Goal: Transaction & Acquisition: Book appointment/travel/reservation

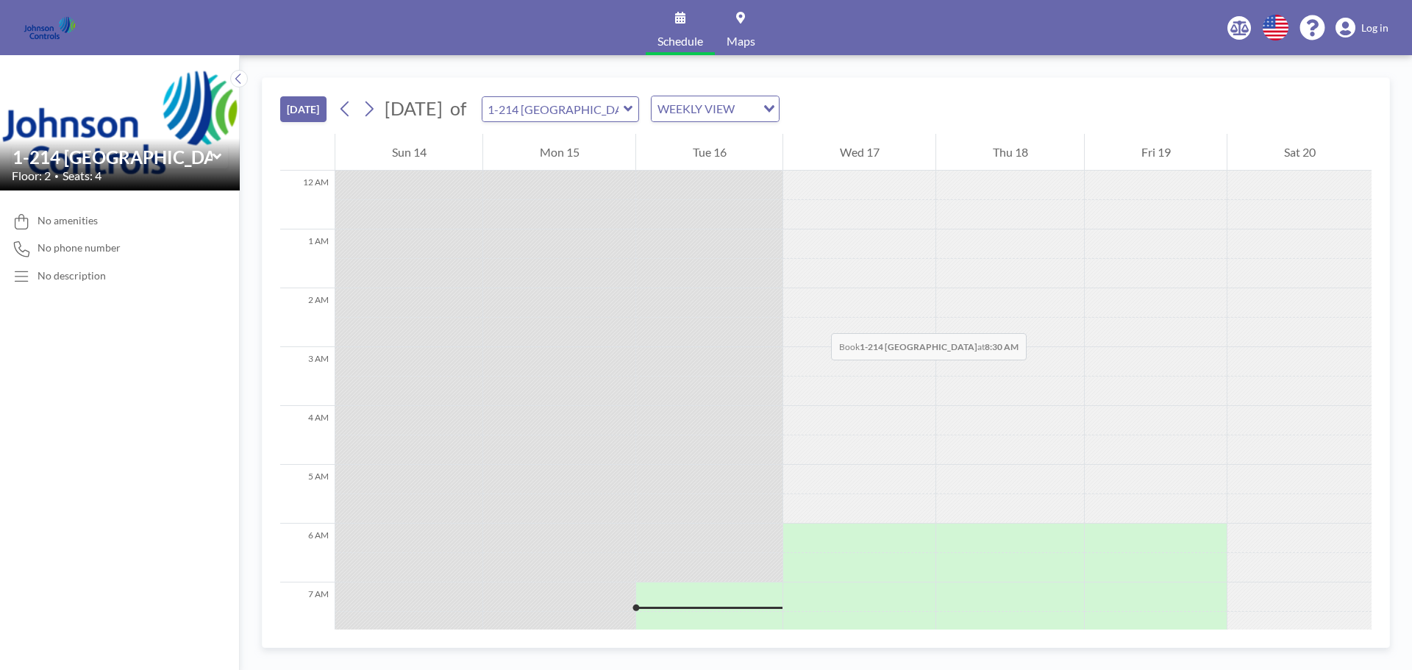
scroll to position [383, 0]
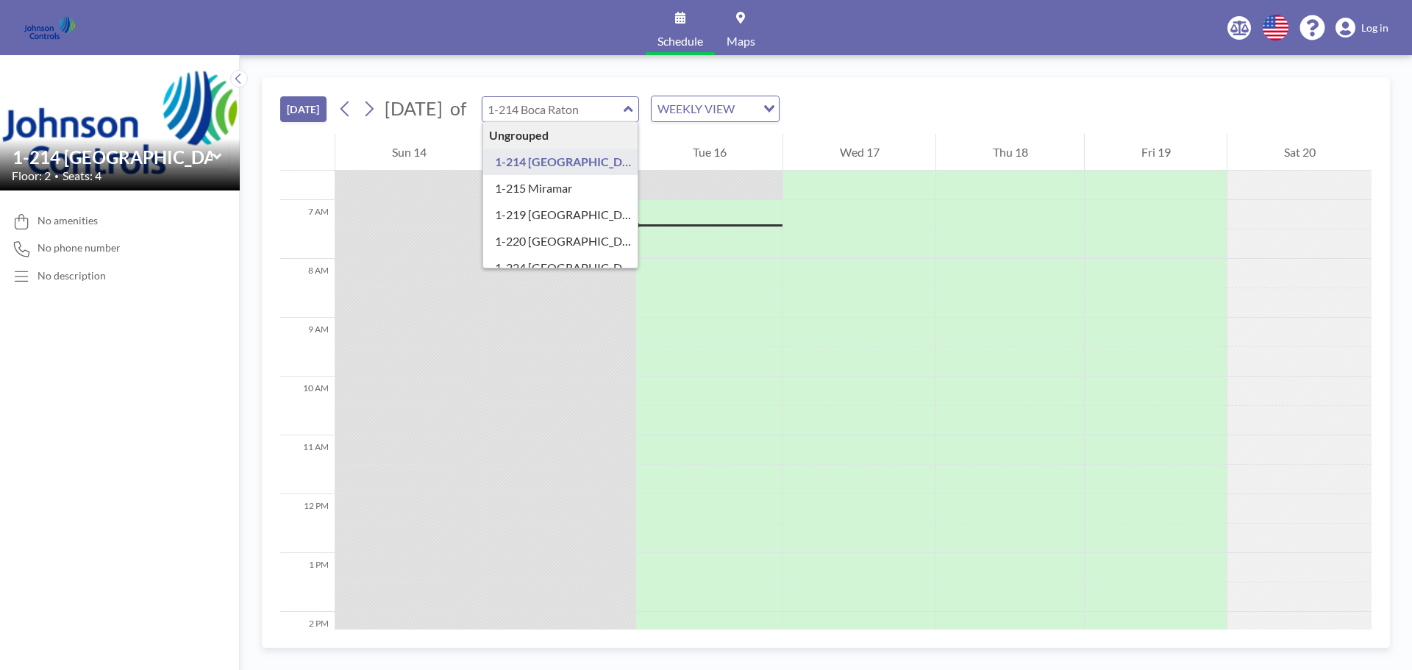
click at [624, 107] on input "text" at bounding box center [553, 109] width 141 height 24
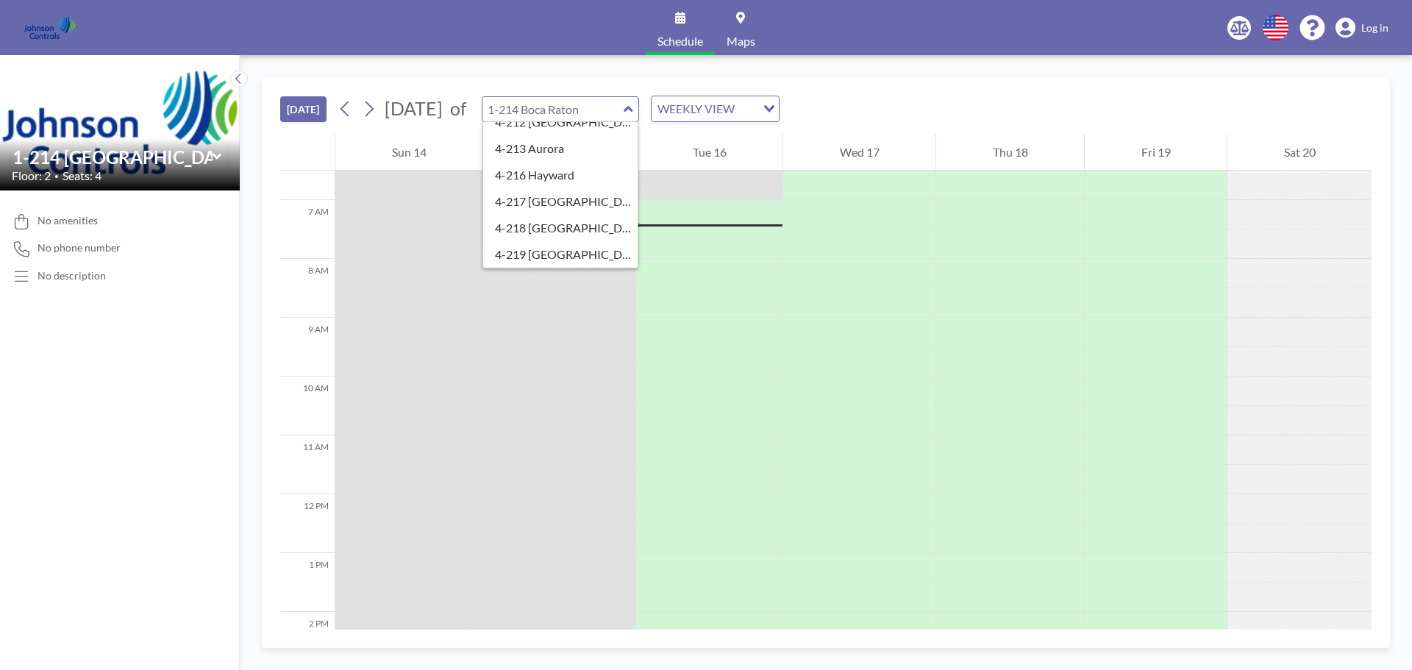
scroll to position [0, 0]
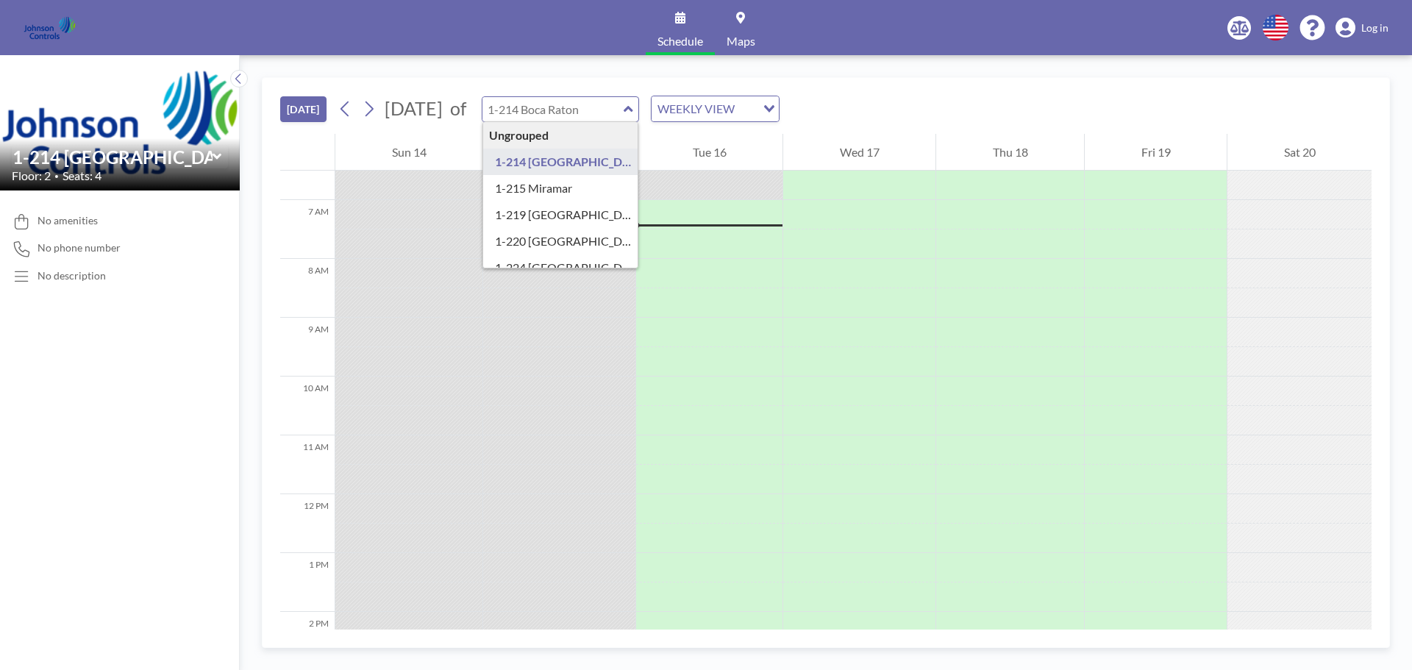
type input "1-214 [GEOGRAPHIC_DATA]"
click at [305, 117] on button "[DATE]" at bounding box center [303, 109] width 46 height 26
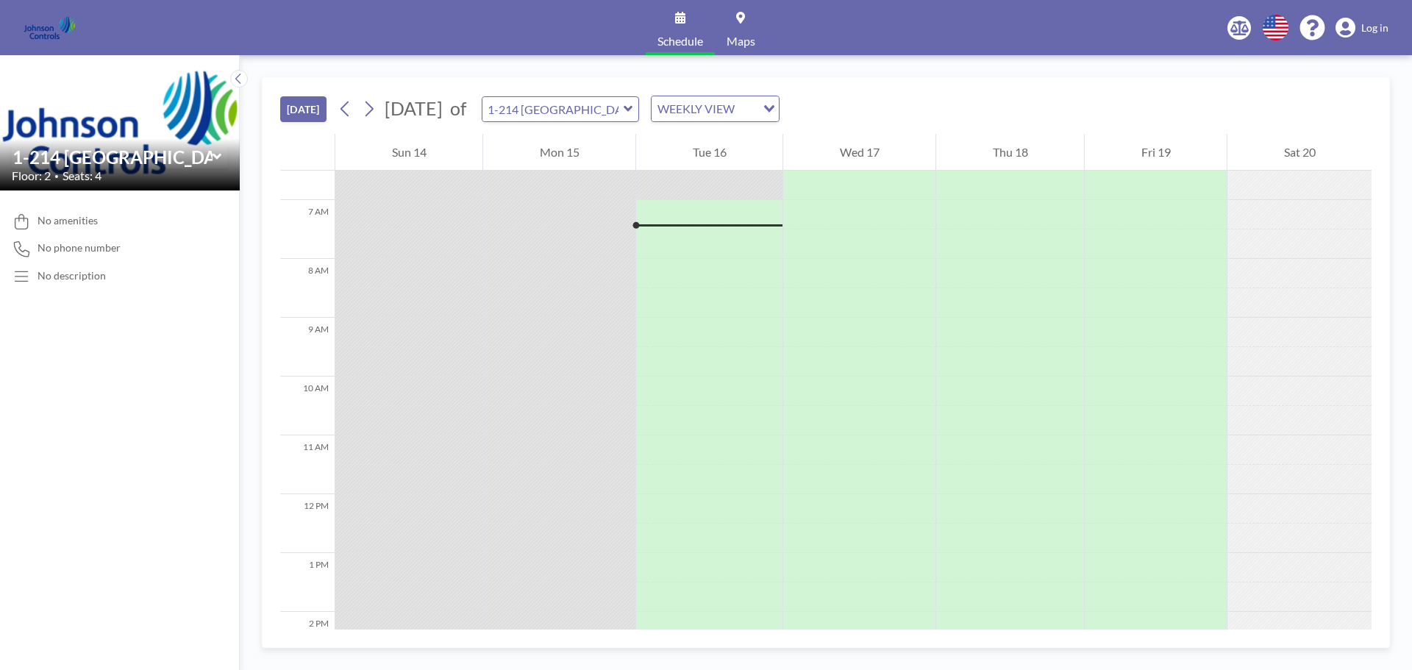
click at [307, 111] on button "[DATE]" at bounding box center [303, 109] width 46 height 26
click at [374, 107] on icon at bounding box center [370, 109] width 8 height 15
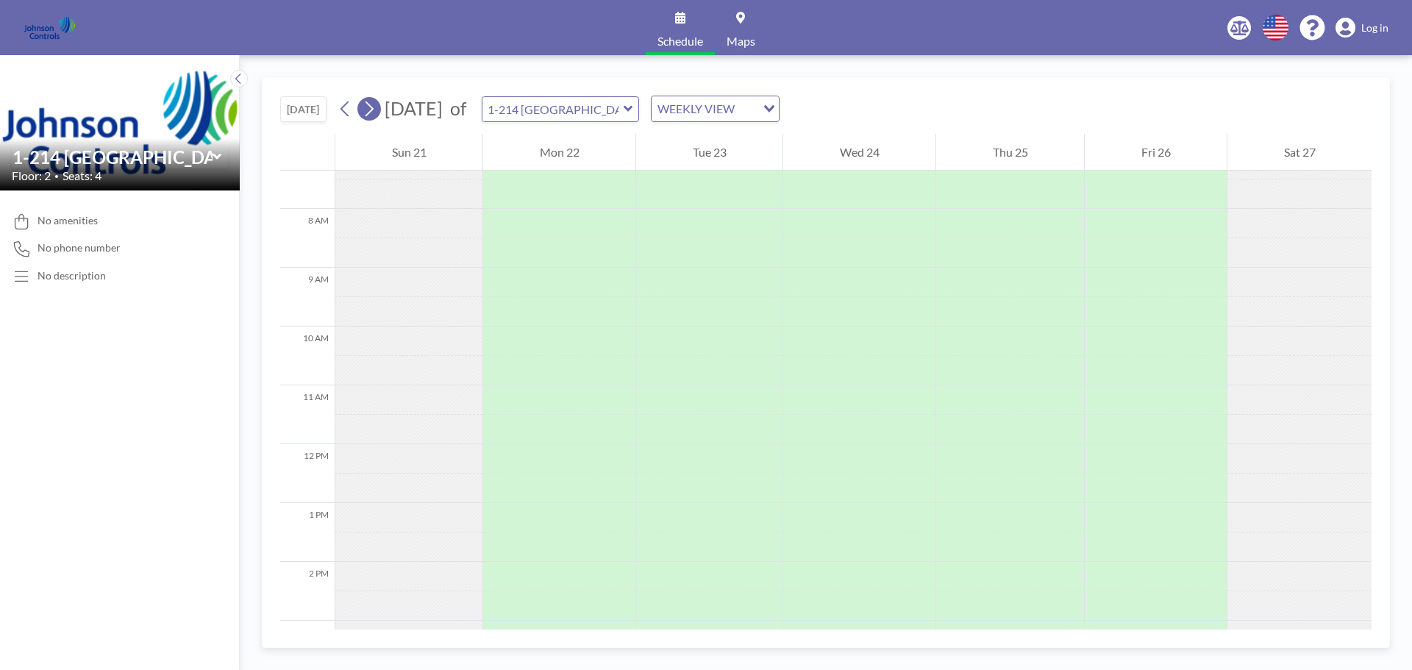
scroll to position [441, 0]
click at [374, 107] on icon at bounding box center [370, 109] width 8 height 15
click at [1384, 24] on span "Log in" at bounding box center [1375, 27] width 27 height 13
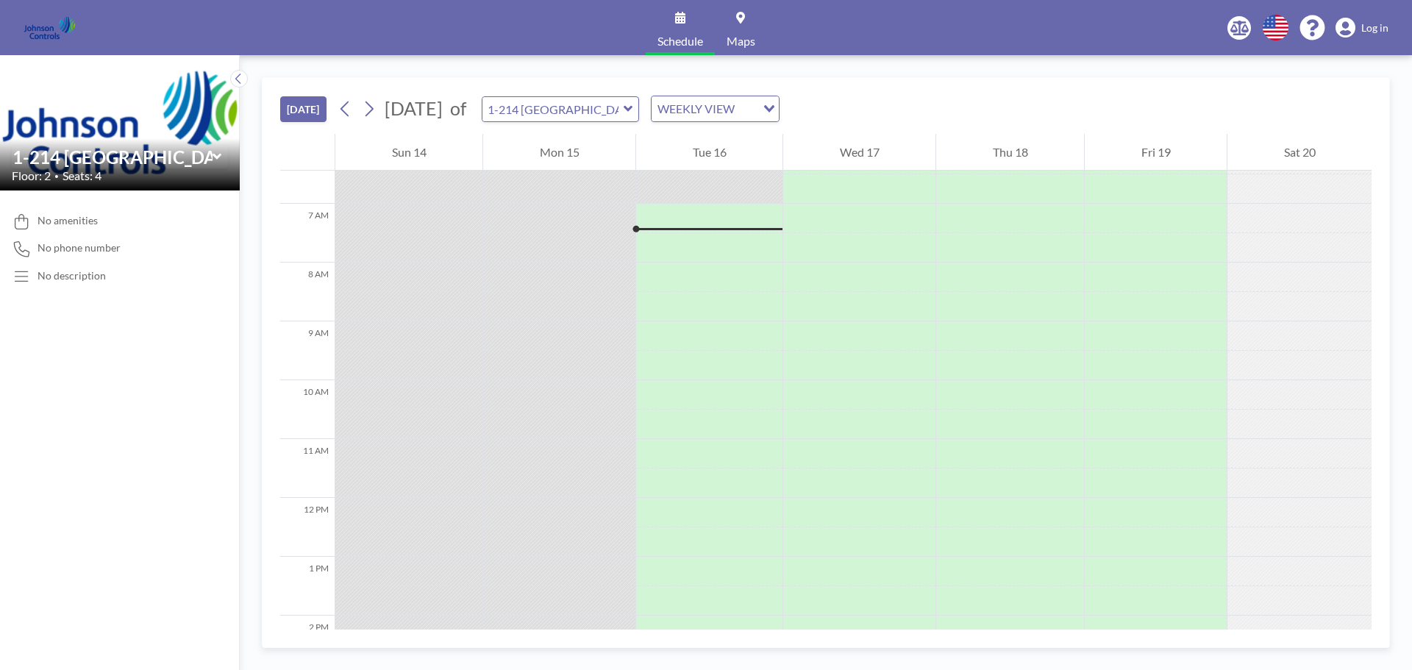
scroll to position [383, 0]
click at [624, 114] on input "text" at bounding box center [553, 109] width 141 height 24
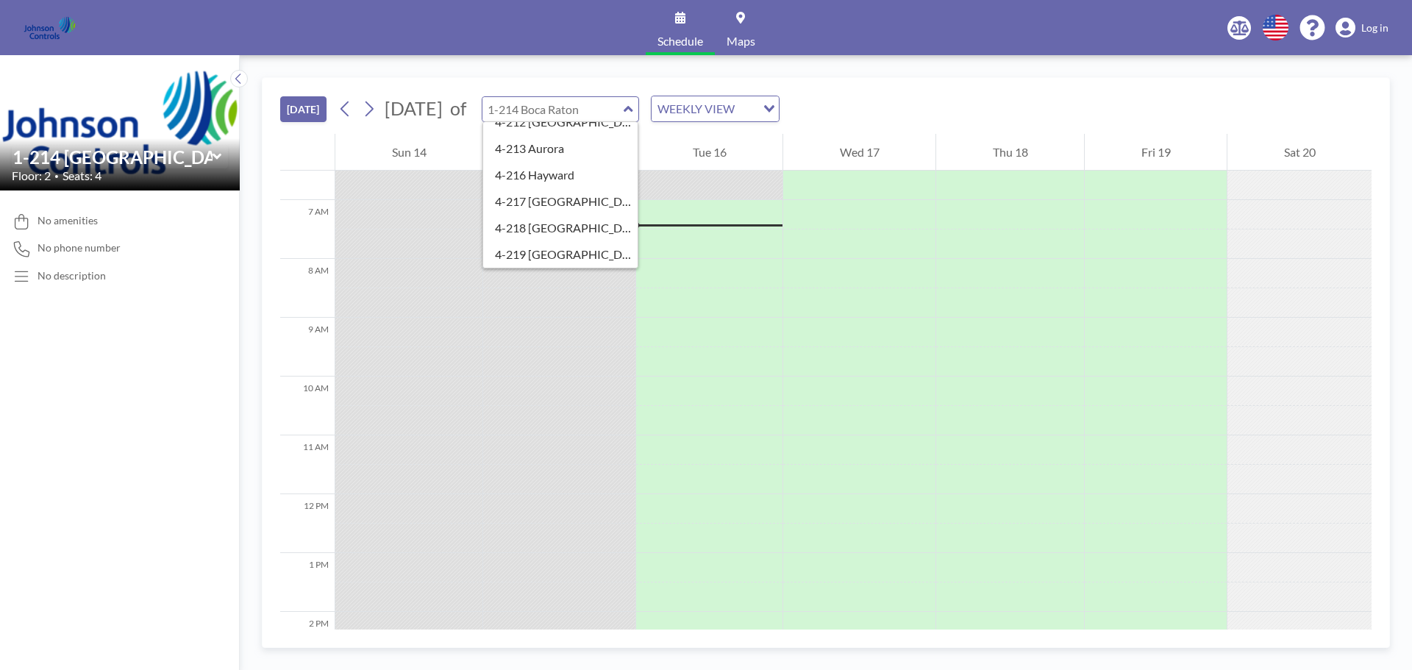
scroll to position [0, 0]
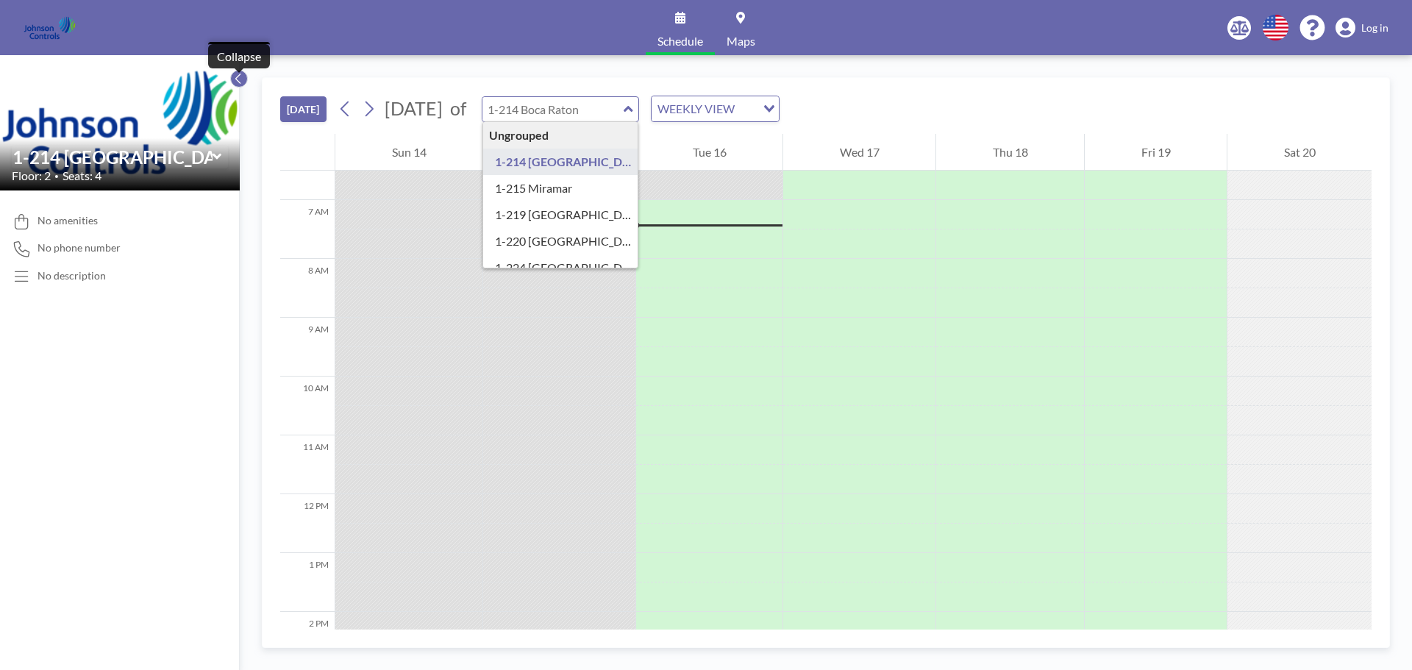
type input "1-214 [GEOGRAPHIC_DATA]"
click at [238, 76] on icon at bounding box center [237, 79] width 5 height 10
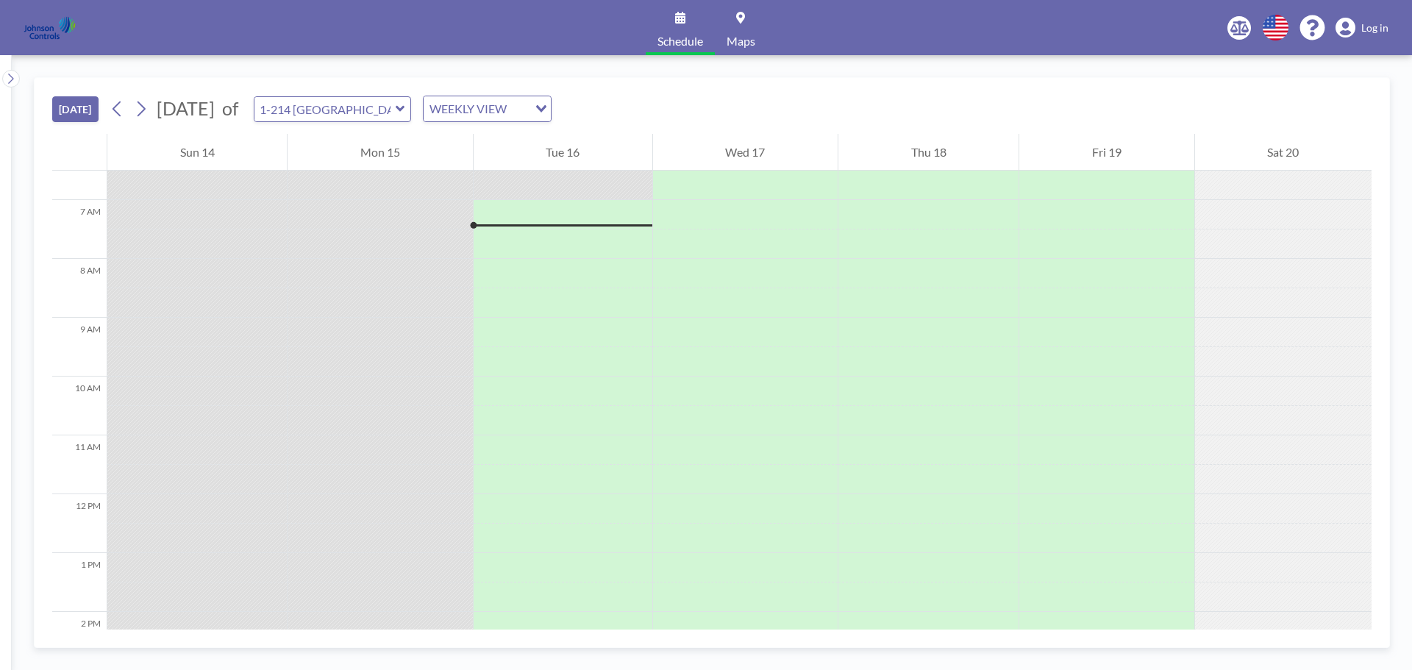
click at [42, 34] on img at bounding box center [50, 27] width 52 height 29
click at [1381, 30] on span "Log in" at bounding box center [1375, 27] width 27 height 13
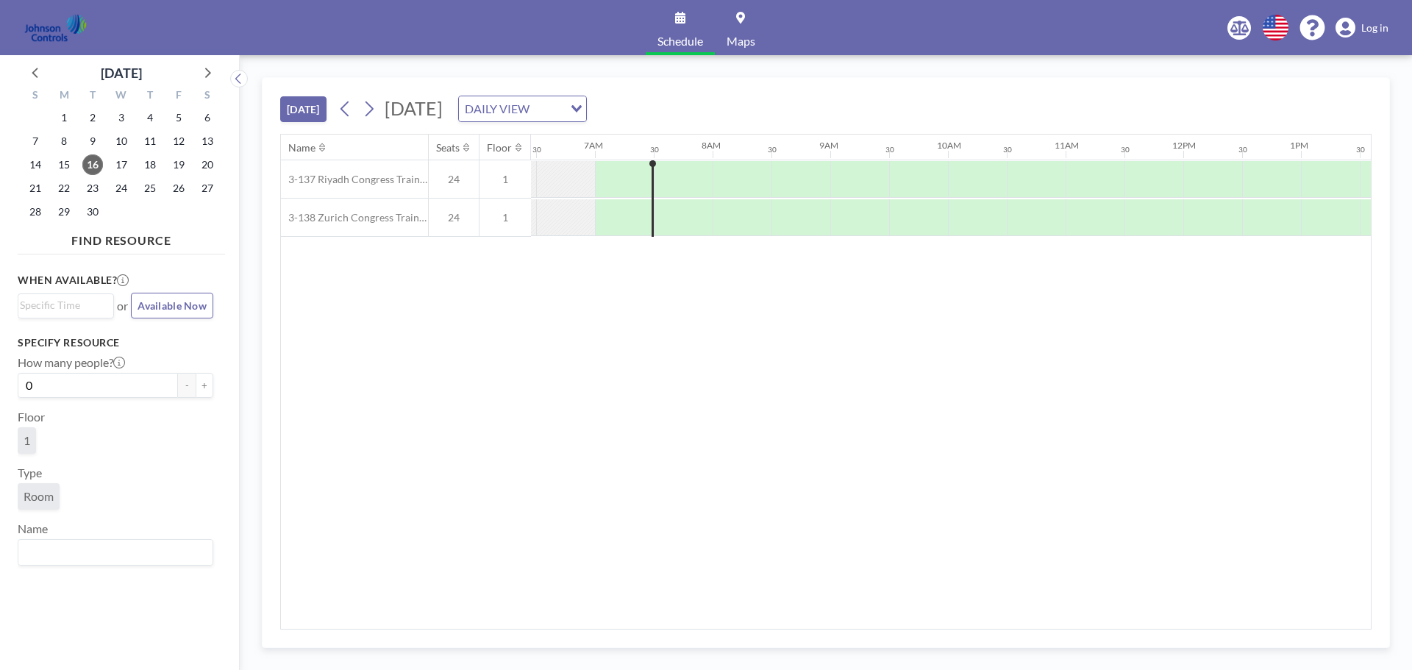
scroll to position [0, 765]
click at [443, 109] on span "Tuesday, September 16, 2025" at bounding box center [414, 108] width 58 height 22
click at [203, 70] on icon at bounding box center [206, 72] width 19 height 19
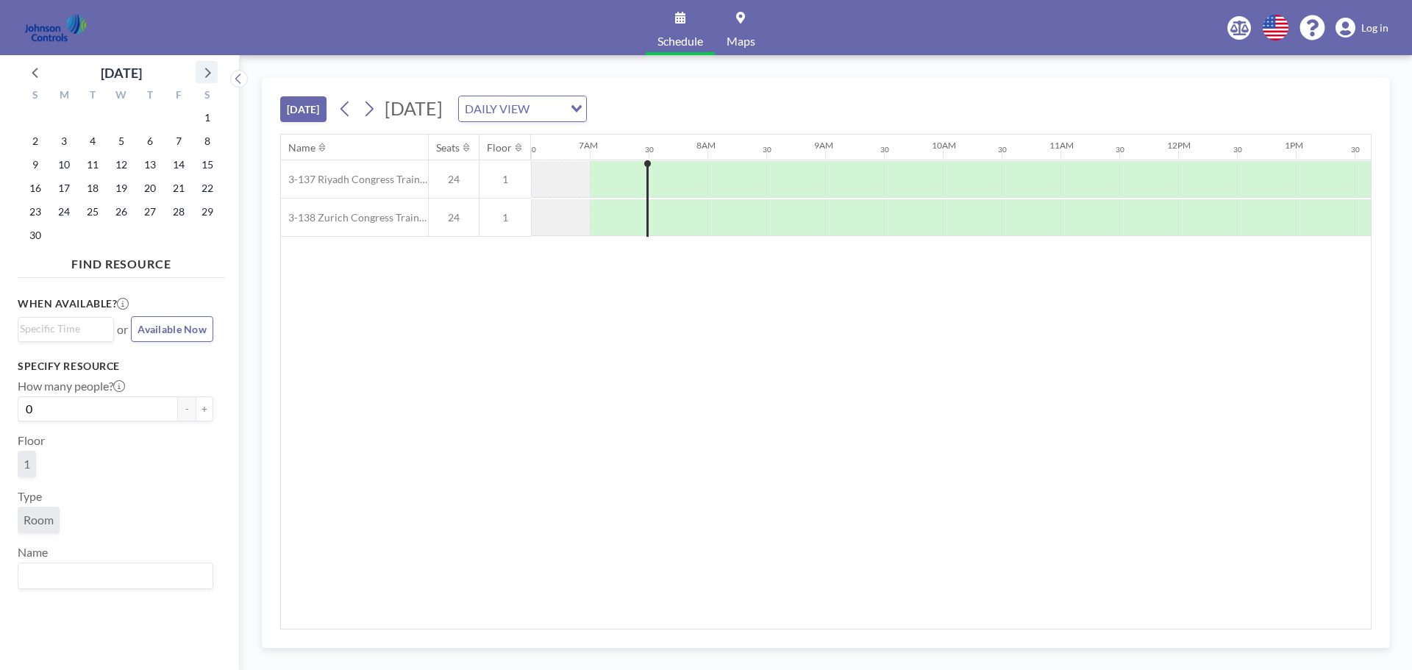
click at [203, 70] on icon at bounding box center [206, 72] width 19 height 19
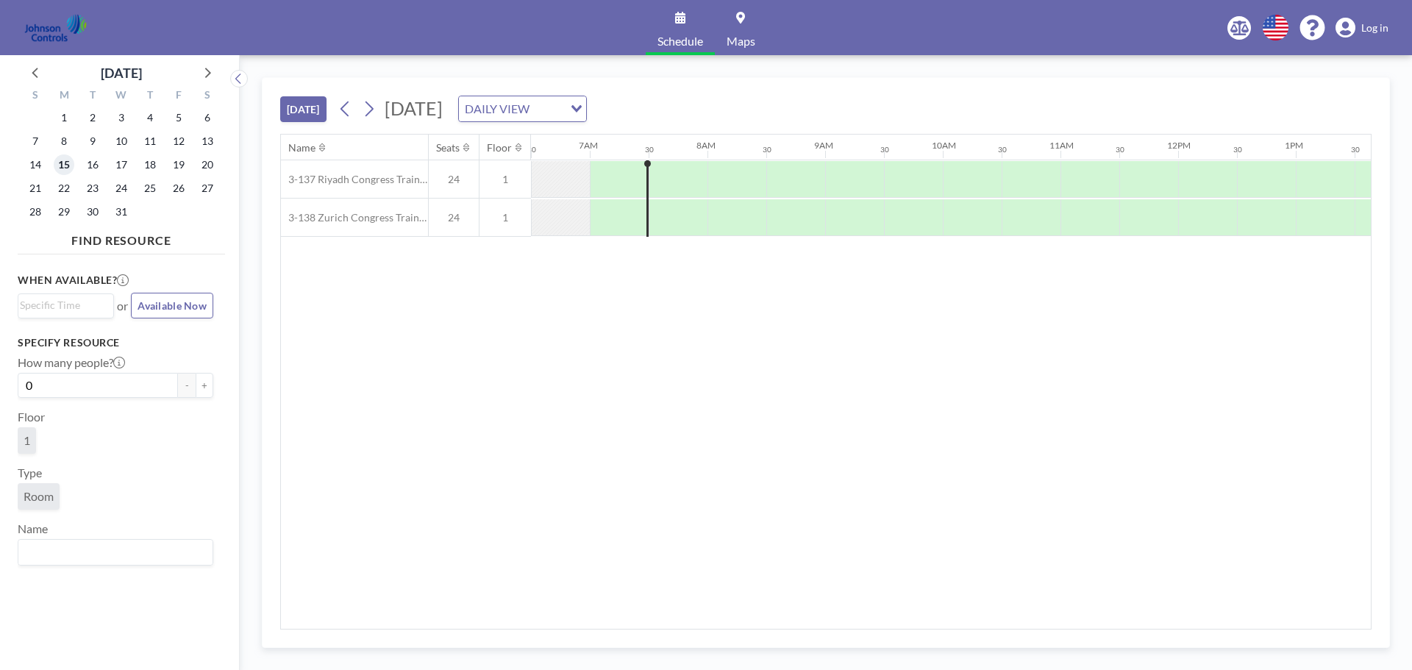
click at [64, 166] on span "15" at bounding box center [64, 164] width 21 height 21
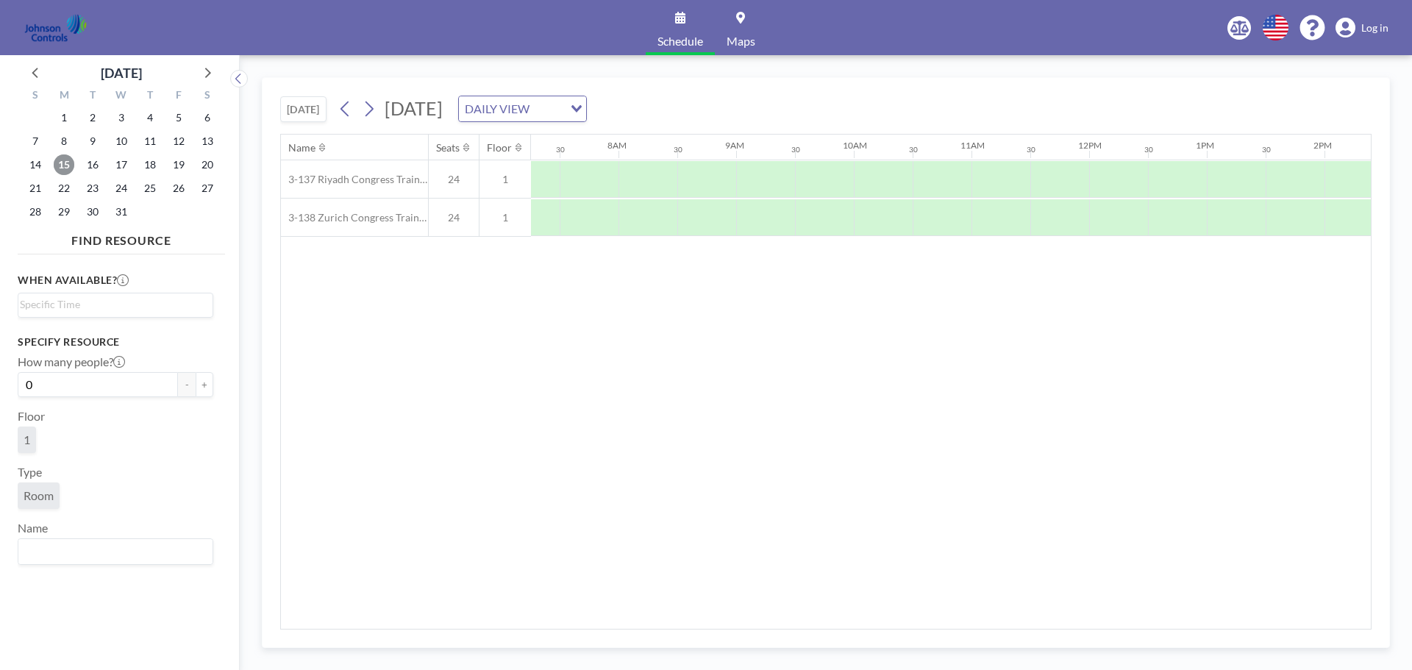
scroll to position [0, 883]
click at [602, 180] on div at bounding box center [619, 179] width 59 height 37
click at [597, 174] on div at bounding box center [619, 179] width 59 height 37
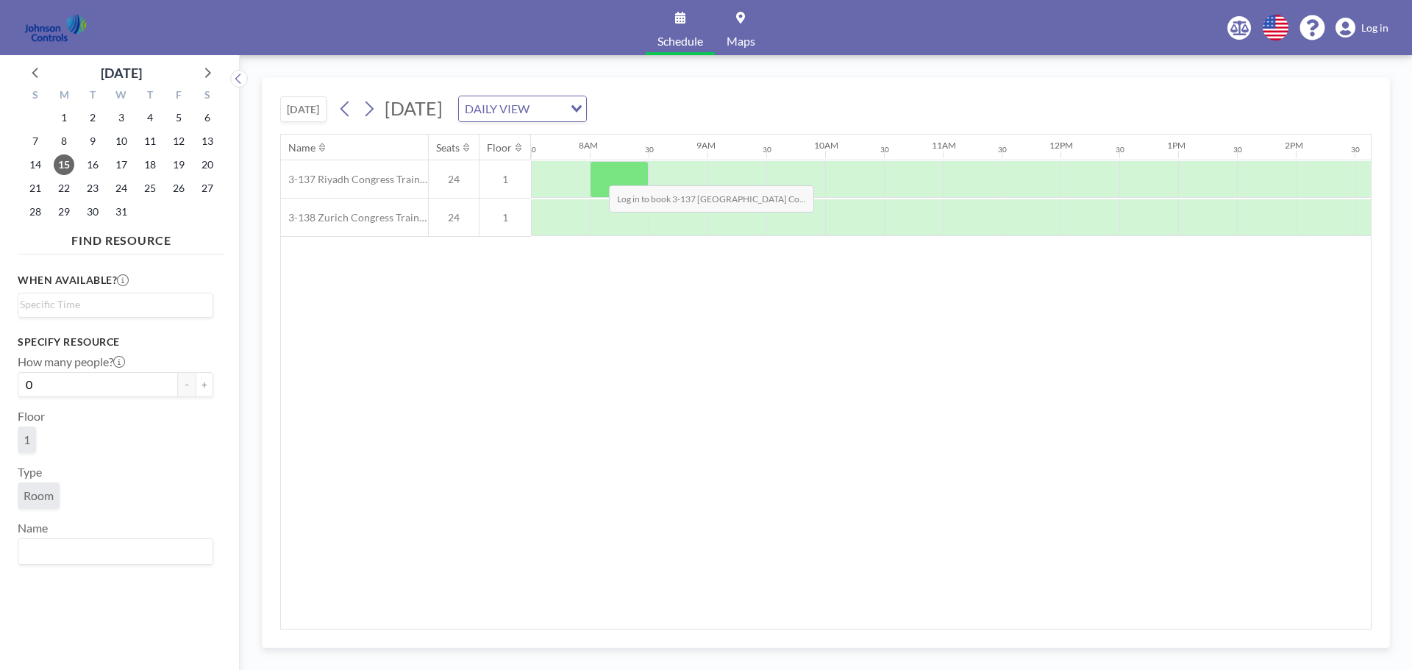
click at [597, 174] on div at bounding box center [619, 179] width 59 height 37
click at [538, 173] on div at bounding box center [560, 179] width 59 height 37
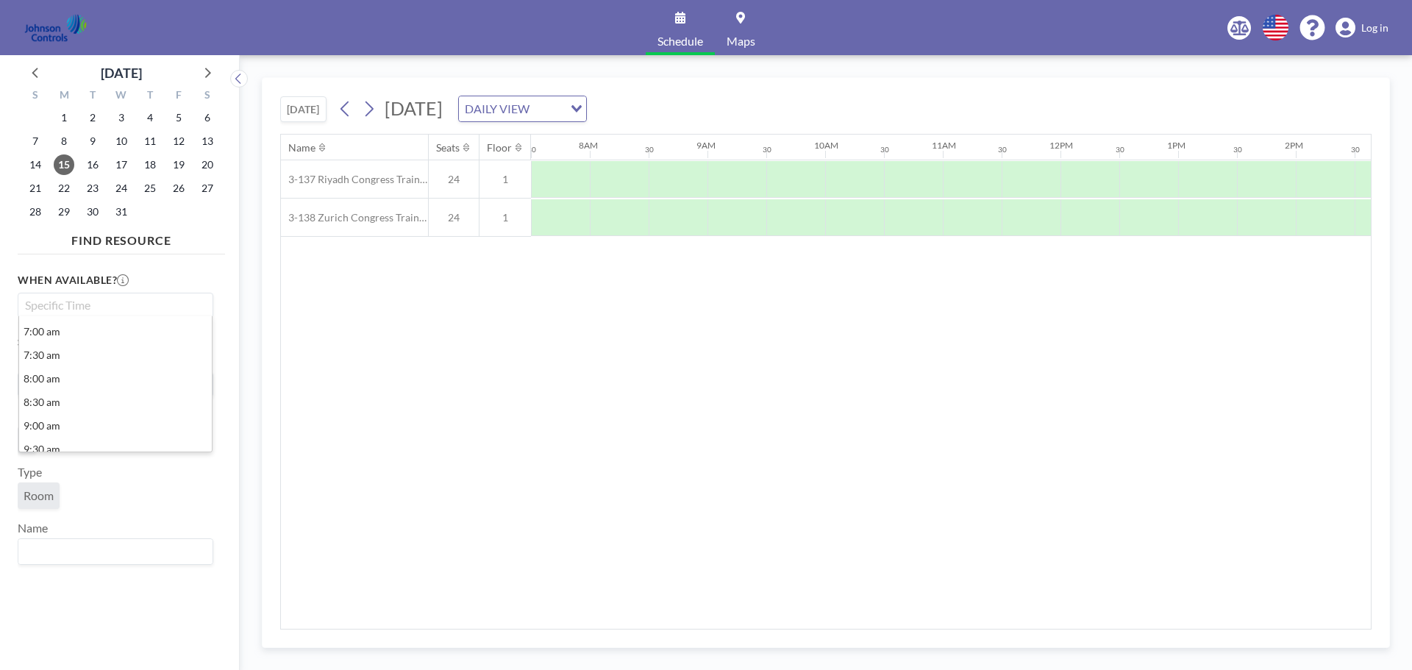
click at [109, 308] on input "Search for option" at bounding box center [112, 305] width 185 height 18
click at [76, 335] on li "7:00 am" at bounding box center [115, 332] width 193 height 24
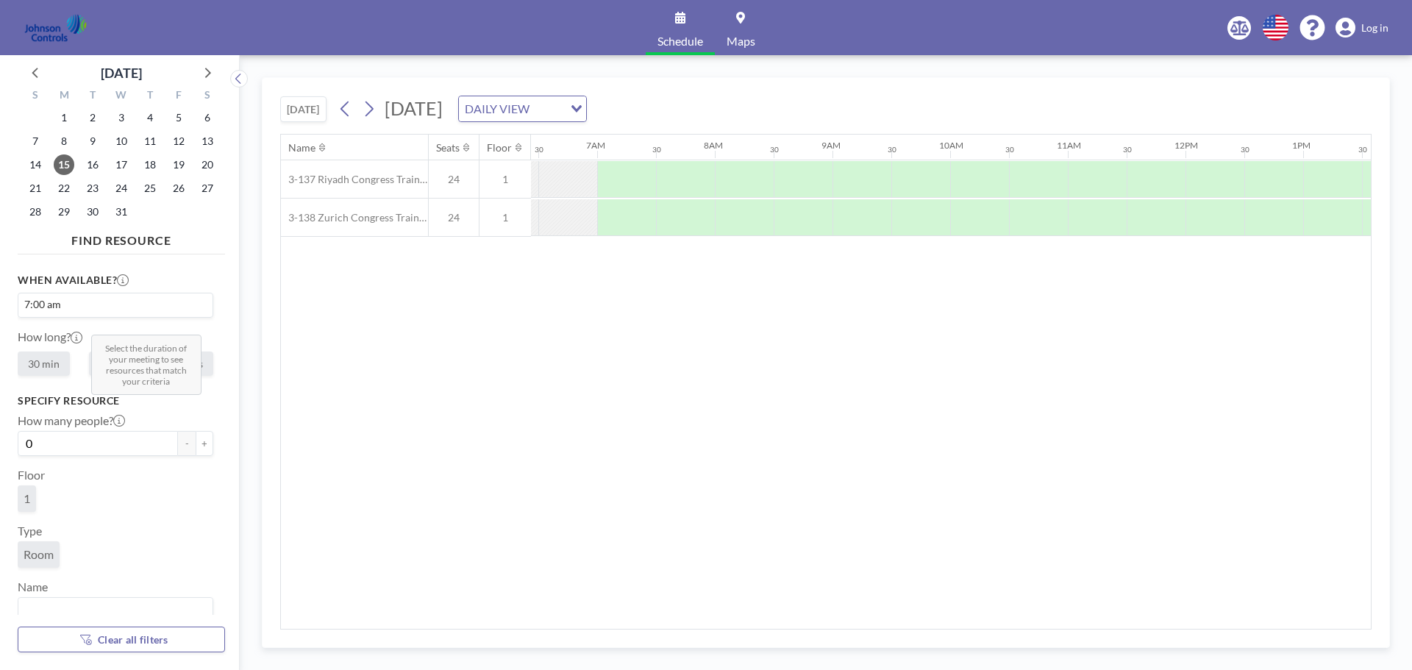
scroll to position [0, 765]
click at [181, 360] on label "2 hours" at bounding box center [185, 364] width 55 height 24
radio input "true"
click at [196, 439] on button "+" at bounding box center [205, 443] width 18 height 25
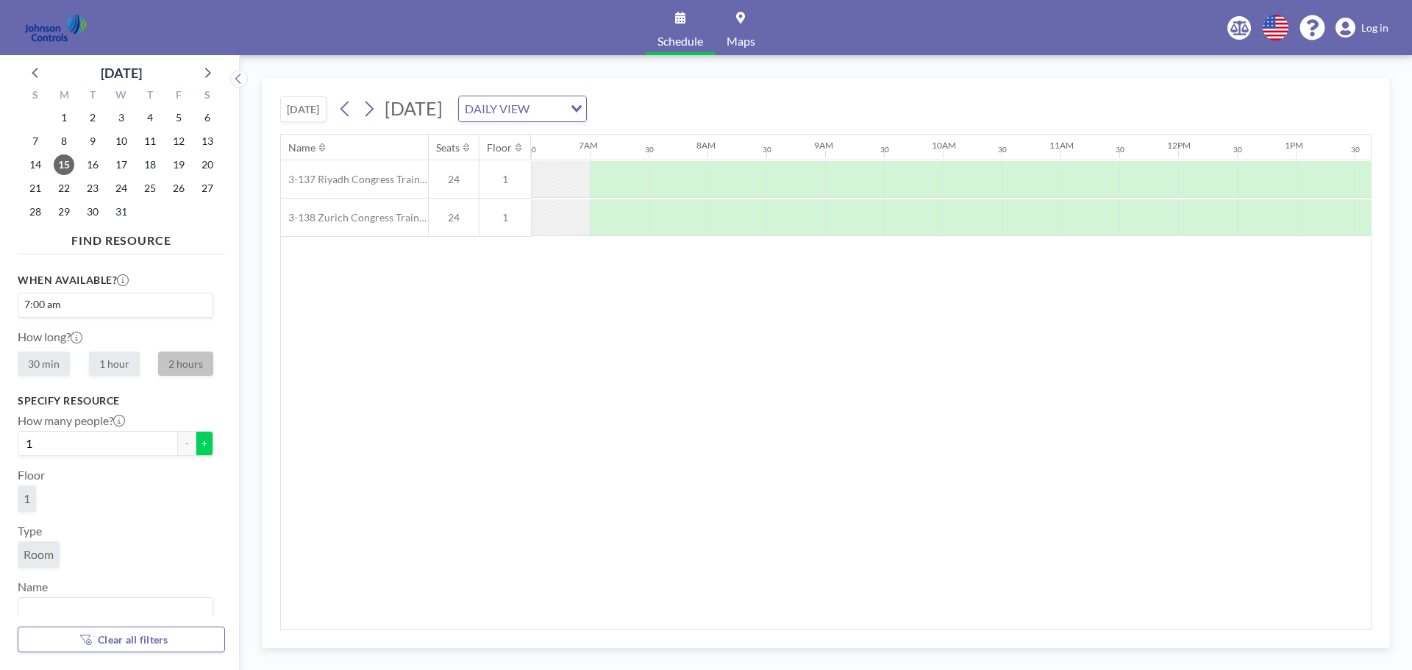
click at [196, 439] on button "+" at bounding box center [205, 443] width 18 height 25
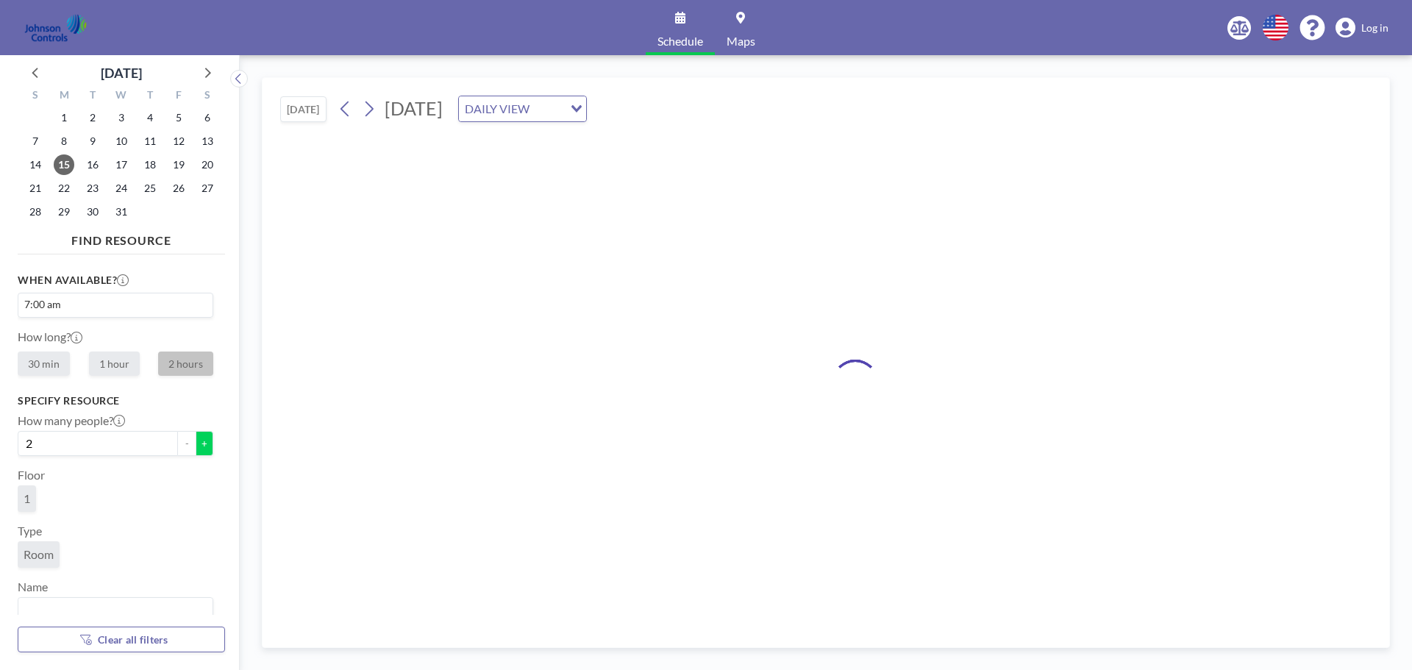
click at [196, 439] on button "+" at bounding box center [205, 443] width 18 height 25
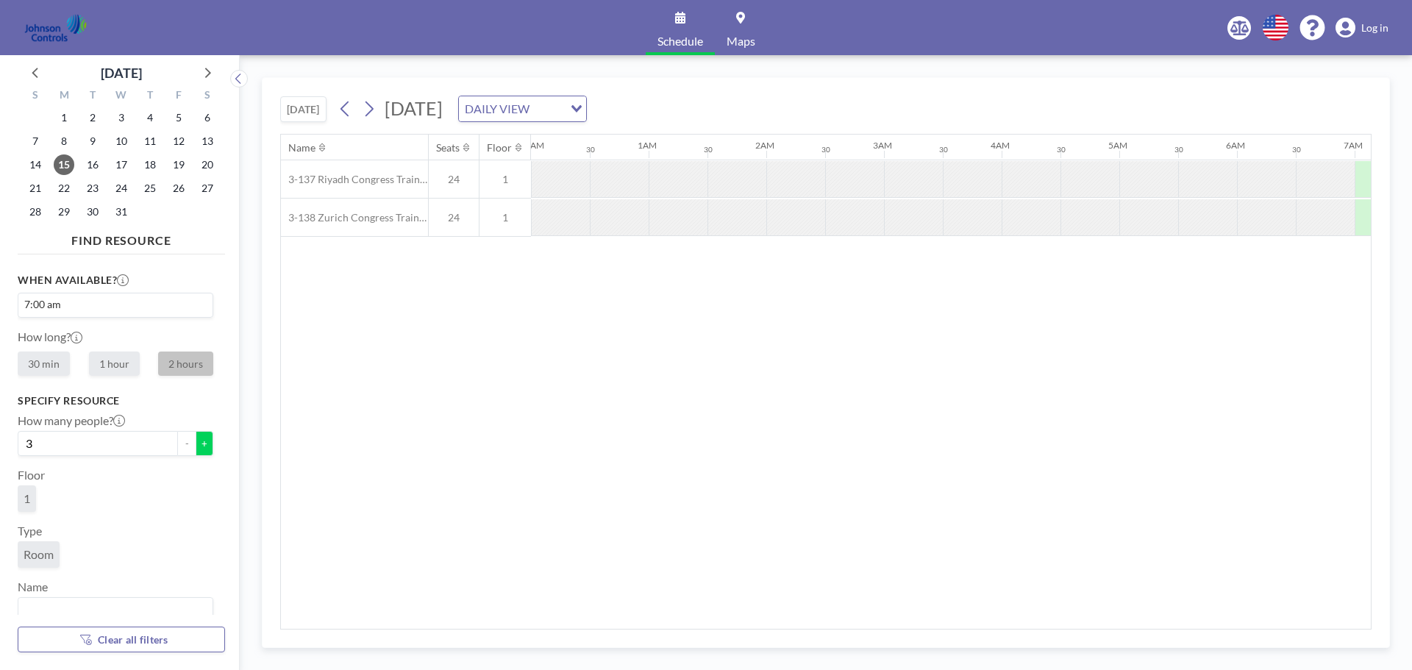
click at [196, 439] on button "+" at bounding box center [205, 443] width 18 height 25
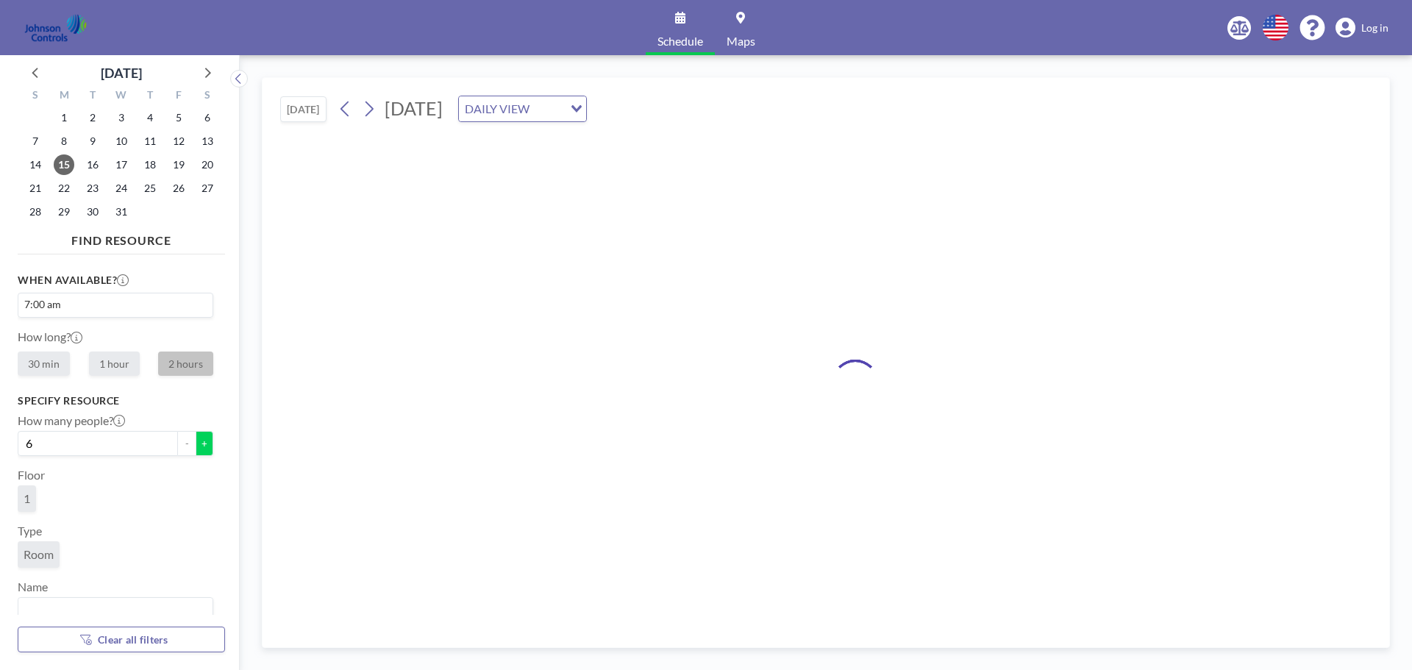
click at [196, 439] on button "+" at bounding box center [205, 443] width 18 height 25
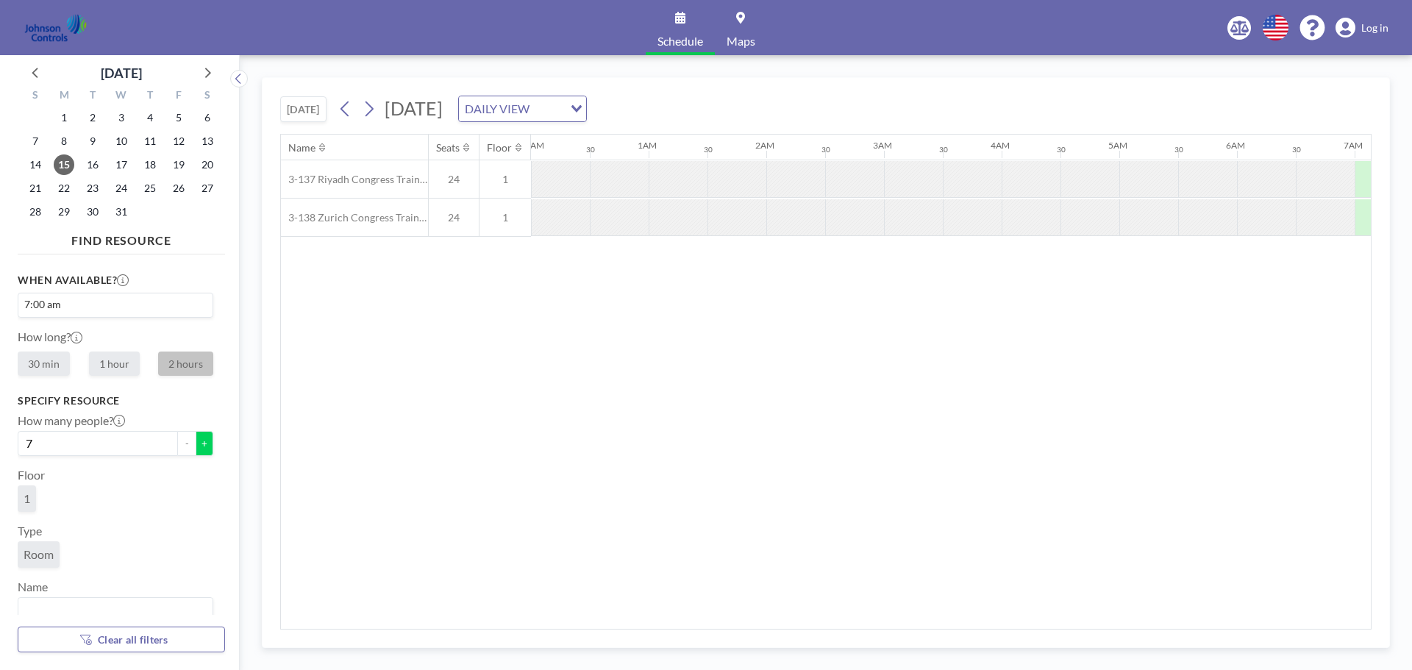
click at [196, 439] on button "+" at bounding box center [205, 443] width 18 height 25
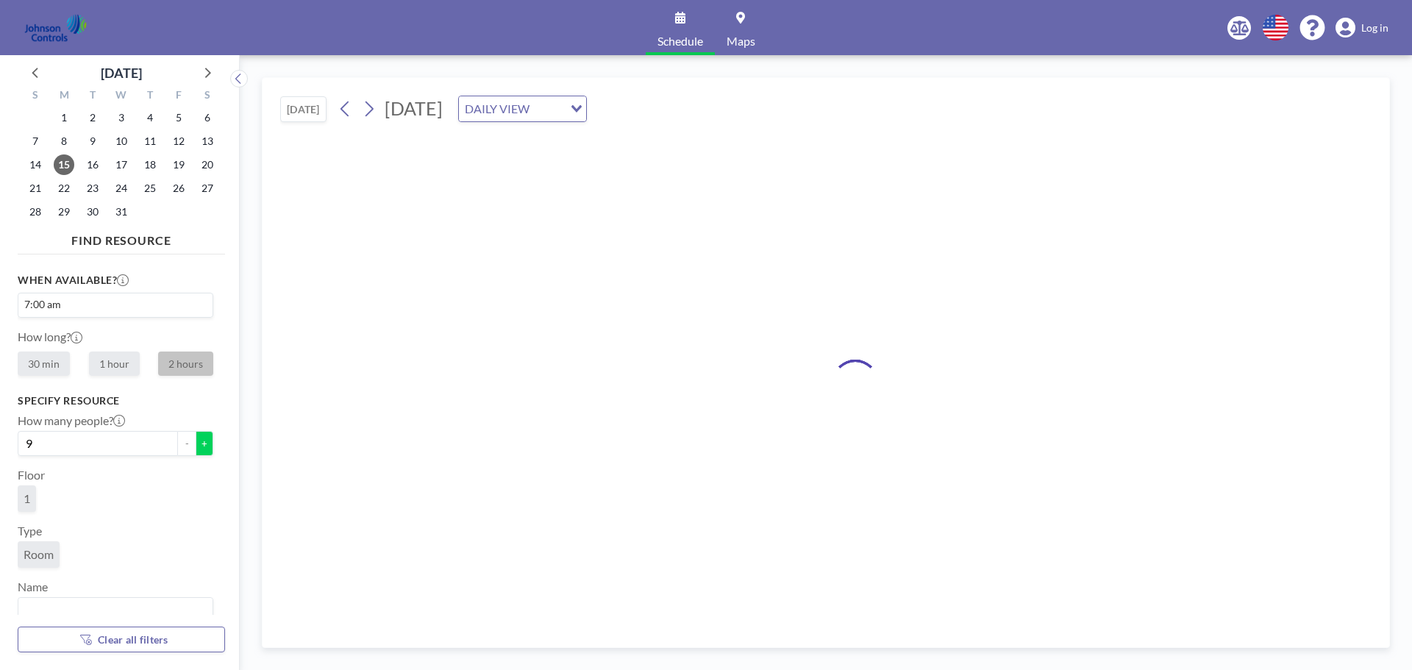
click at [196, 439] on button "+" at bounding box center [205, 443] width 18 height 25
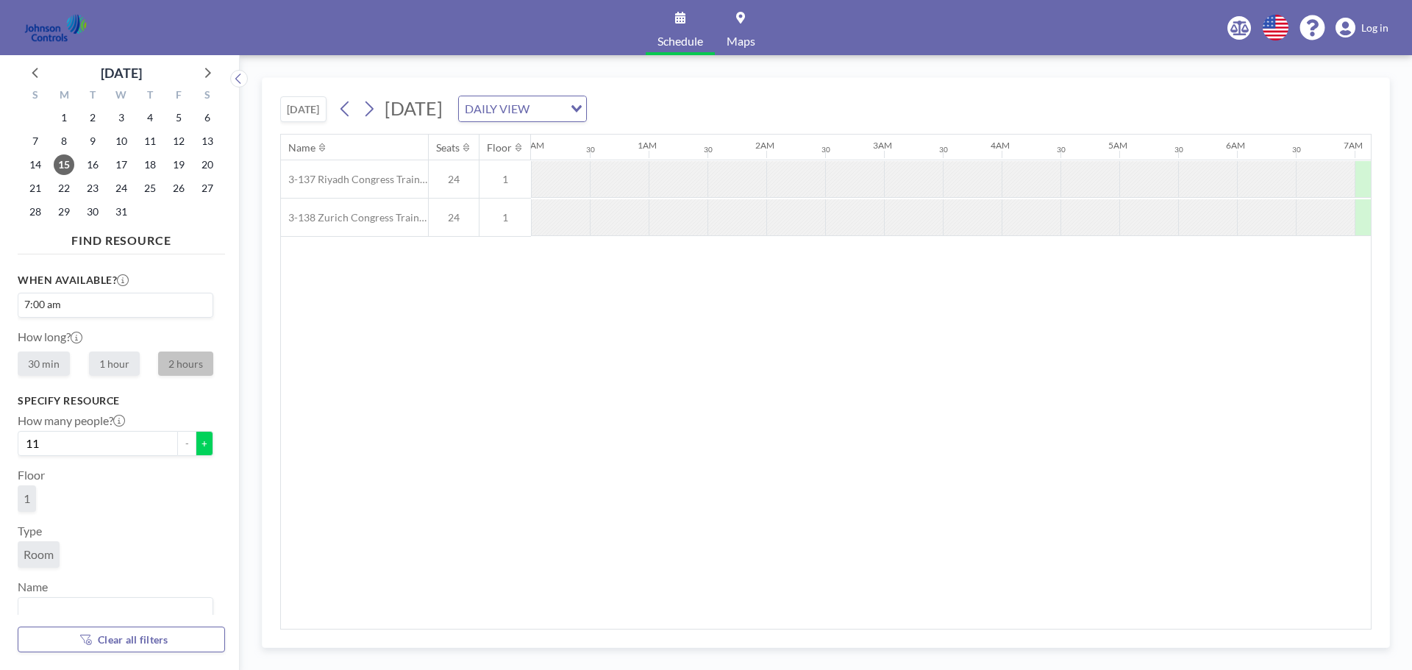
click at [196, 439] on button "+" at bounding box center [205, 443] width 18 height 25
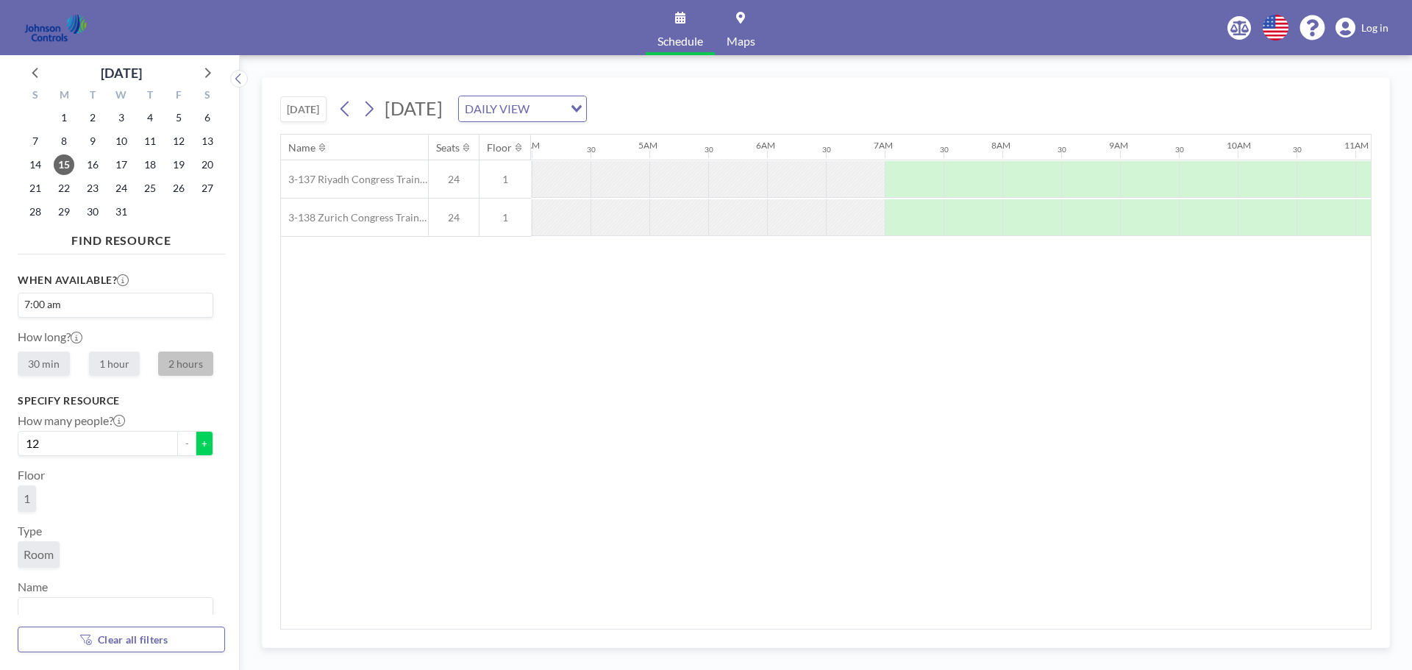
click at [196, 439] on button "+" at bounding box center [205, 443] width 18 height 25
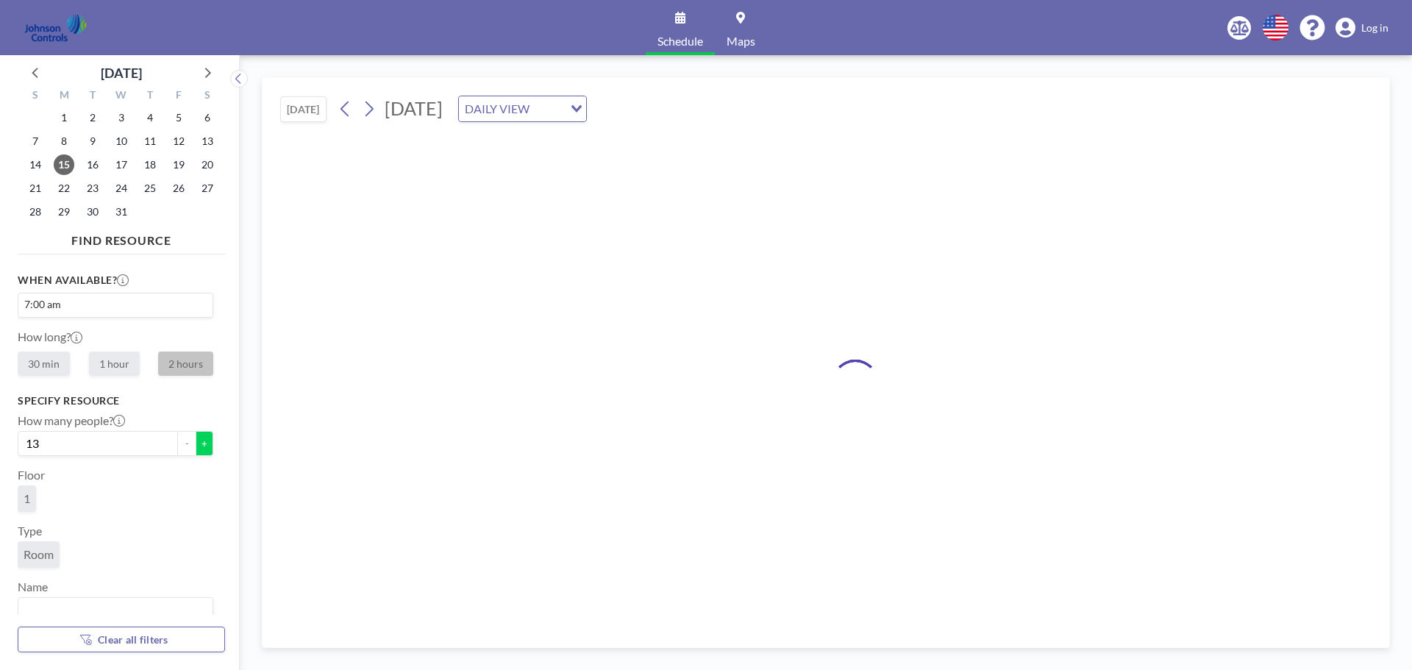
click at [196, 439] on button "+" at bounding box center [205, 443] width 18 height 25
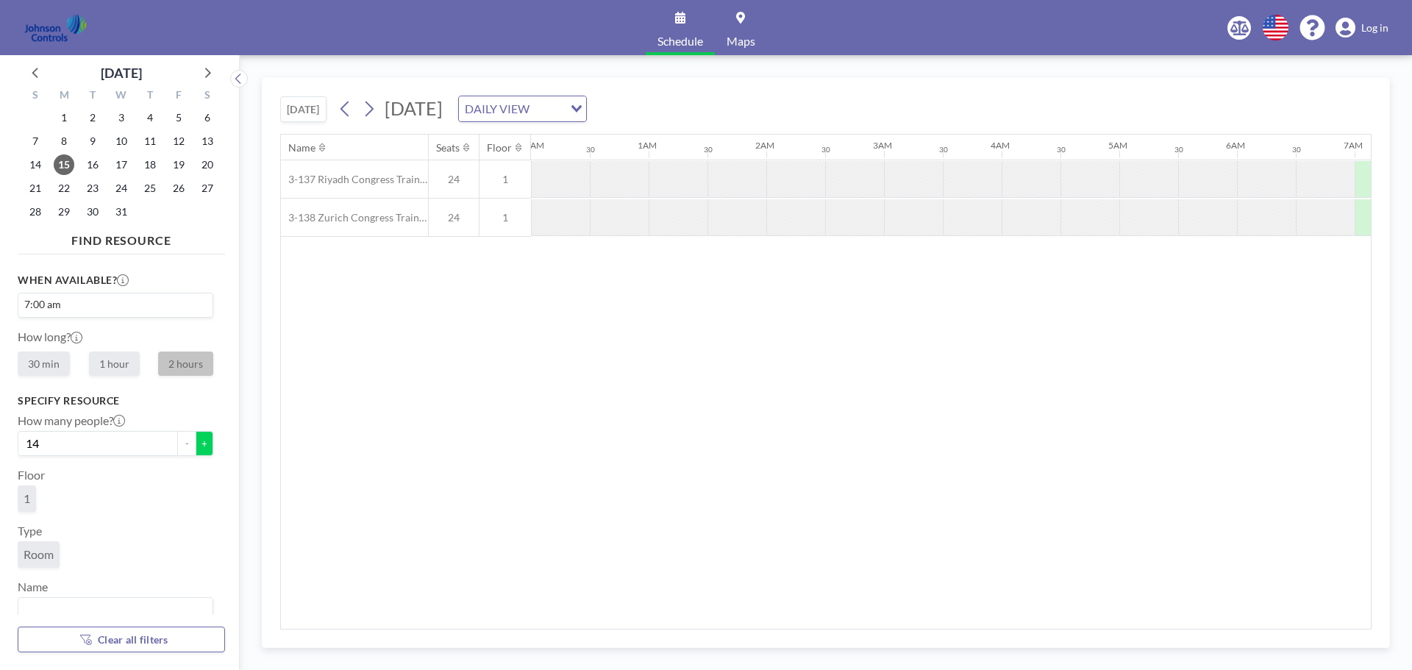
click at [196, 439] on button "+" at bounding box center [205, 443] width 18 height 25
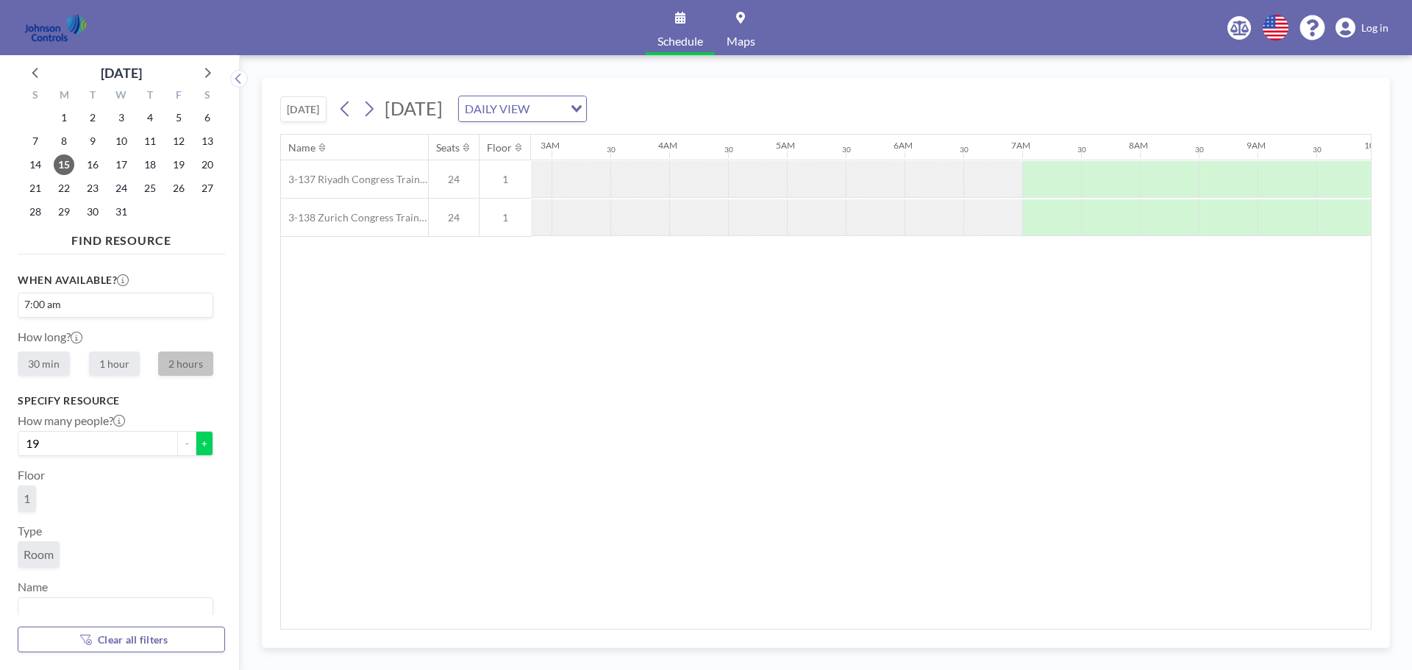
click at [196, 439] on button "+" at bounding box center [205, 443] width 18 height 25
type input "20"
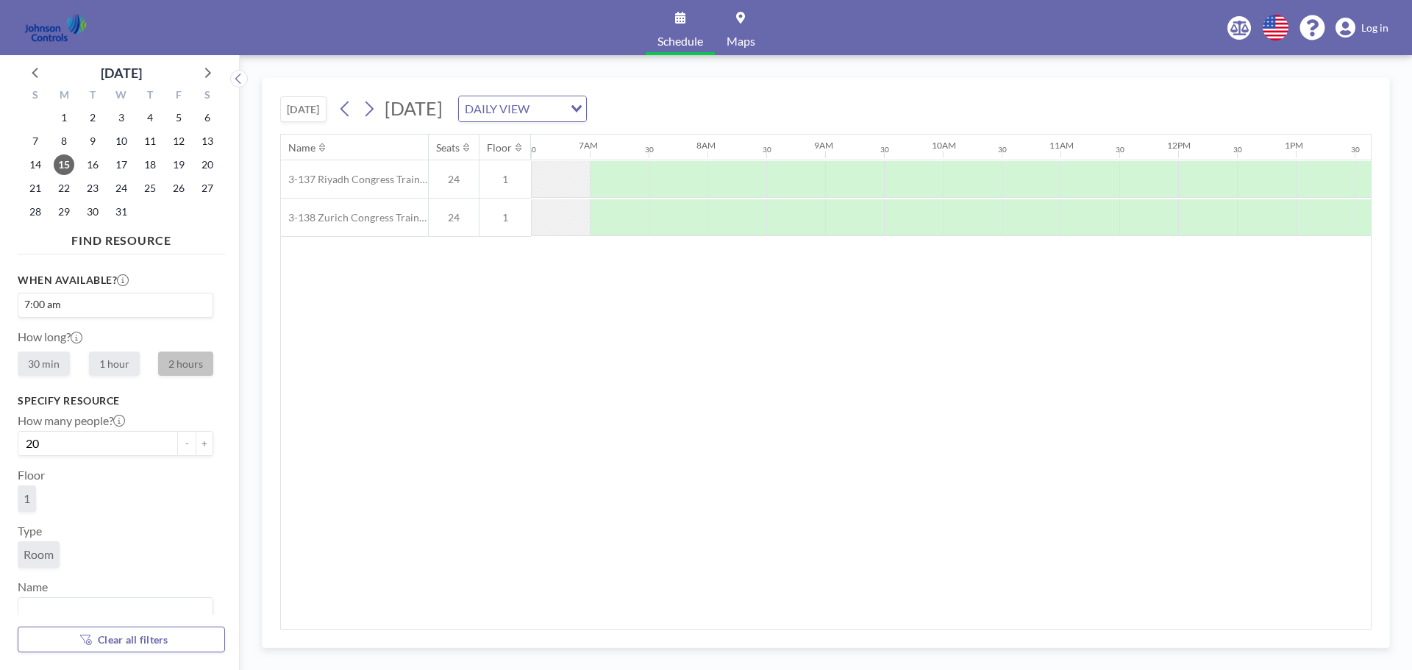
scroll to position [15, 0]
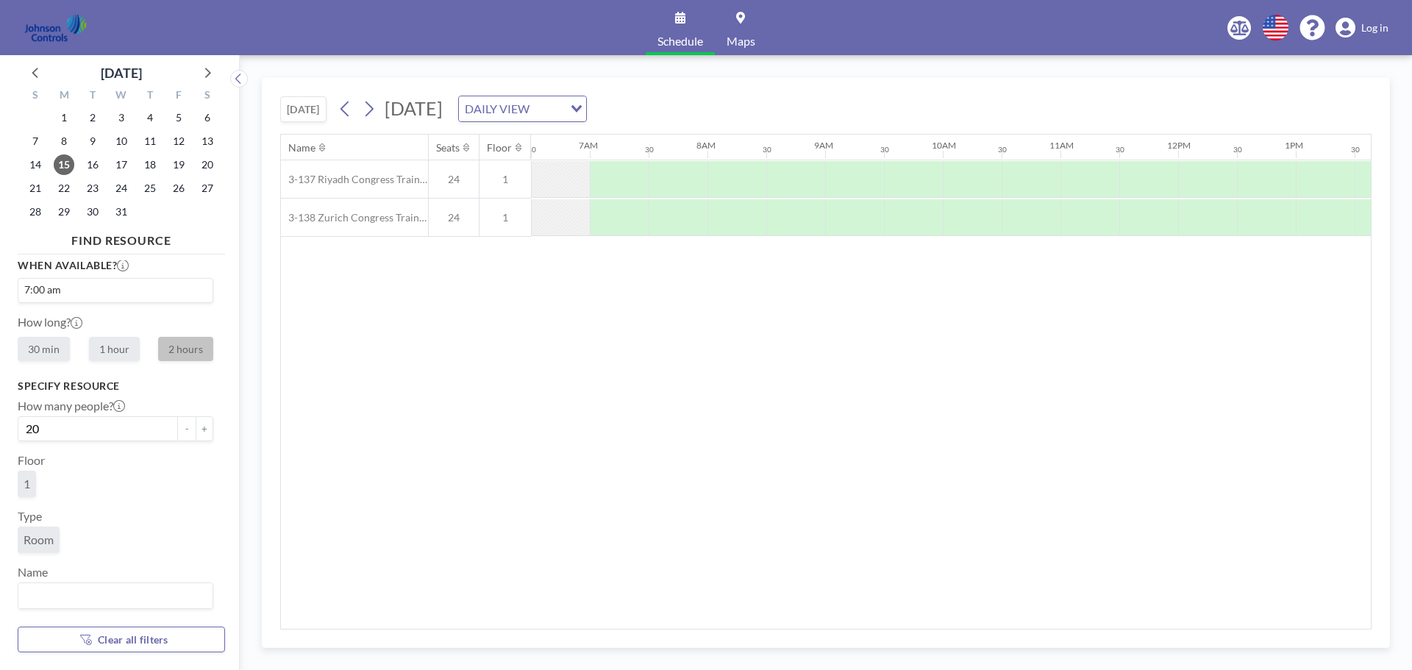
click at [71, 598] on input "Search for option" at bounding box center [112, 595] width 185 height 19
click at [74, 550] on li "3-137 Riyadh Congress Training Room" at bounding box center [115, 548] width 193 height 21
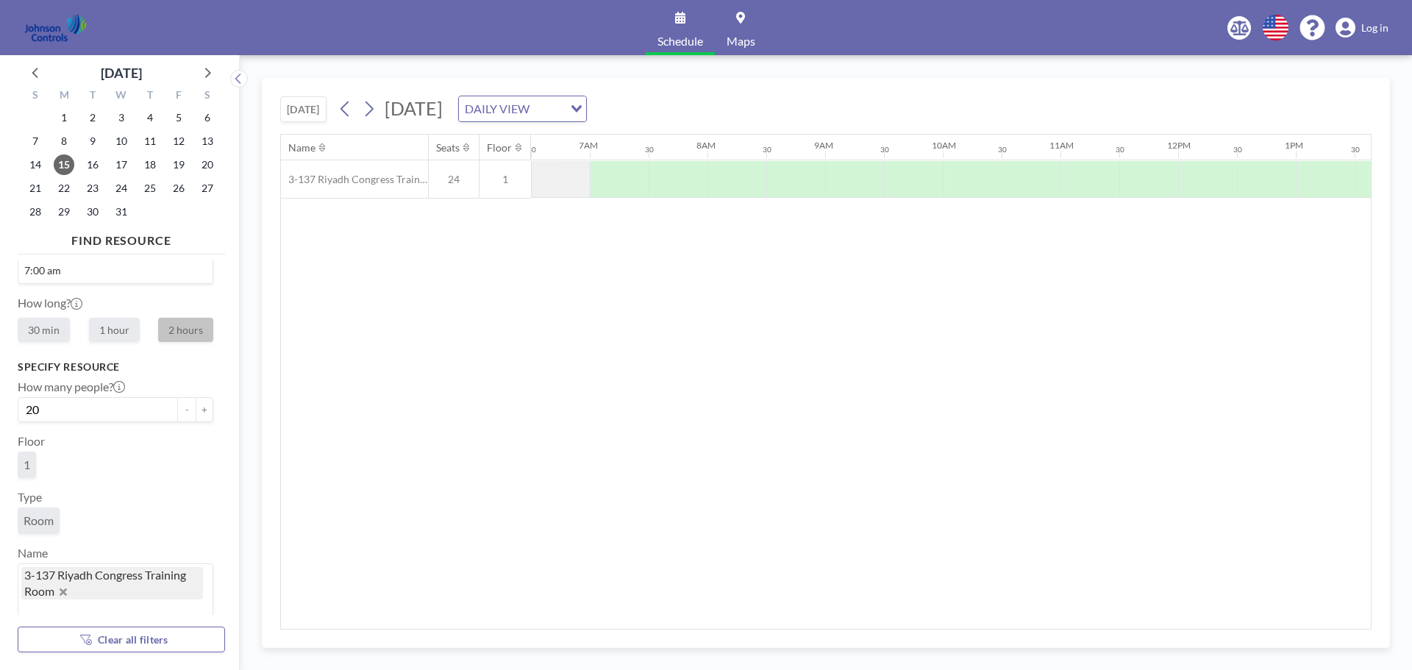
scroll to position [50, 0]
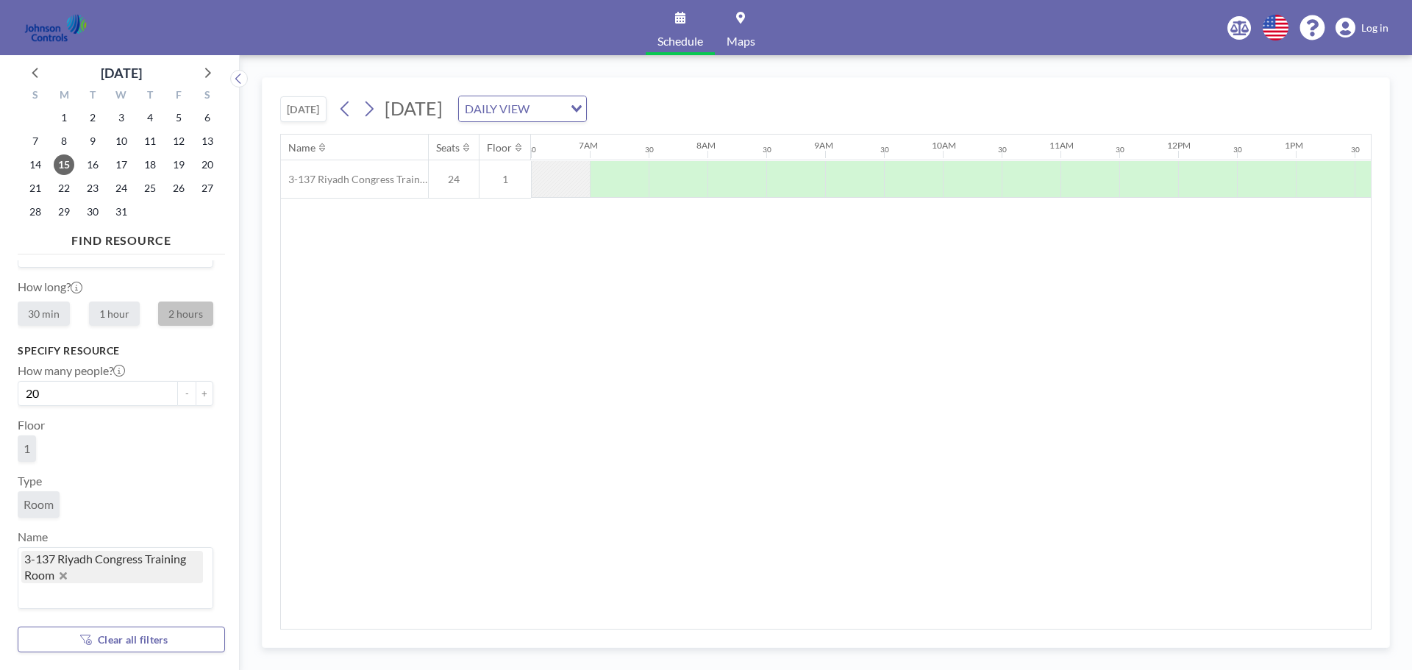
click at [89, 591] on input "Search for option" at bounding box center [112, 595] width 185 height 19
click at [86, 539] on li "3-138 Zurich Congress Training Room" at bounding box center [115, 534] width 193 height 21
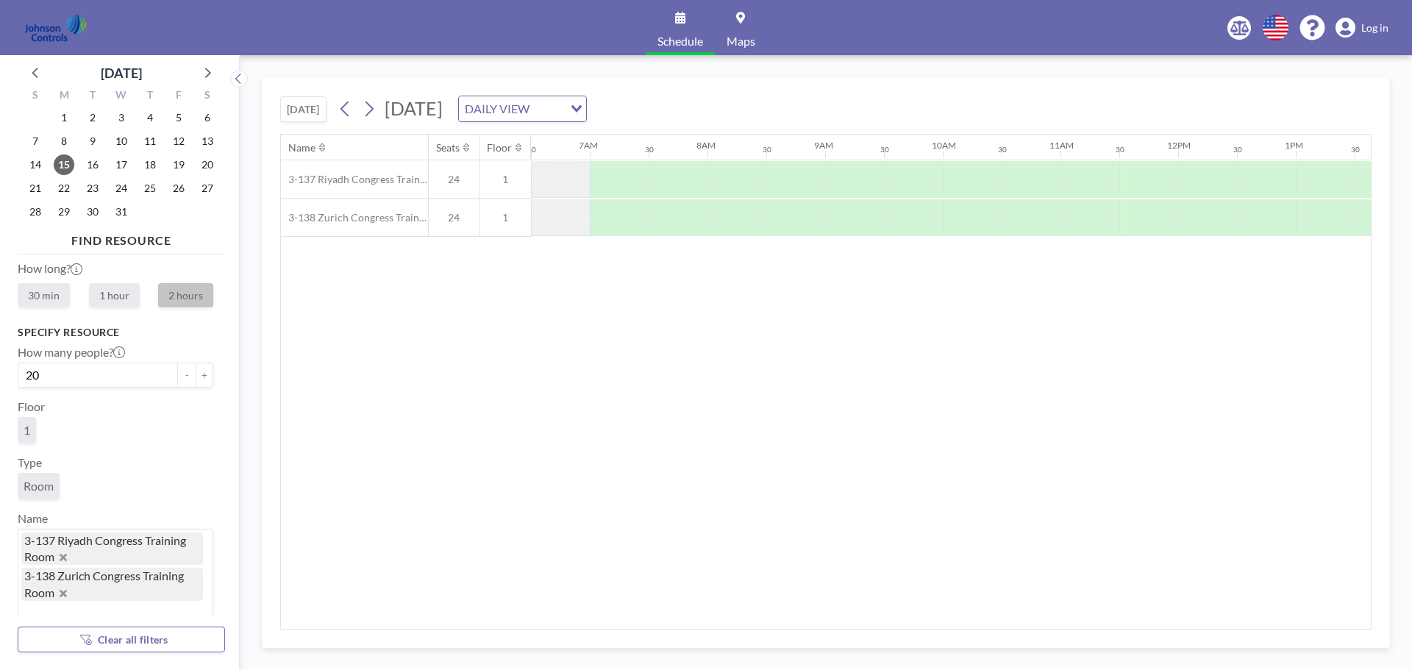
scroll to position [86, 0]
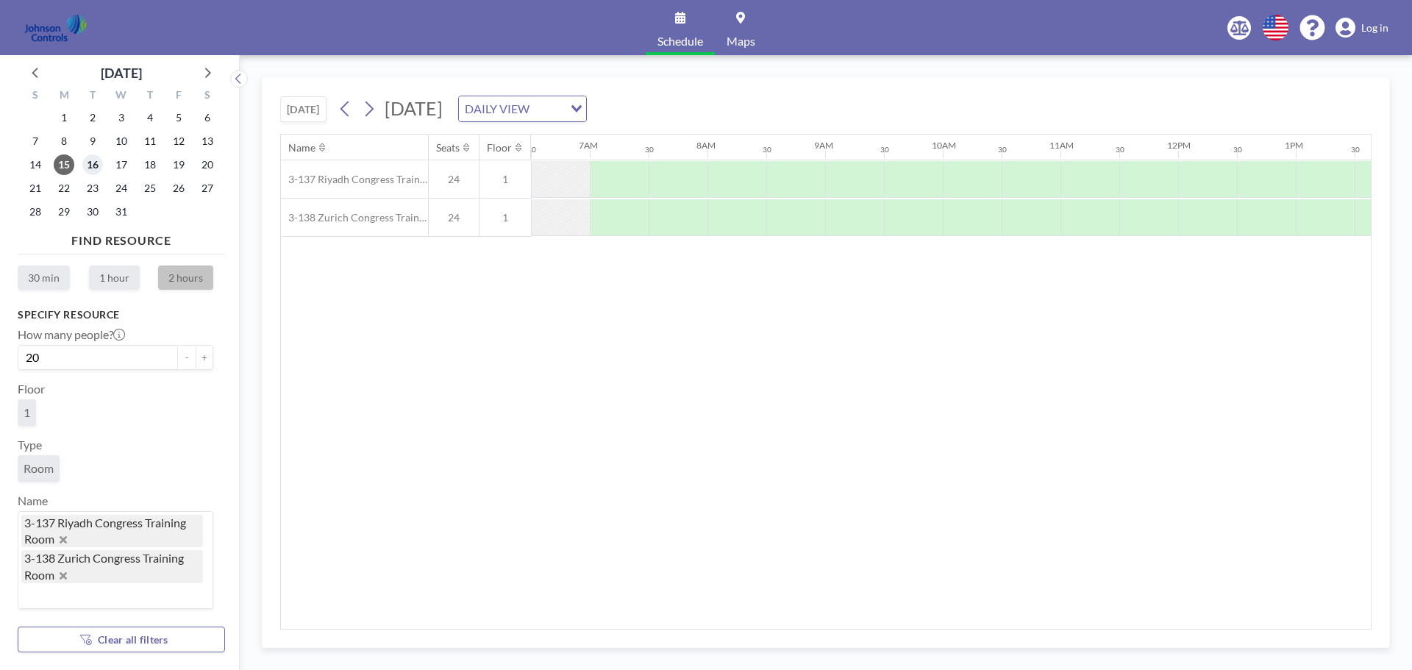
click at [91, 167] on span "16" at bounding box center [92, 164] width 21 height 21
click at [59, 165] on span "15" at bounding box center [64, 164] width 21 height 21
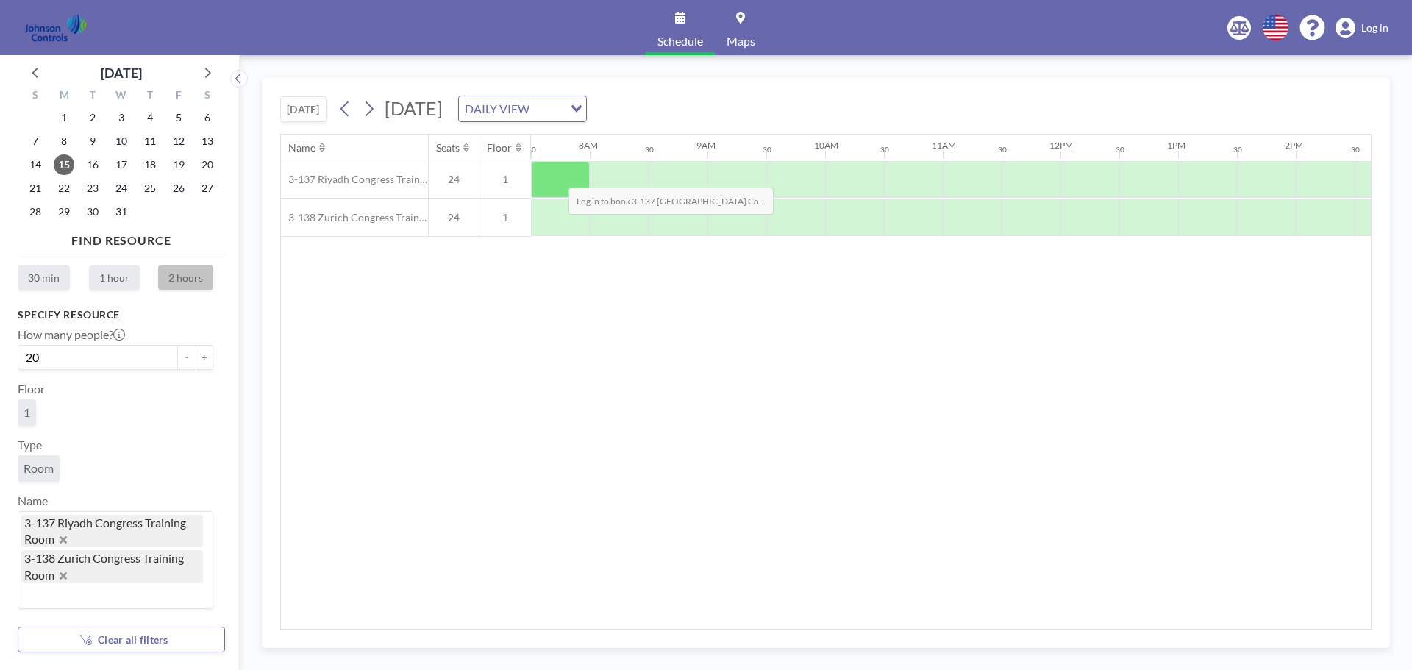
click at [557, 177] on div at bounding box center [560, 179] width 59 height 37
click at [624, 177] on div at bounding box center [619, 179] width 59 height 37
click at [1378, 26] on span "Log in" at bounding box center [1375, 27] width 27 height 13
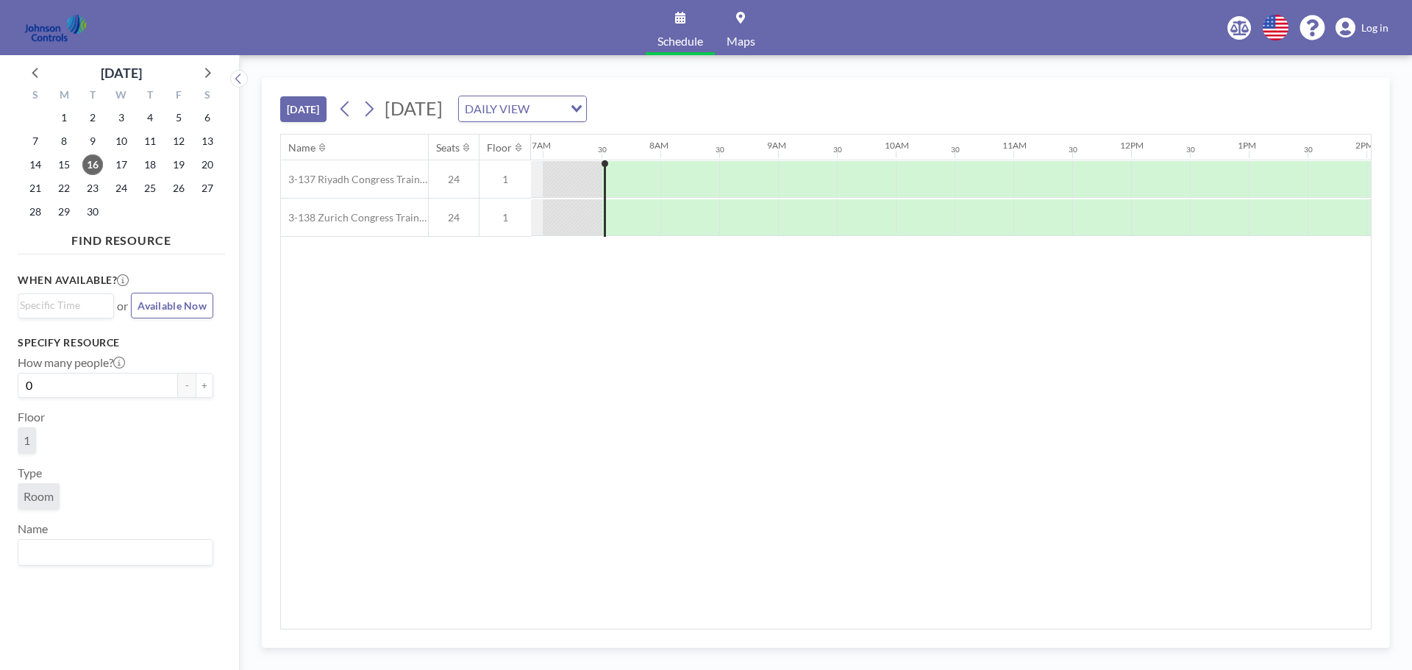
scroll to position [0, 824]
click at [599, 182] on div at bounding box center [621, 179] width 54 height 37
click at [616, 180] on div at bounding box center [621, 179] width 54 height 37
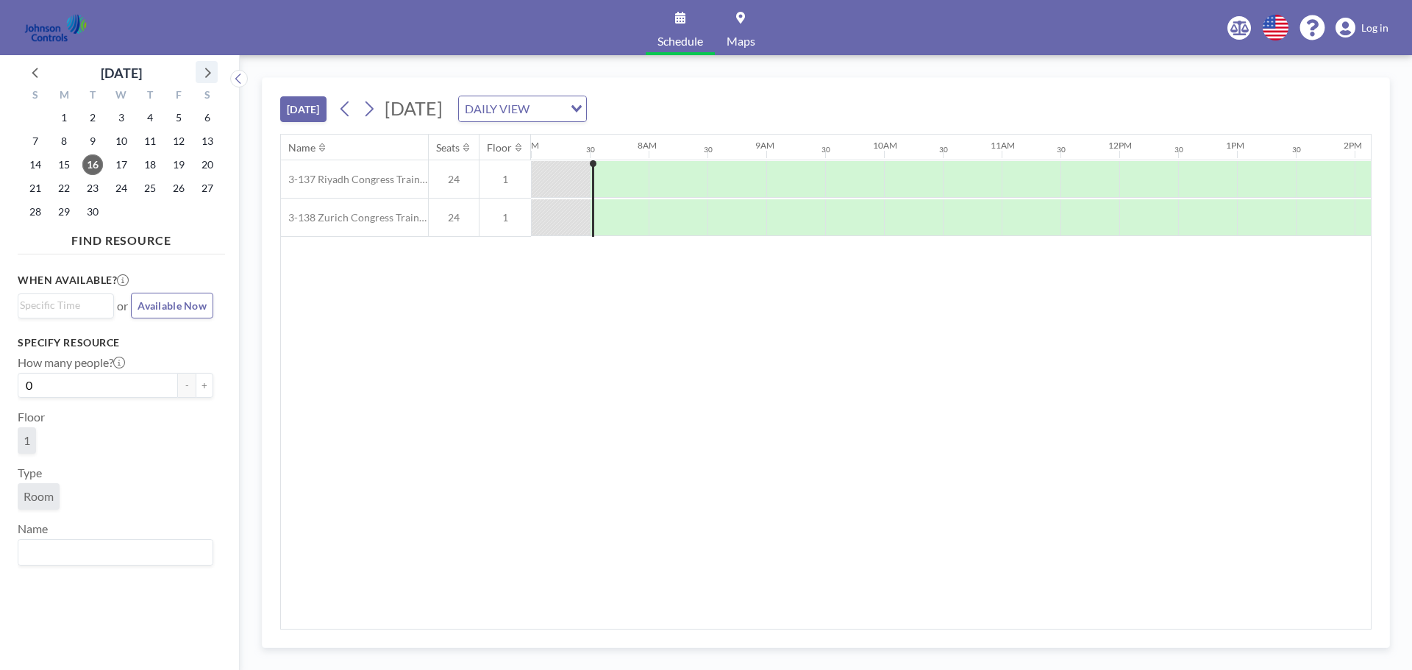
click at [216, 71] on div at bounding box center [207, 72] width 22 height 22
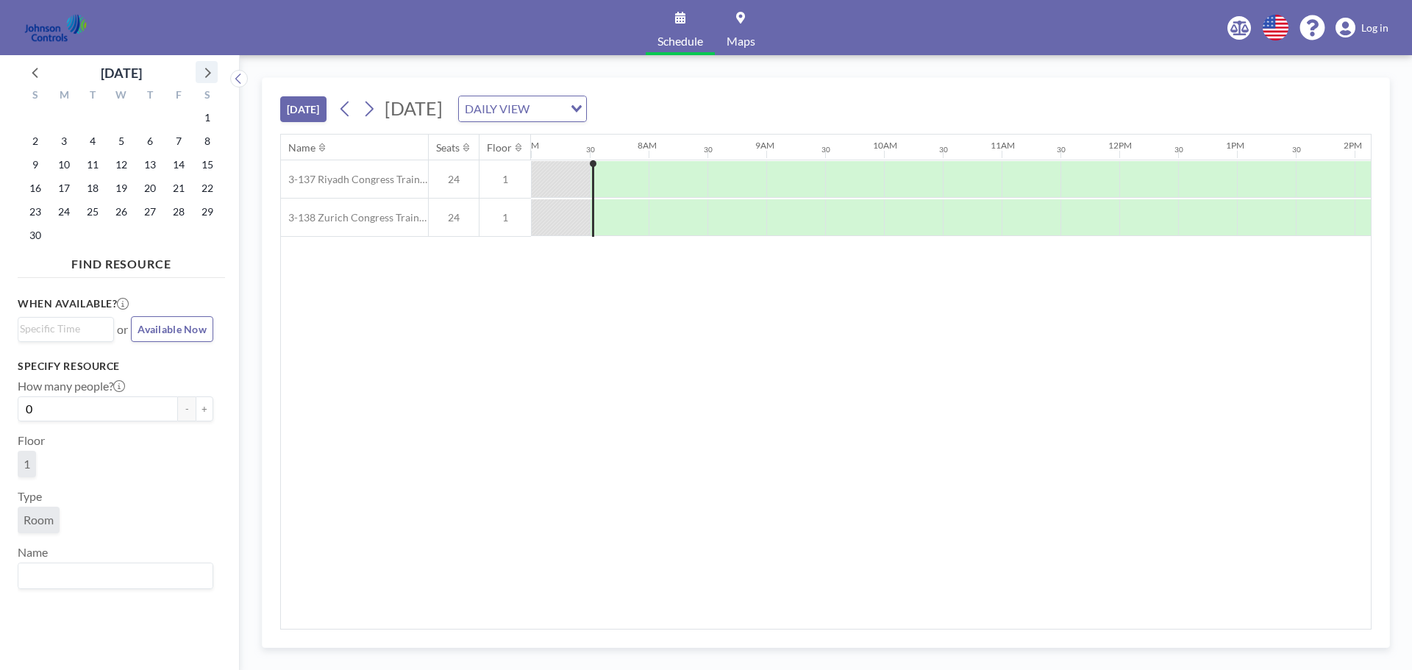
click at [216, 71] on div at bounding box center [207, 72] width 22 height 22
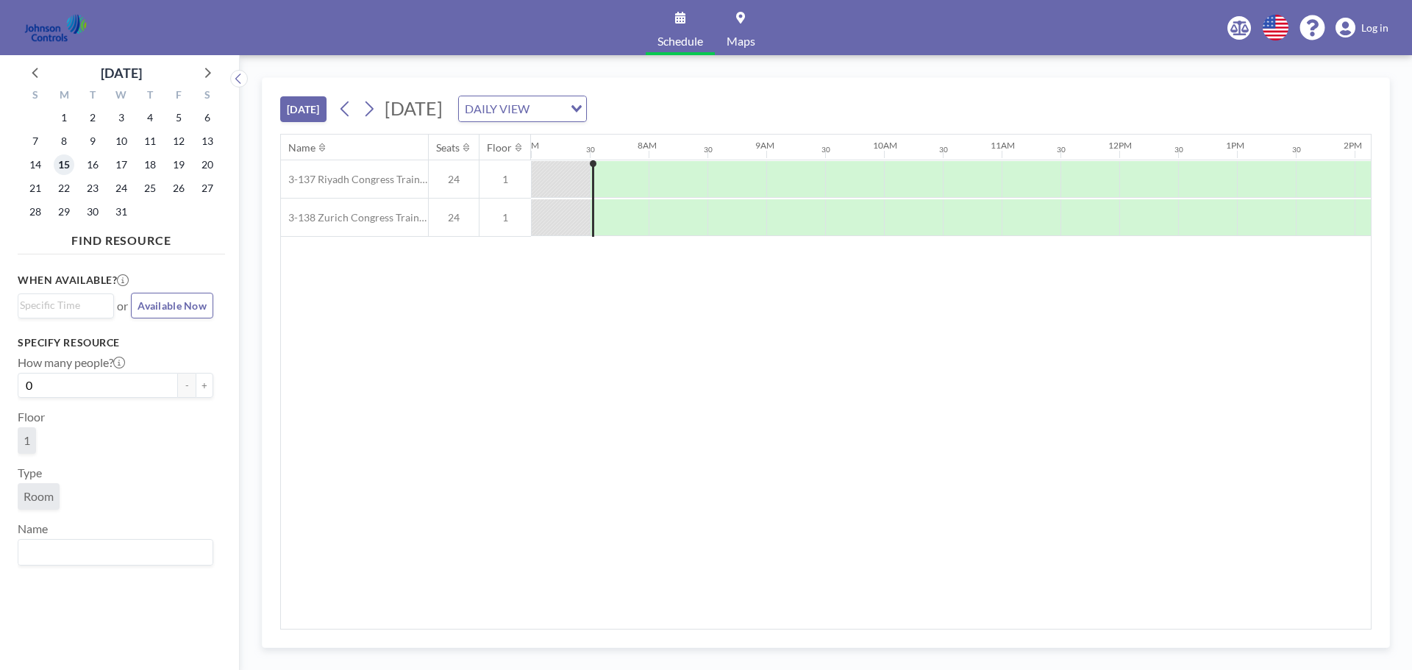
click at [66, 168] on span "15" at bounding box center [64, 164] width 21 height 21
click at [67, 316] on div "Loading..." at bounding box center [116, 305] width 196 height 25
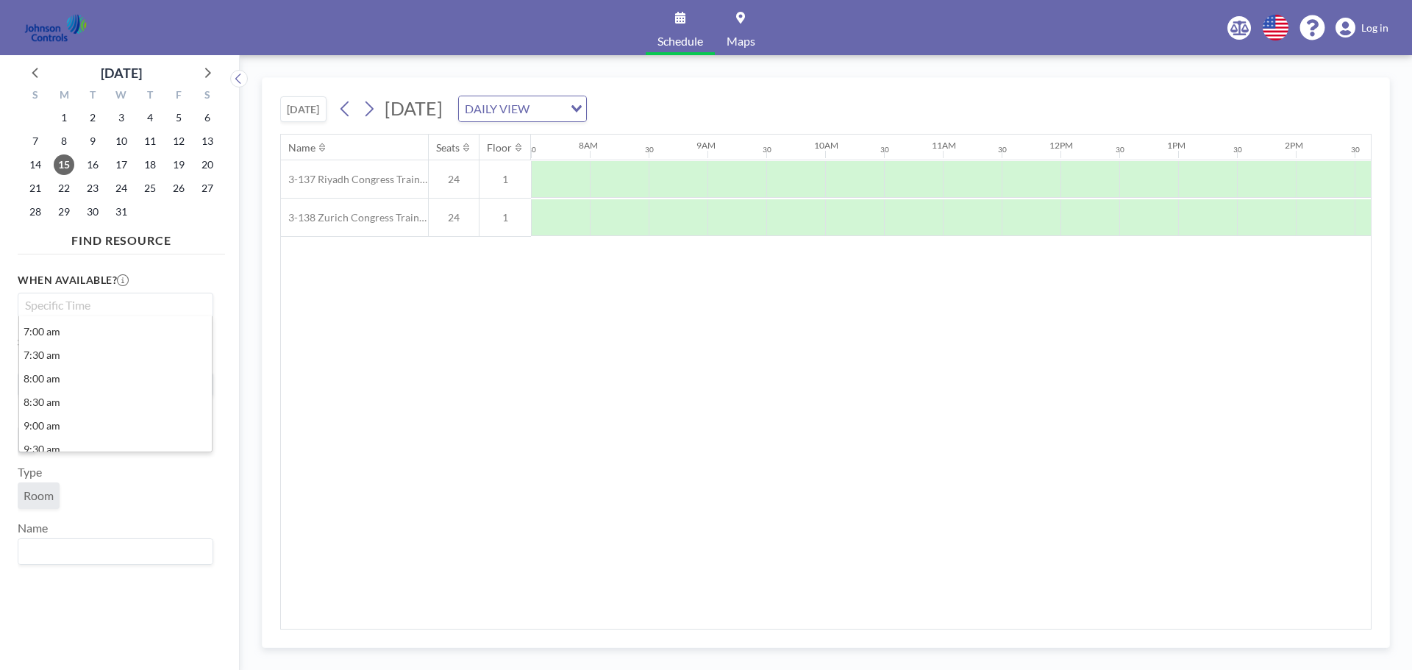
click at [67, 306] on input "Search for option" at bounding box center [112, 305] width 185 height 18
click at [65, 329] on li "7:00 am" at bounding box center [115, 332] width 193 height 24
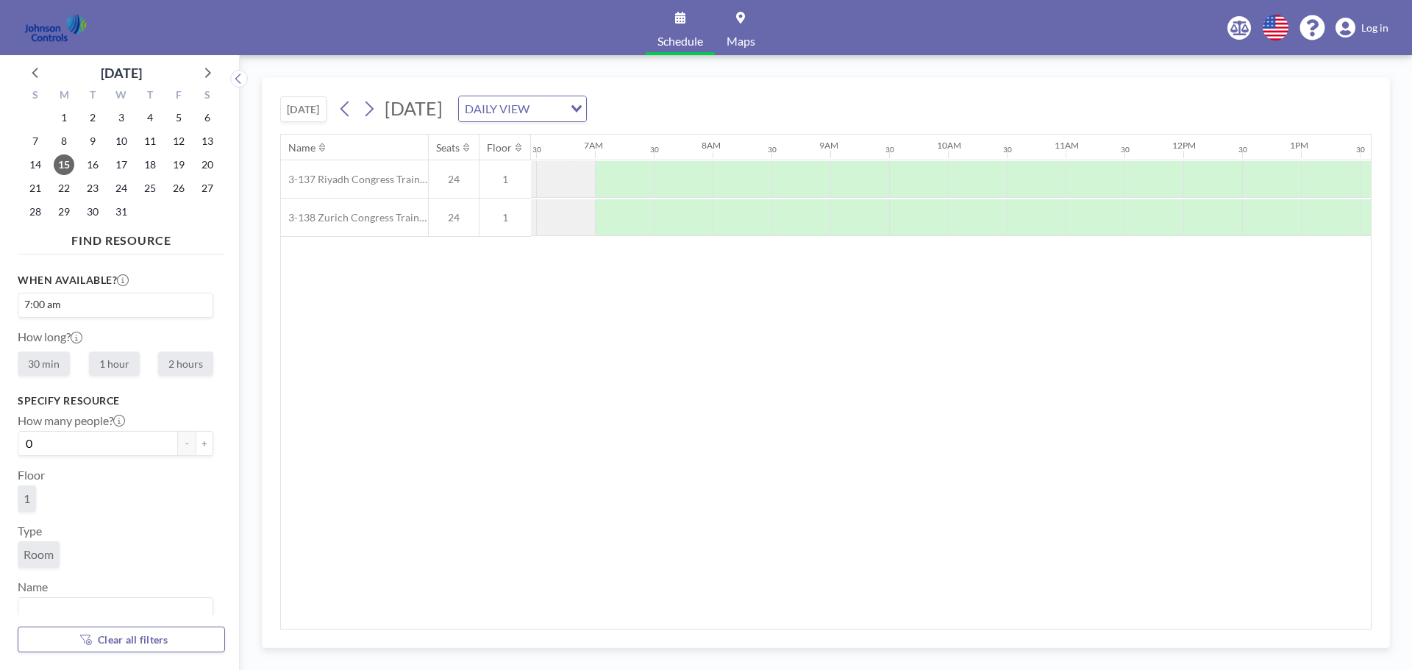
scroll to position [0, 765]
click at [176, 360] on label "2 hours" at bounding box center [185, 364] width 55 height 24
radio input "true"
click at [196, 450] on button "+" at bounding box center [205, 443] width 18 height 25
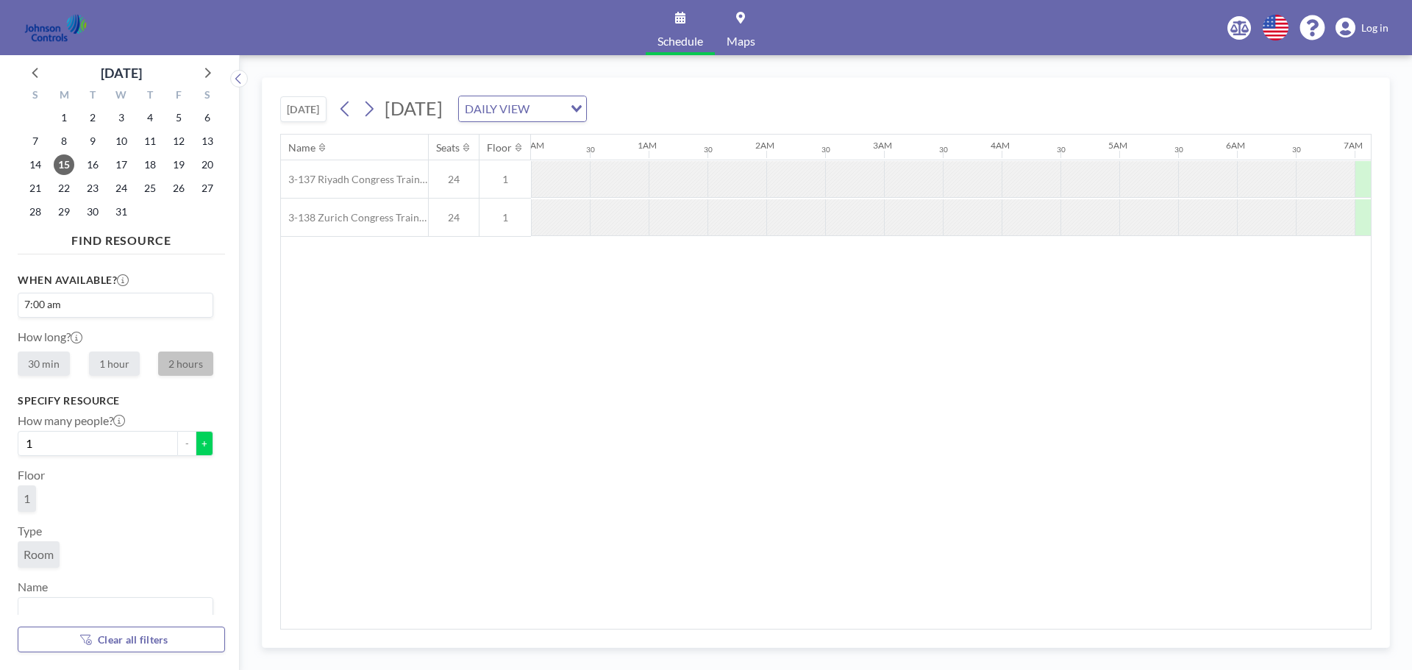
click at [196, 450] on button "+" at bounding box center [205, 443] width 18 height 25
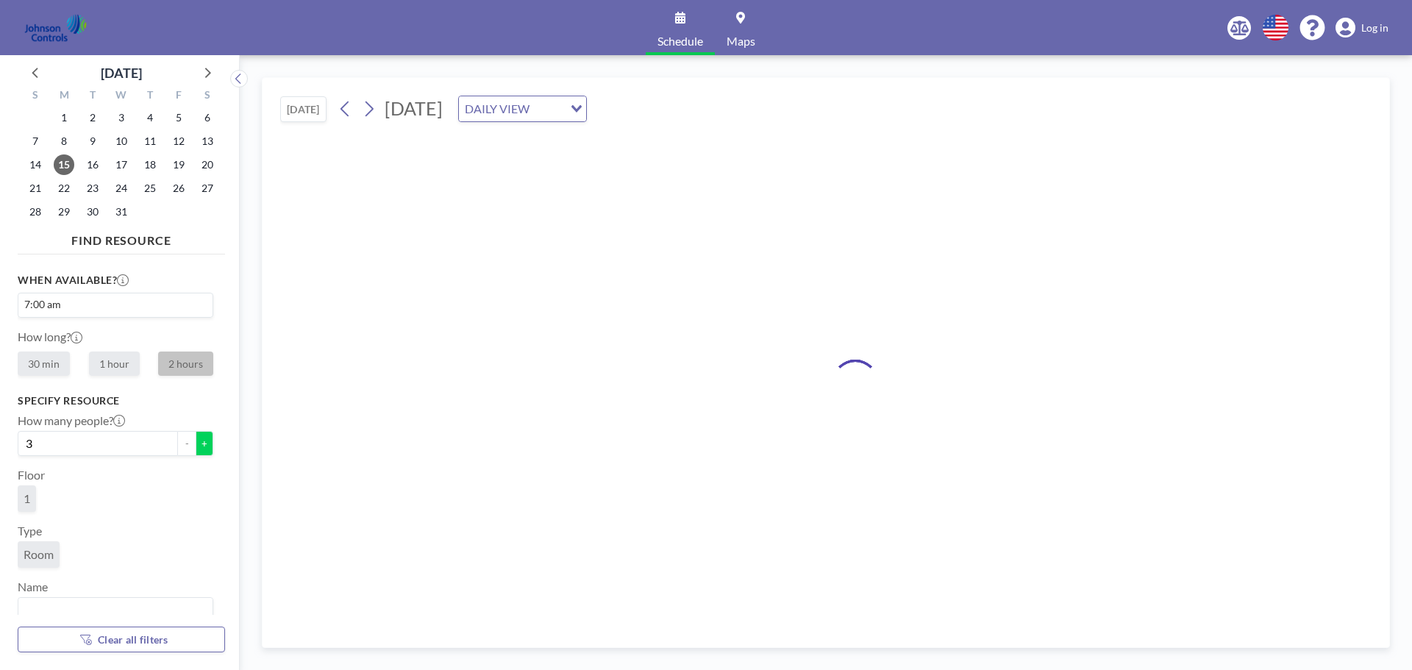
click at [196, 450] on button "+" at bounding box center [205, 443] width 18 height 25
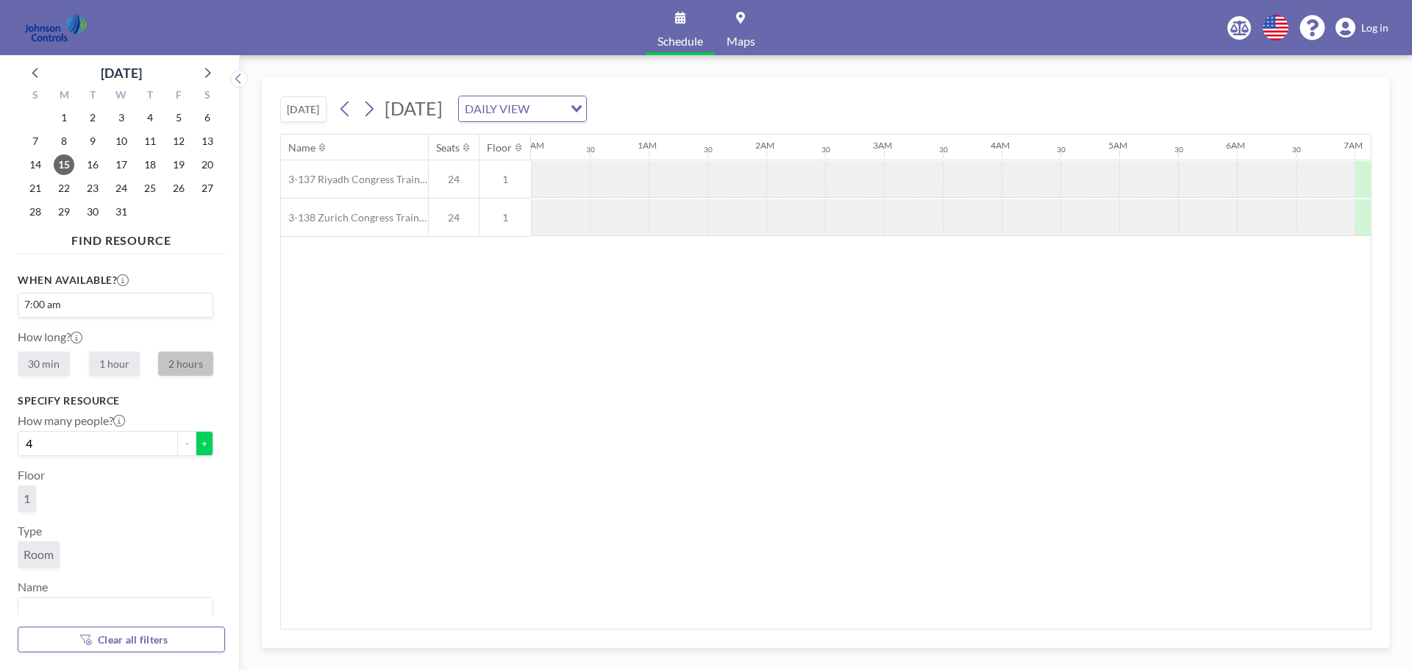
click at [196, 450] on button "+" at bounding box center [205, 443] width 18 height 25
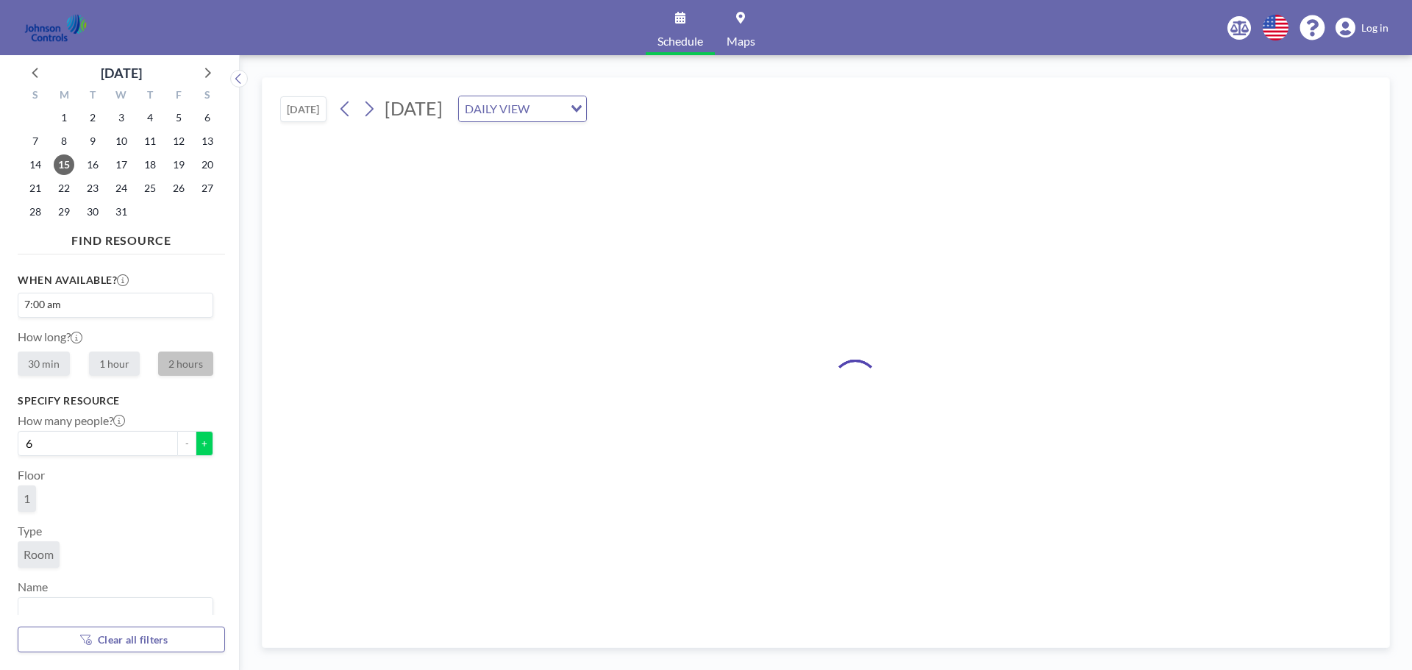
click at [196, 450] on button "+" at bounding box center [205, 443] width 18 height 25
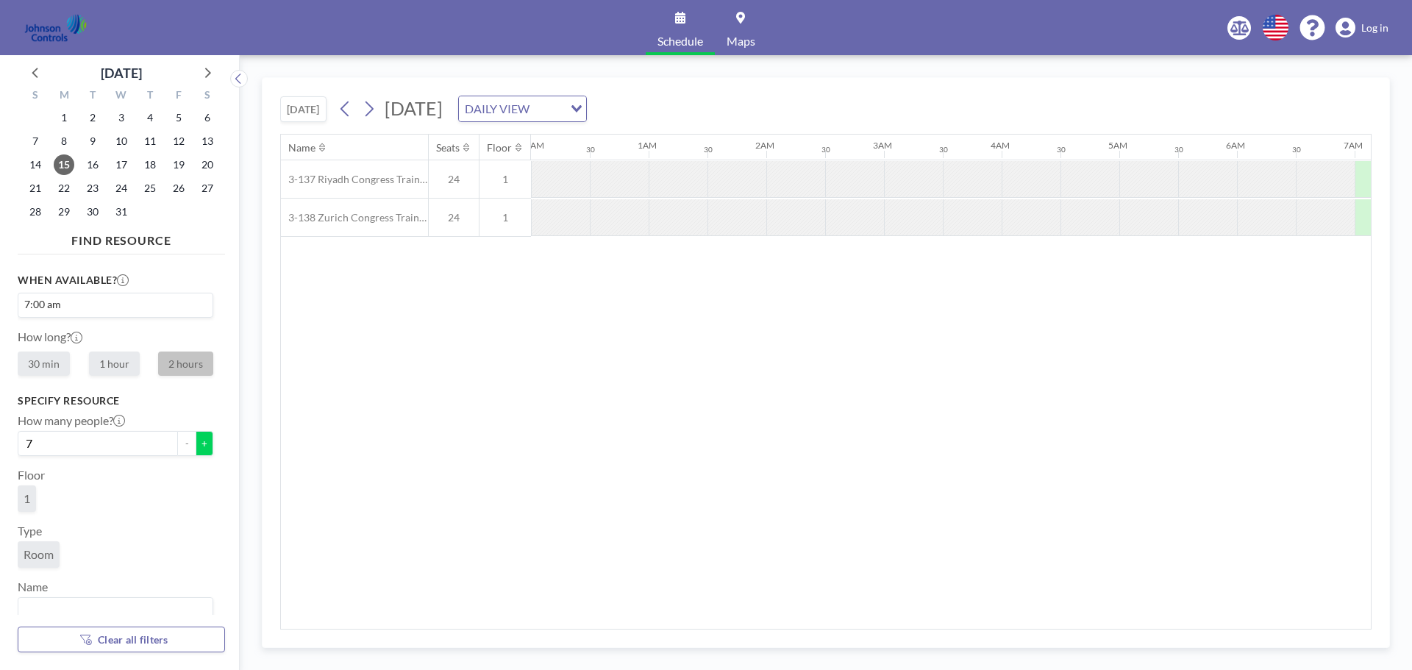
click at [196, 450] on button "+" at bounding box center [205, 443] width 18 height 25
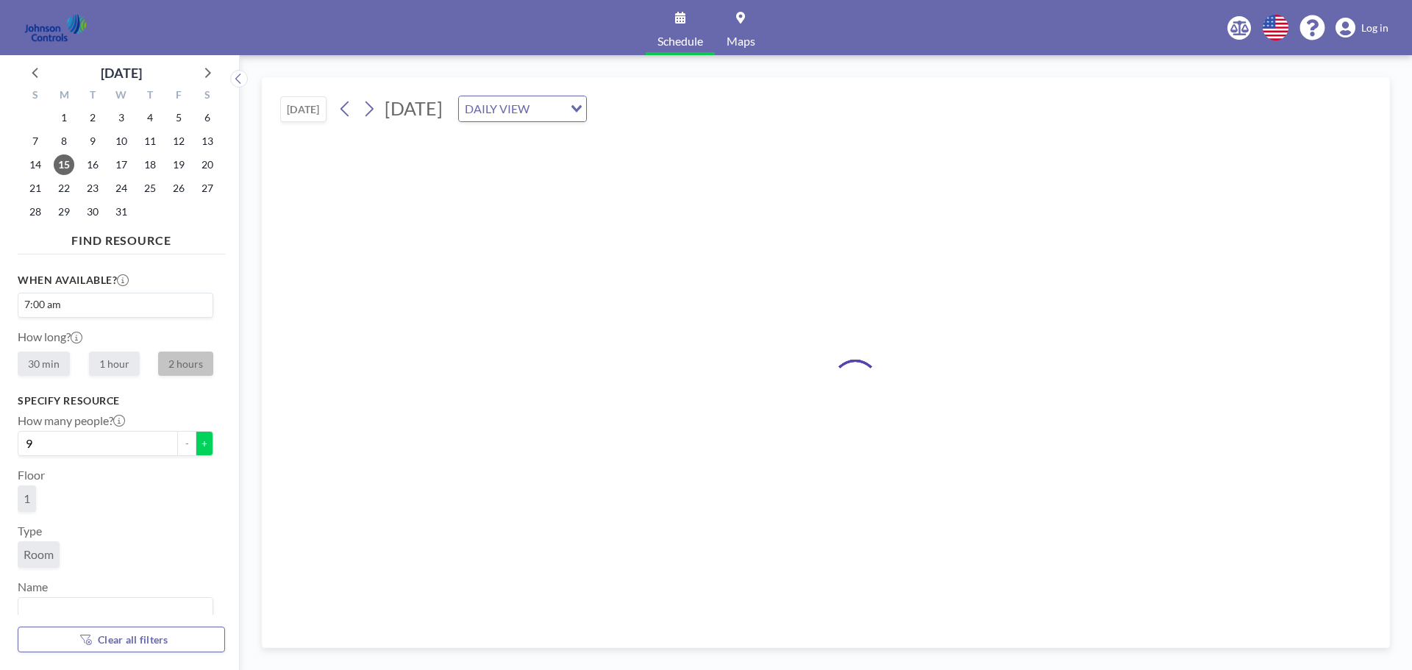
click at [196, 449] on button "+" at bounding box center [205, 443] width 18 height 25
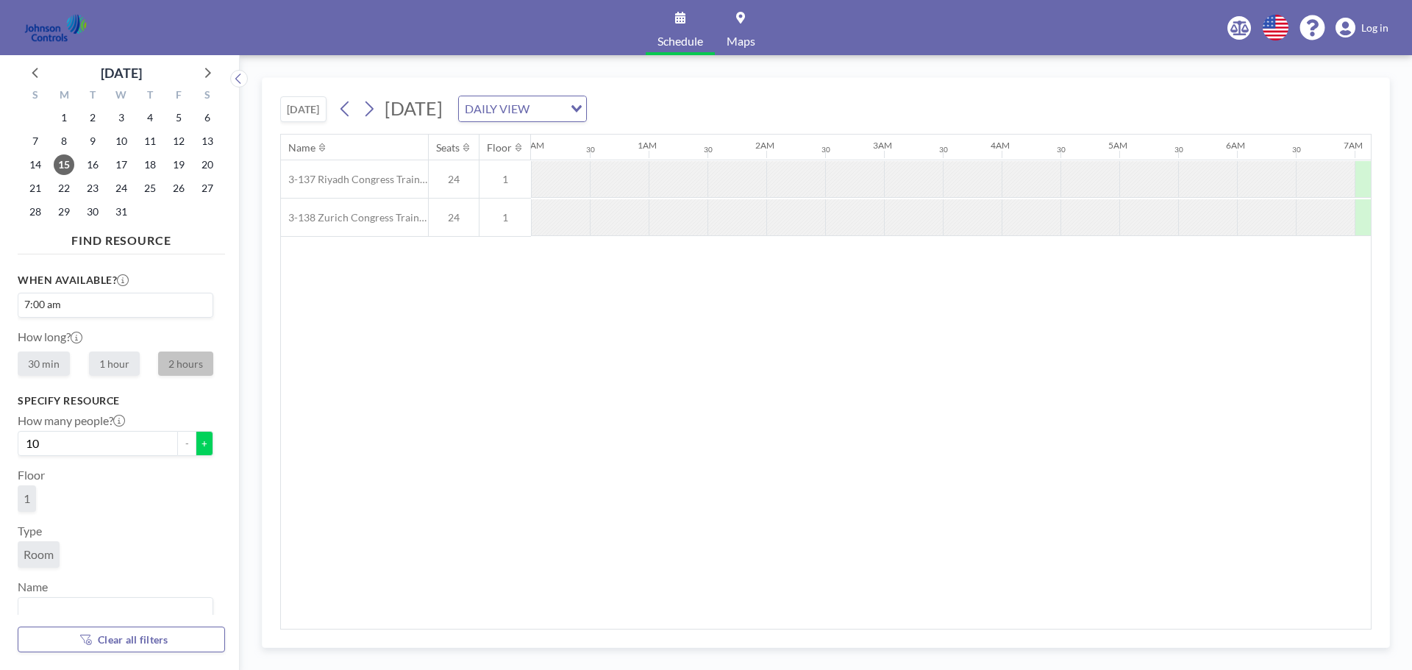
click at [196, 449] on button "+" at bounding box center [205, 443] width 18 height 25
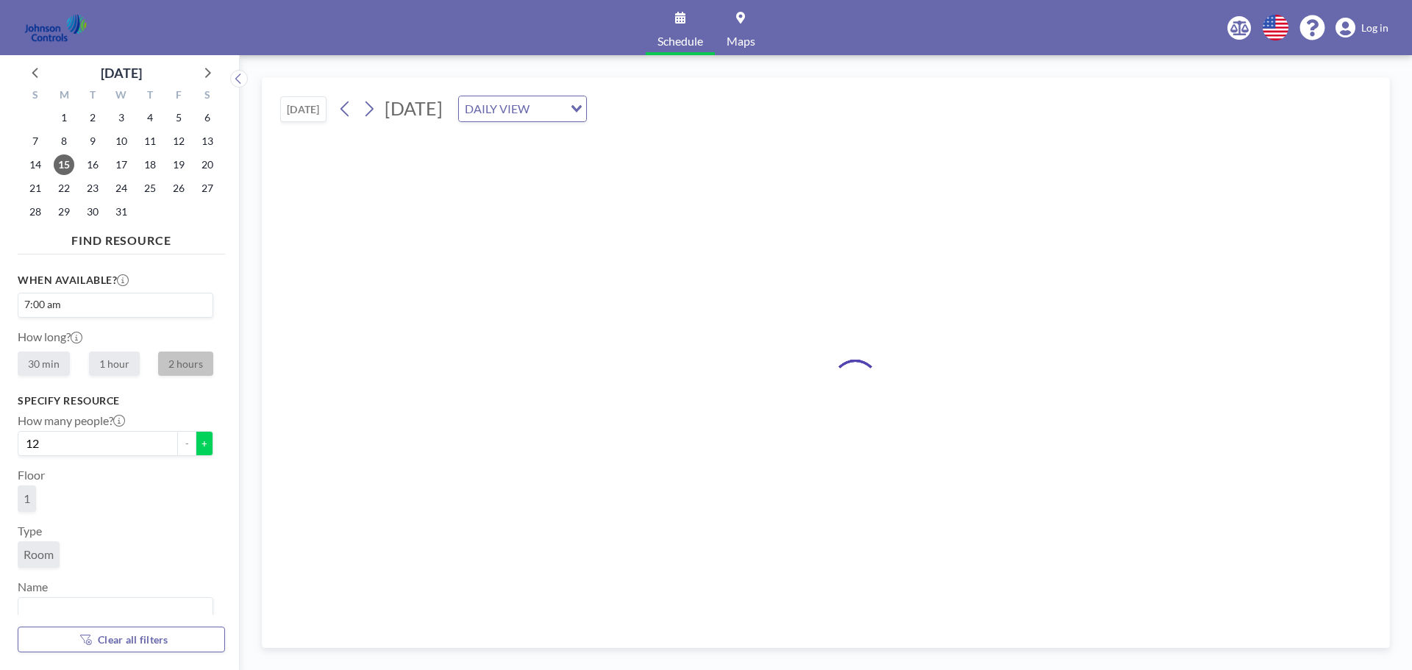
click at [196, 449] on button "+" at bounding box center [205, 443] width 18 height 25
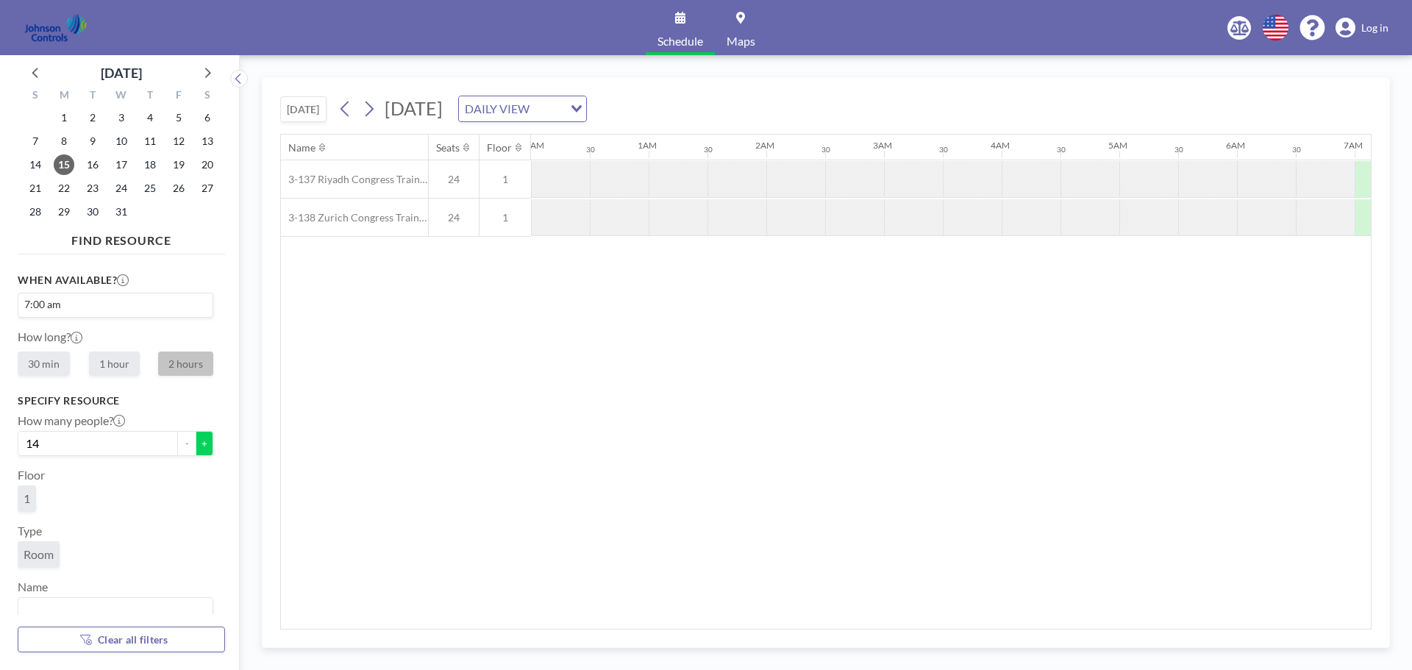
click at [196, 449] on button "+" at bounding box center [205, 443] width 18 height 25
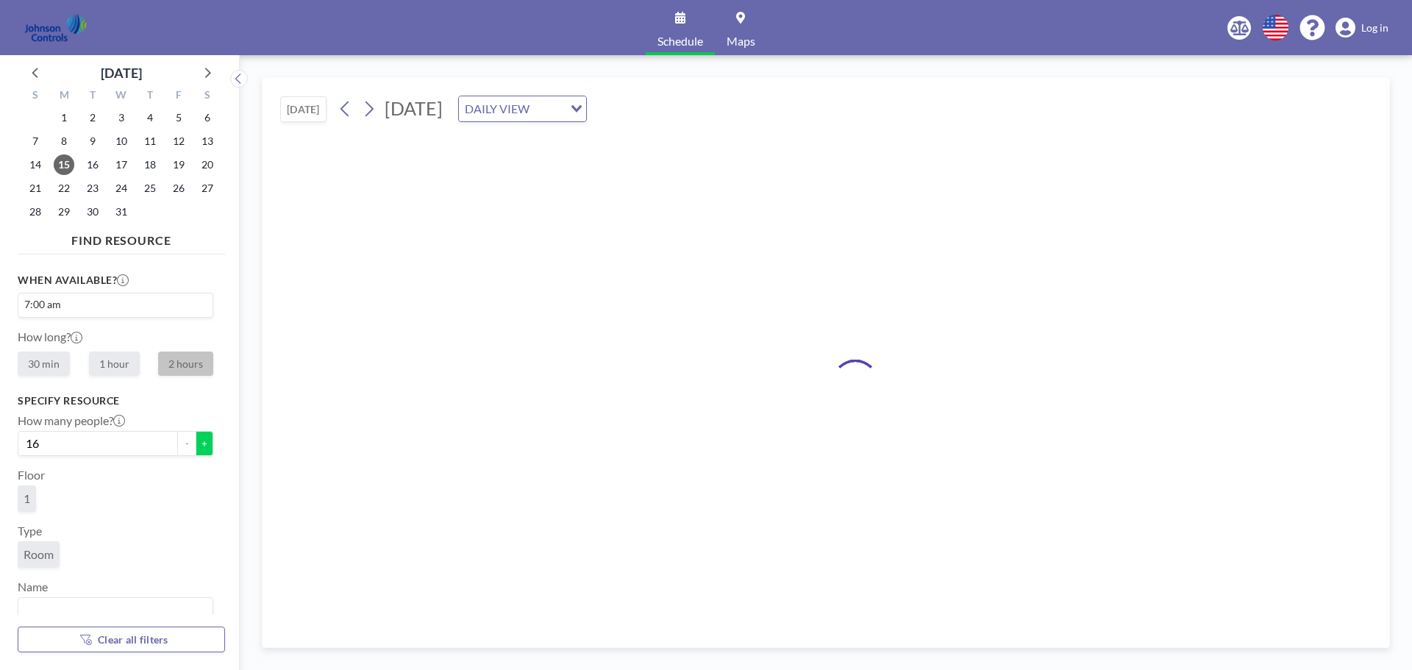
click at [196, 449] on button "+" at bounding box center [205, 443] width 18 height 25
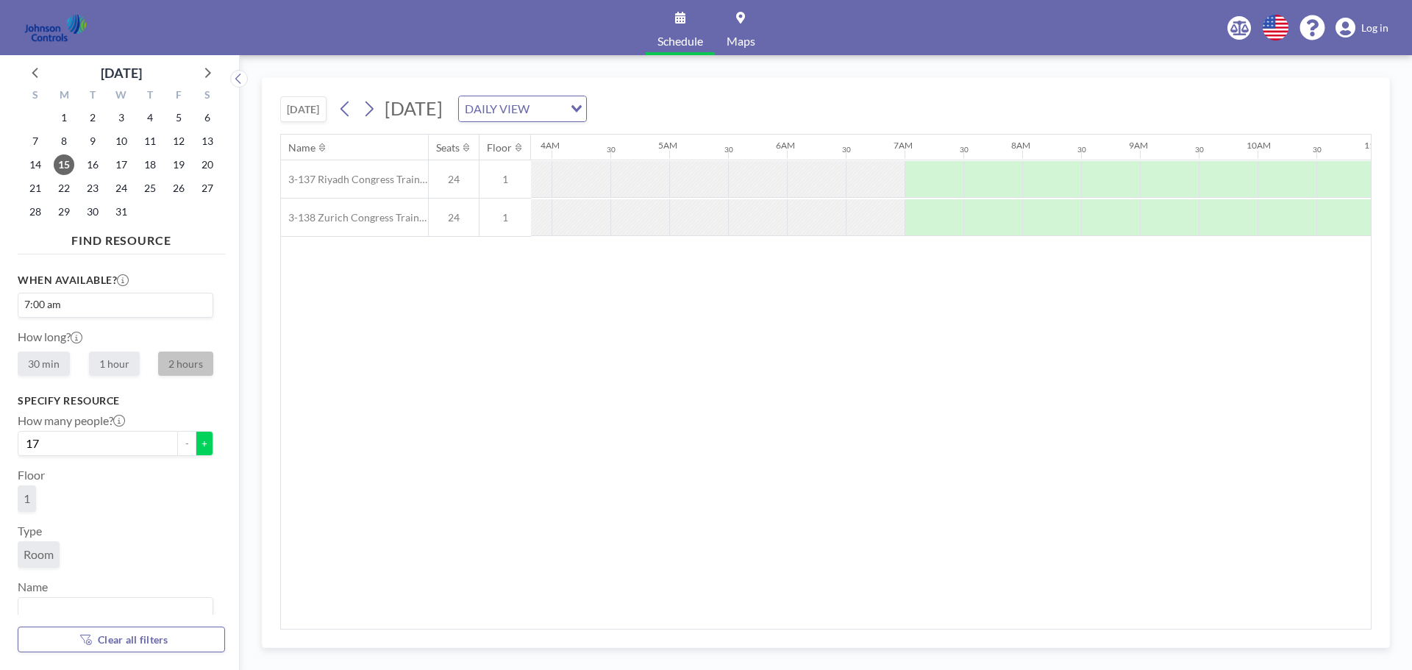
click at [196, 449] on button "+" at bounding box center [205, 443] width 18 height 25
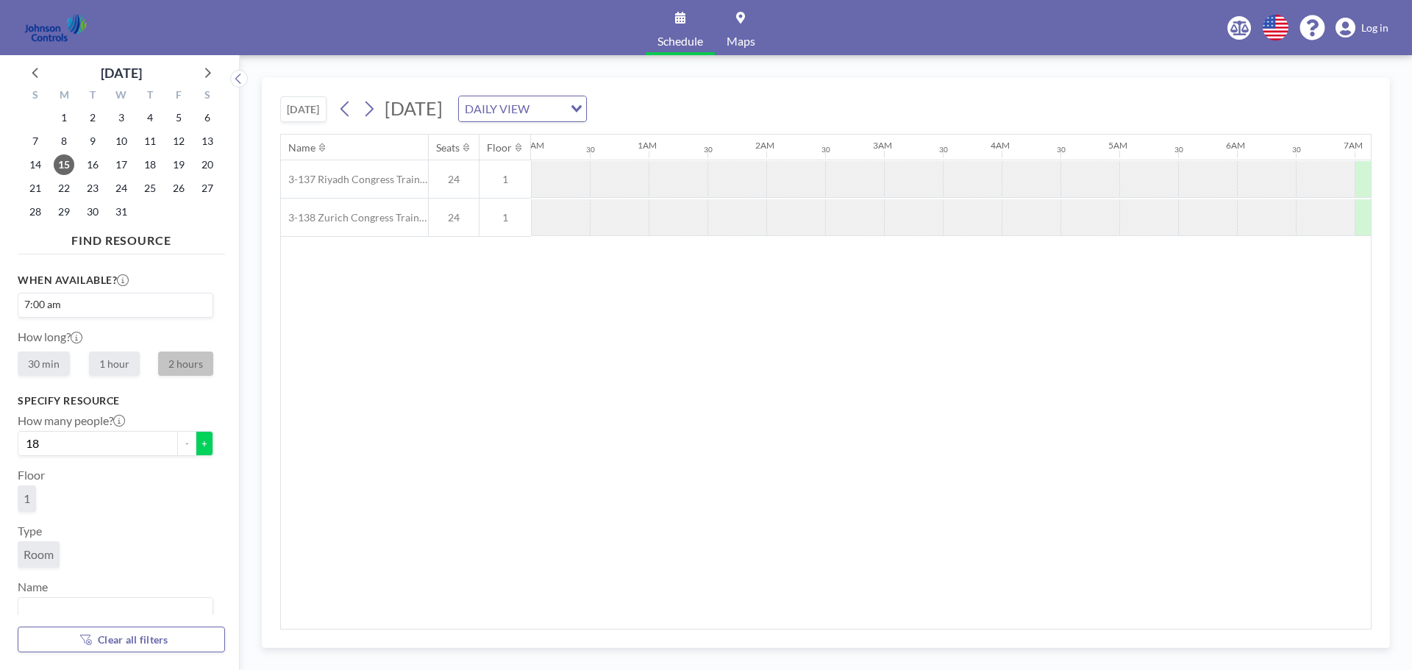
scroll to position [0, 713]
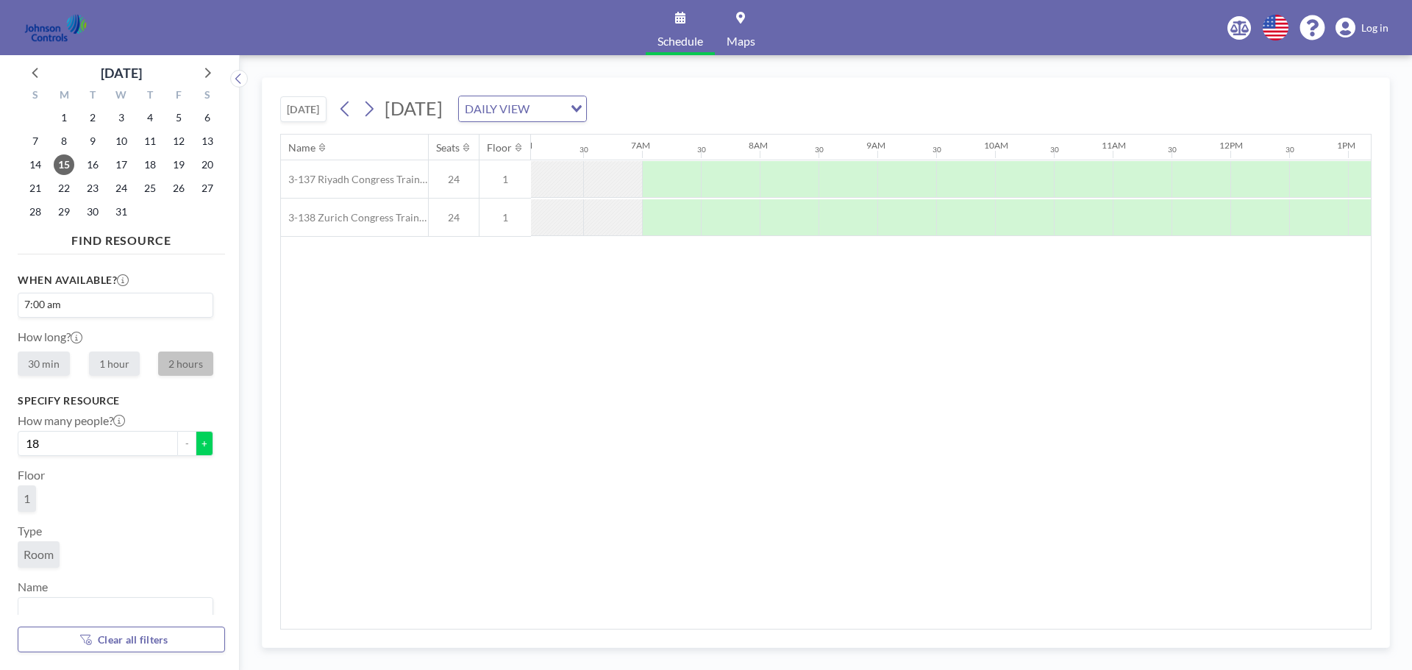
click at [196, 449] on button "+" at bounding box center [205, 443] width 18 height 25
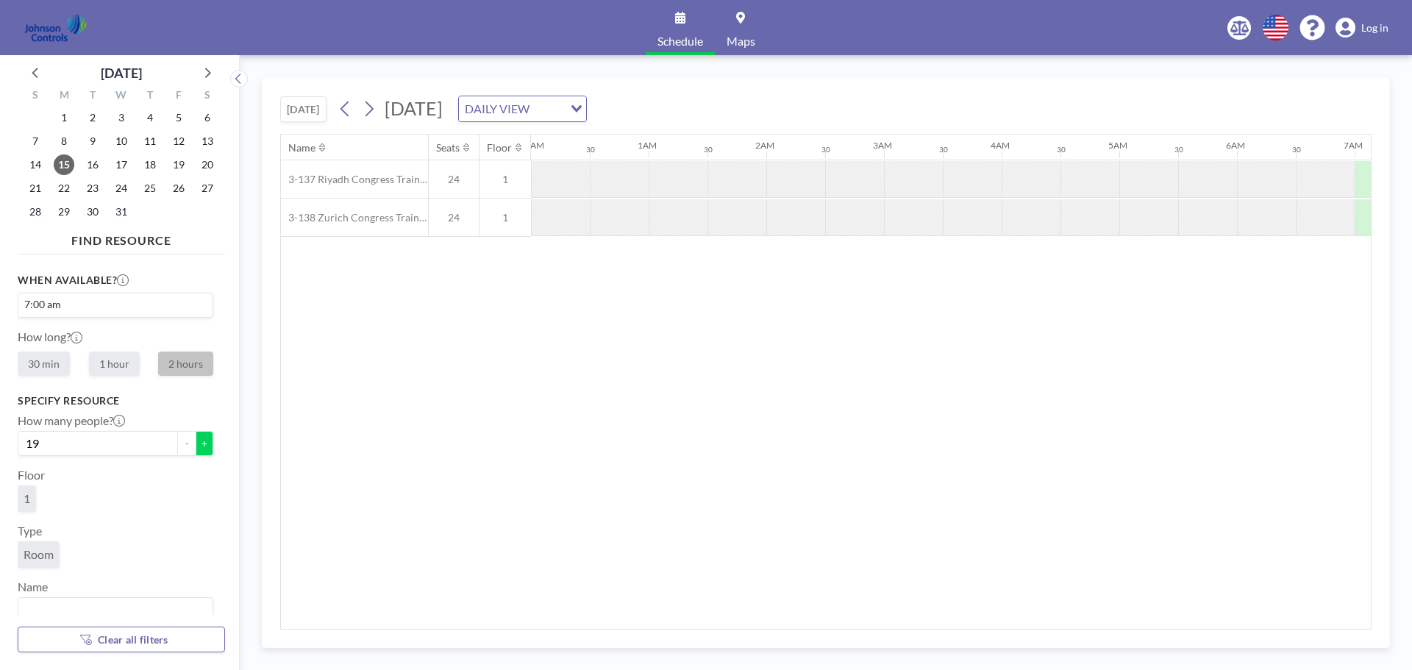
scroll to position [0, 0]
click at [196, 449] on button "+" at bounding box center [205, 443] width 18 height 25
type input "20"
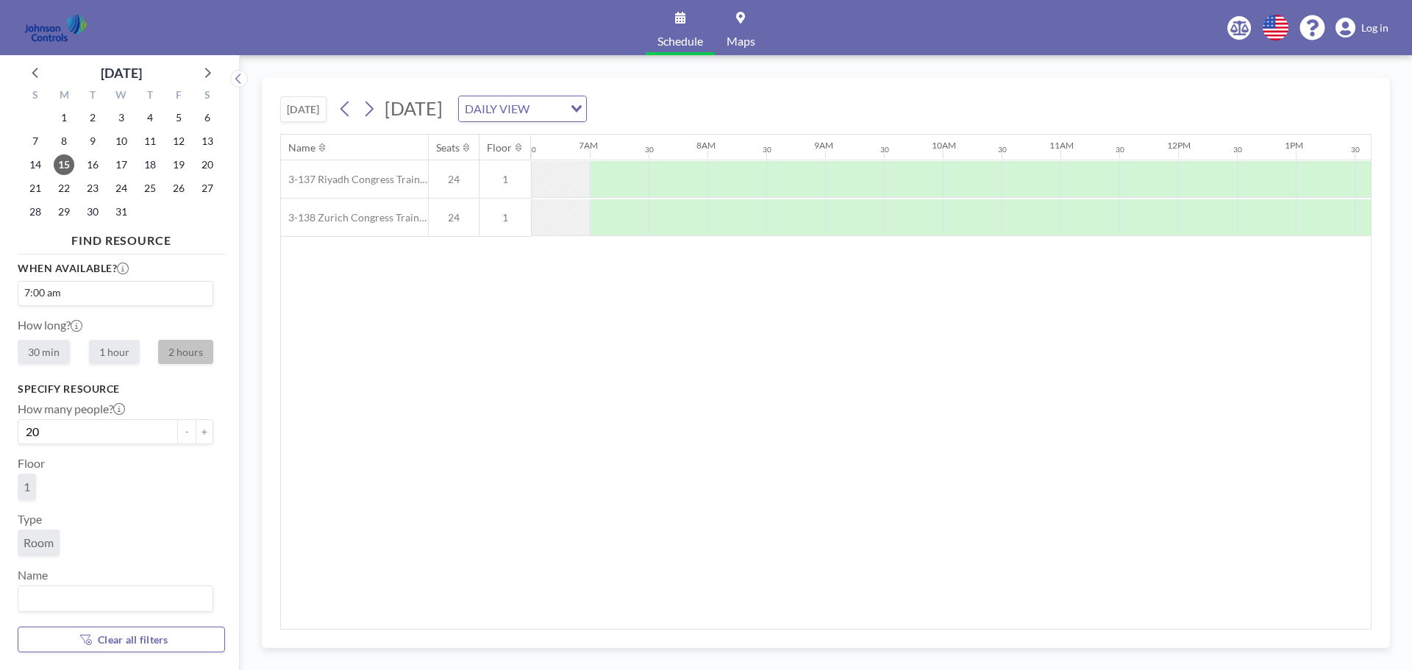
scroll to position [15, 0]
click at [66, 602] on input "Search for option" at bounding box center [112, 595] width 185 height 19
click at [73, 555] on li "3-137 Riyadh Congress Training Room" at bounding box center [115, 548] width 193 height 21
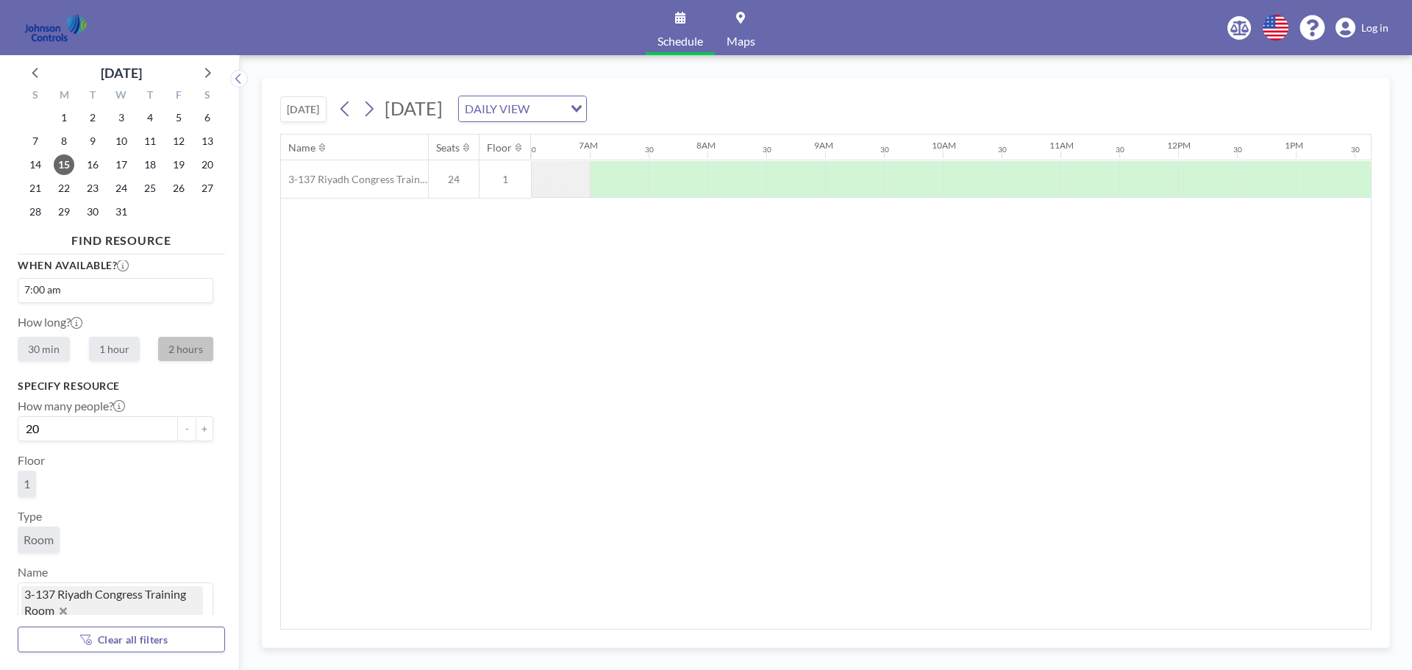
scroll to position [50, 0]
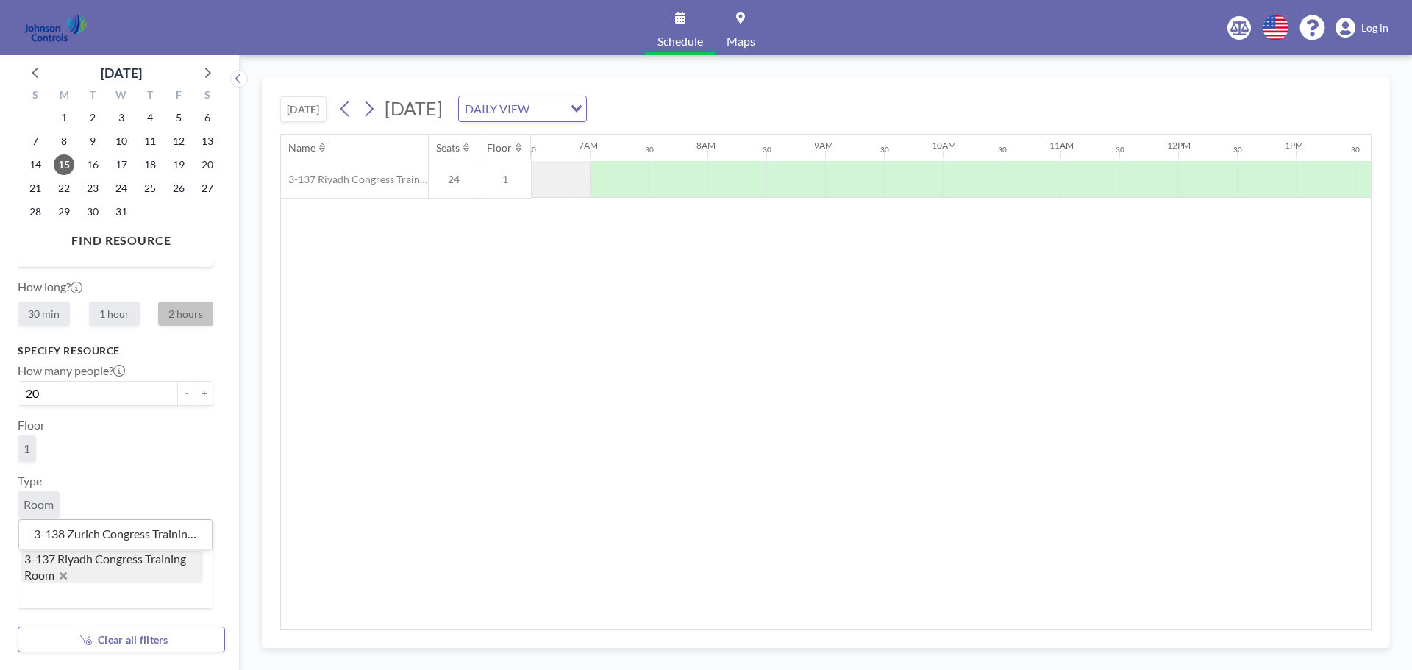
click at [82, 594] on input "Search for option" at bounding box center [112, 595] width 185 height 19
click at [85, 532] on li "3-138 Zurich Congress Training Room" at bounding box center [115, 534] width 193 height 21
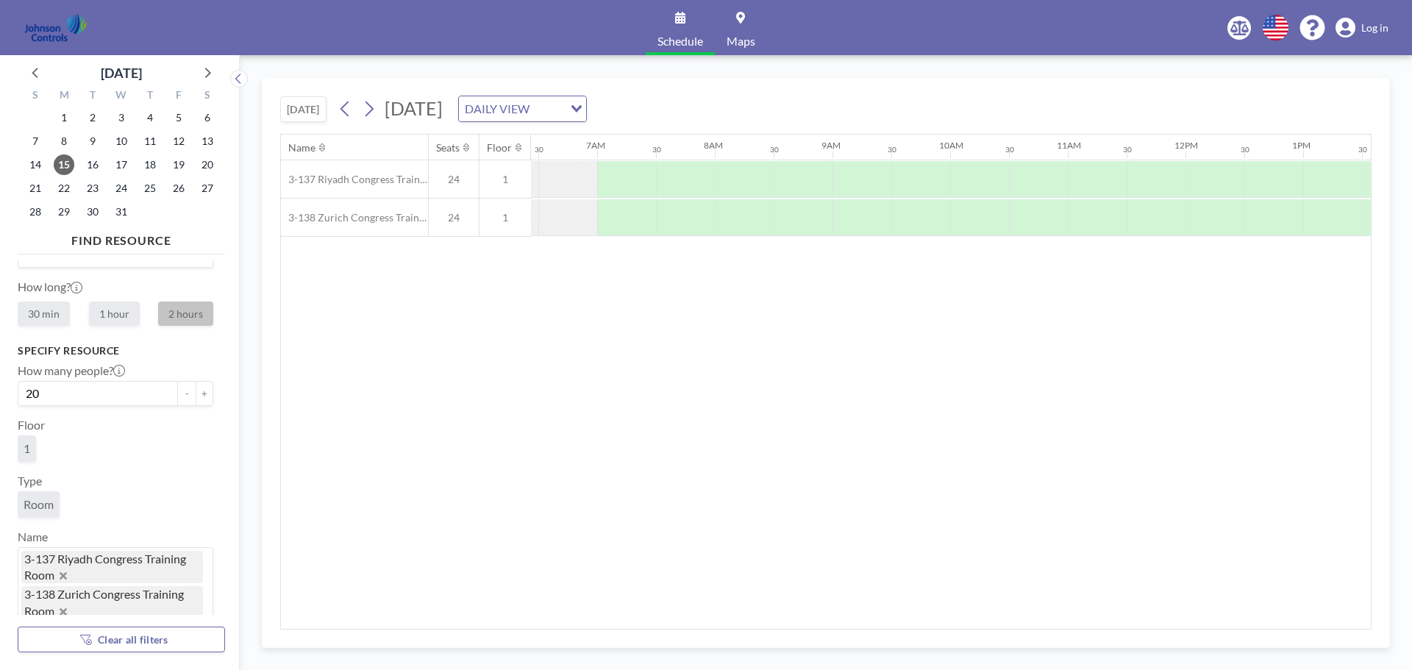
scroll to position [0, 765]
drag, startPoint x: 682, startPoint y: 619, endPoint x: 926, endPoint y: 620, distance: 244.2
click at [926, 620] on div "Name Seats Floor 12AM 30 1AM 30 2AM 30 3AM 30 4AM 30 5AM 30 6AM 30 7AM 30 8AM 3…" at bounding box center [826, 382] width 1090 height 494
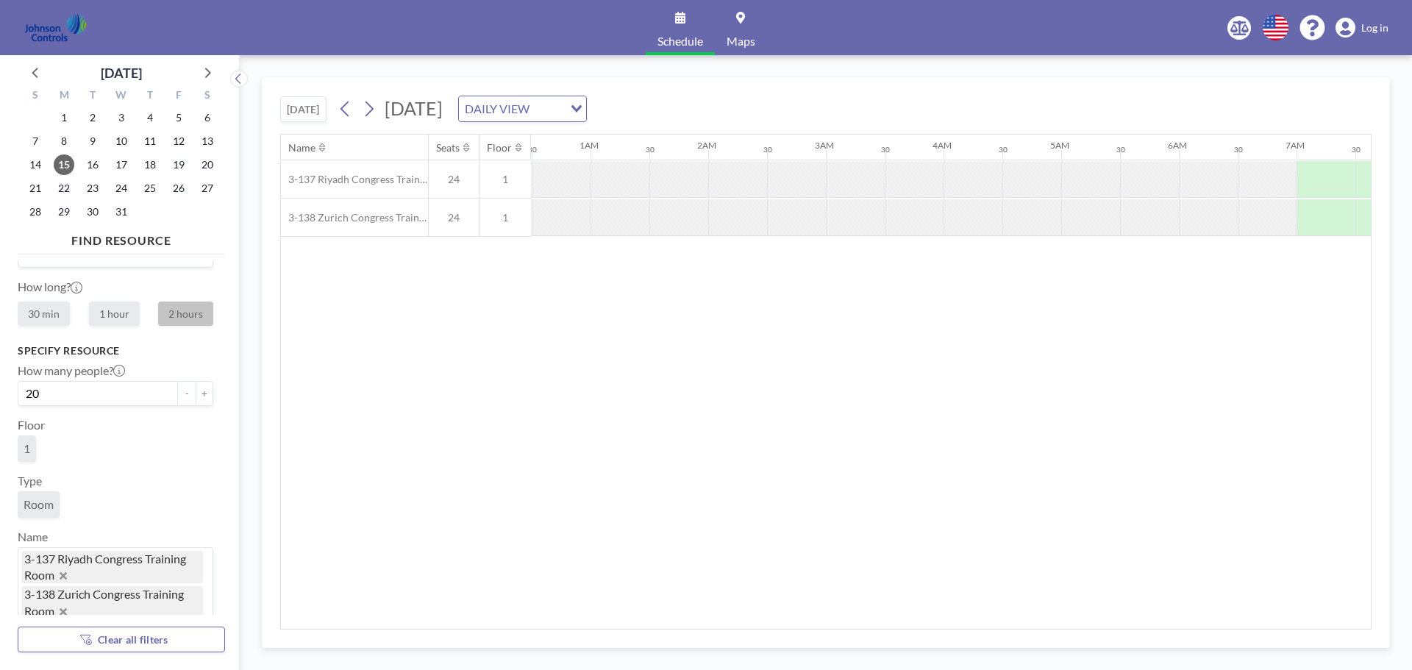
scroll to position [0, 0]
click at [1359, 173] on div at bounding box center [1384, 179] width 59 height 37
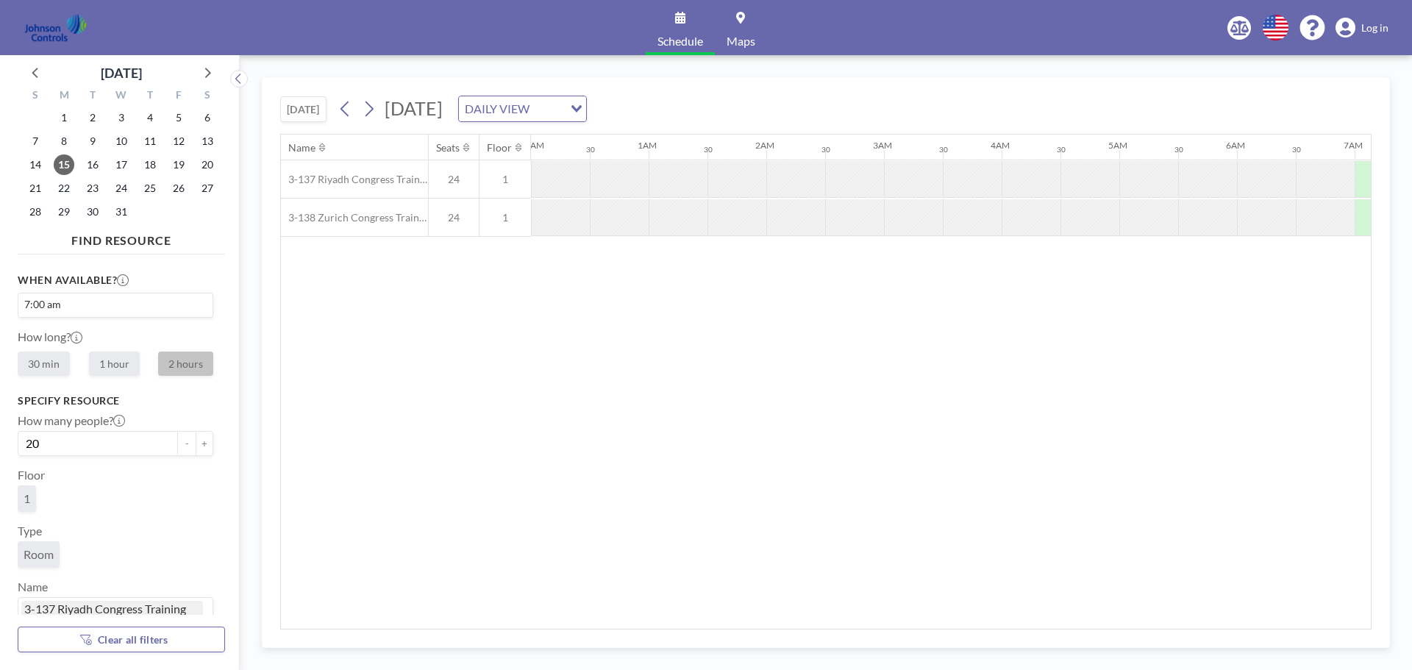
click at [1370, 31] on span "Log in" at bounding box center [1375, 27] width 27 height 13
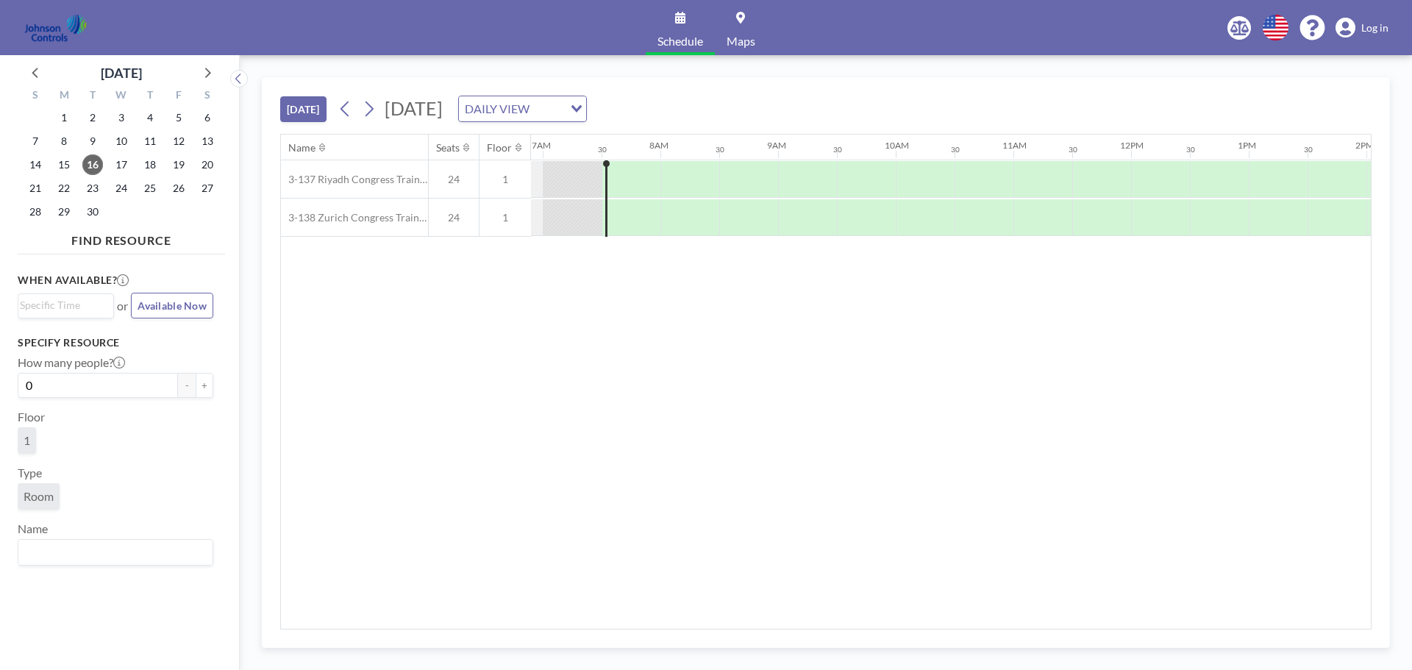
scroll to position [0, 824]
click at [165, 308] on span "Available Now" at bounding box center [172, 305] width 69 height 13
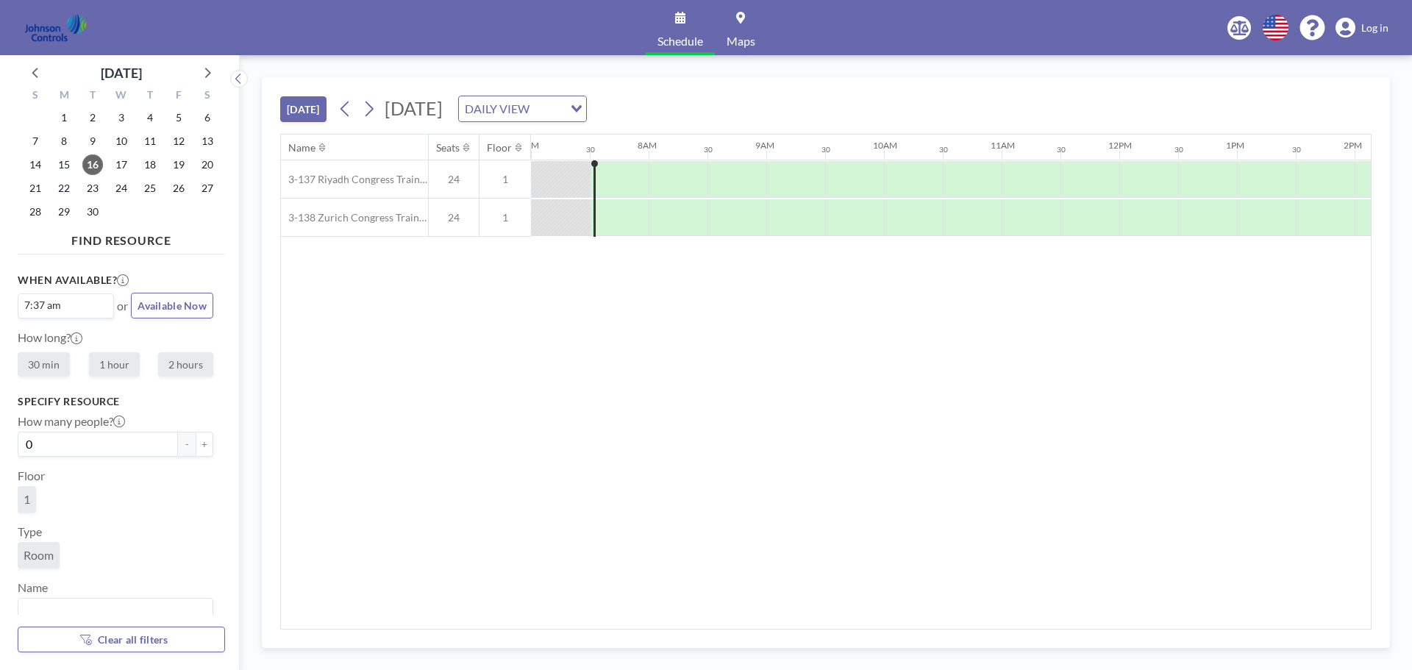
click at [165, 308] on span "Available Now" at bounding box center [172, 305] width 69 height 13
click at [605, 168] on div at bounding box center [623, 179] width 52 height 37
click at [596, 163] on div at bounding box center [595, 198] width 2 height 77
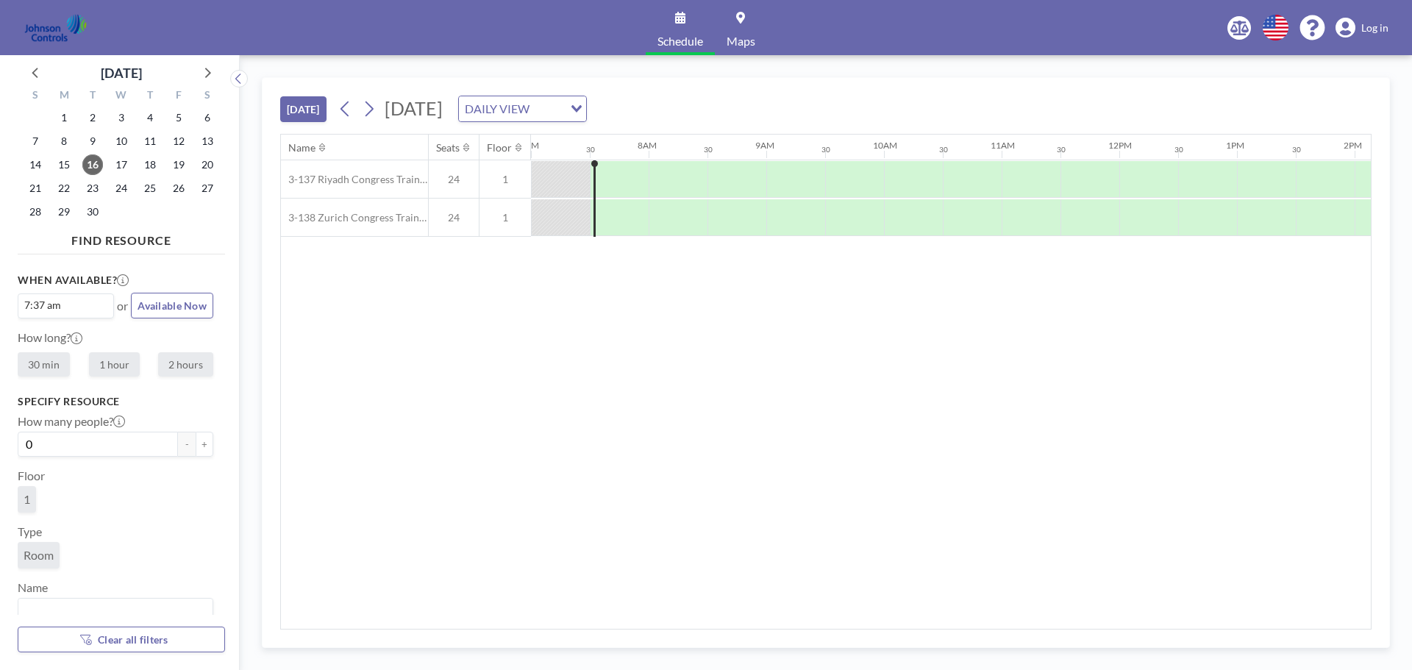
click at [596, 163] on div at bounding box center [595, 198] width 2 height 77
click at [209, 70] on icon at bounding box center [206, 72] width 19 height 19
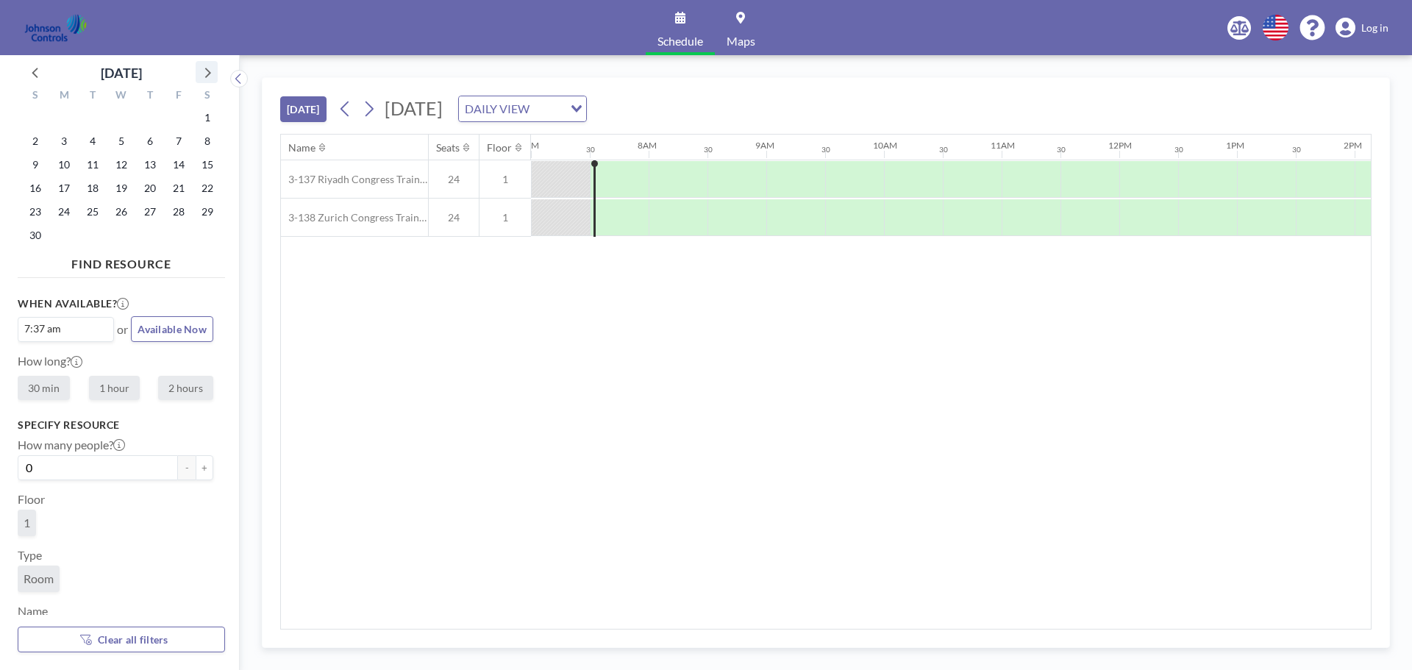
click at [209, 70] on icon at bounding box center [206, 72] width 19 height 19
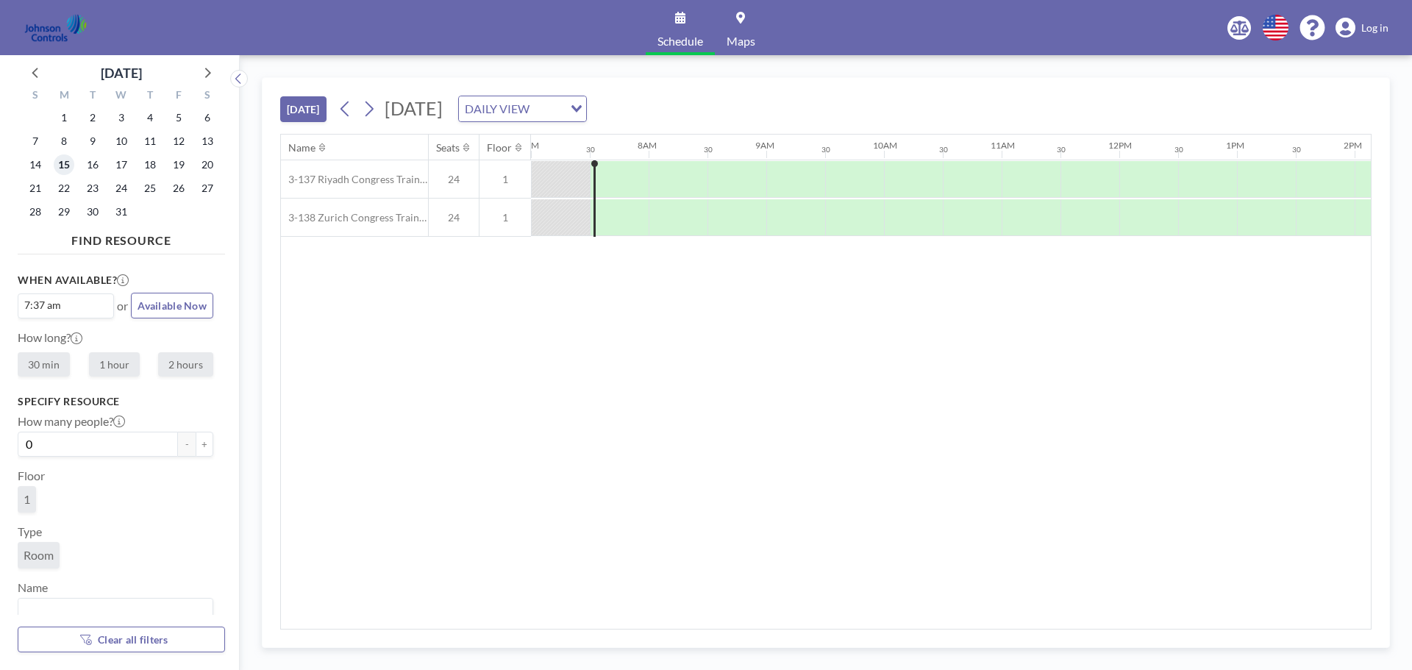
click at [61, 166] on span "15" at bounding box center [64, 164] width 21 height 21
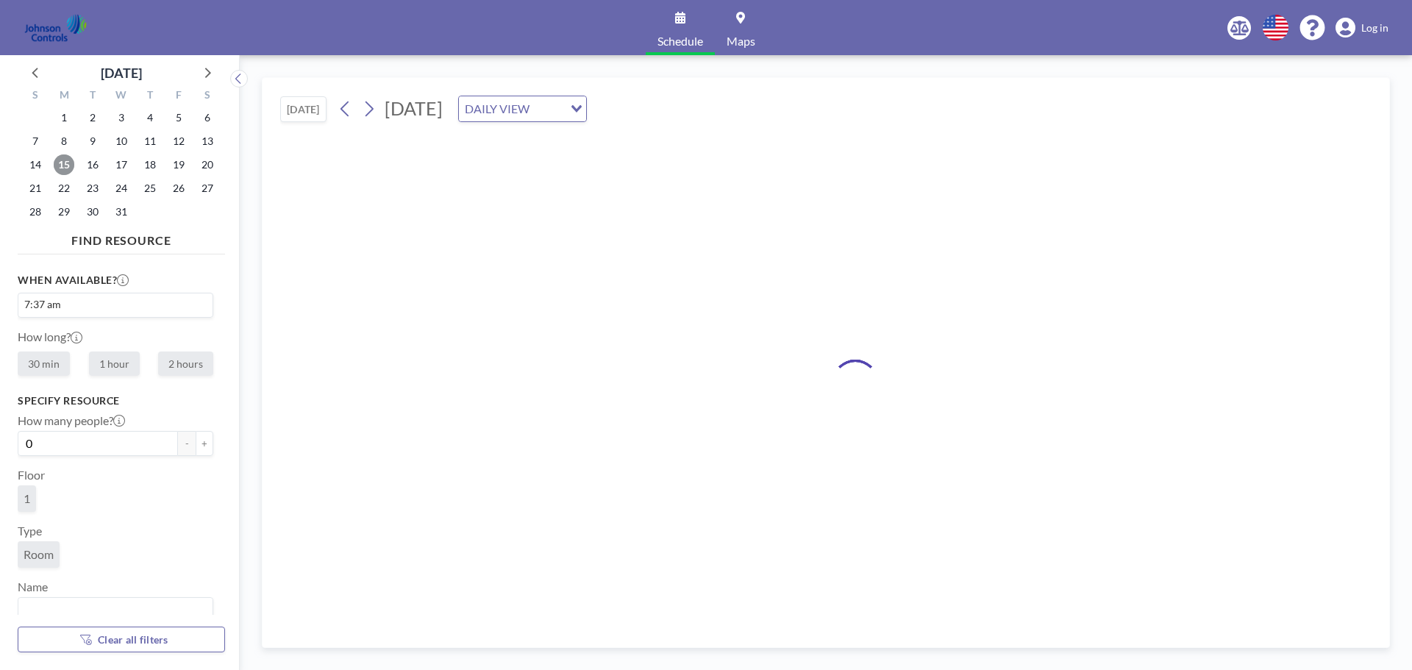
click at [61, 166] on span "15" at bounding box center [64, 164] width 21 height 21
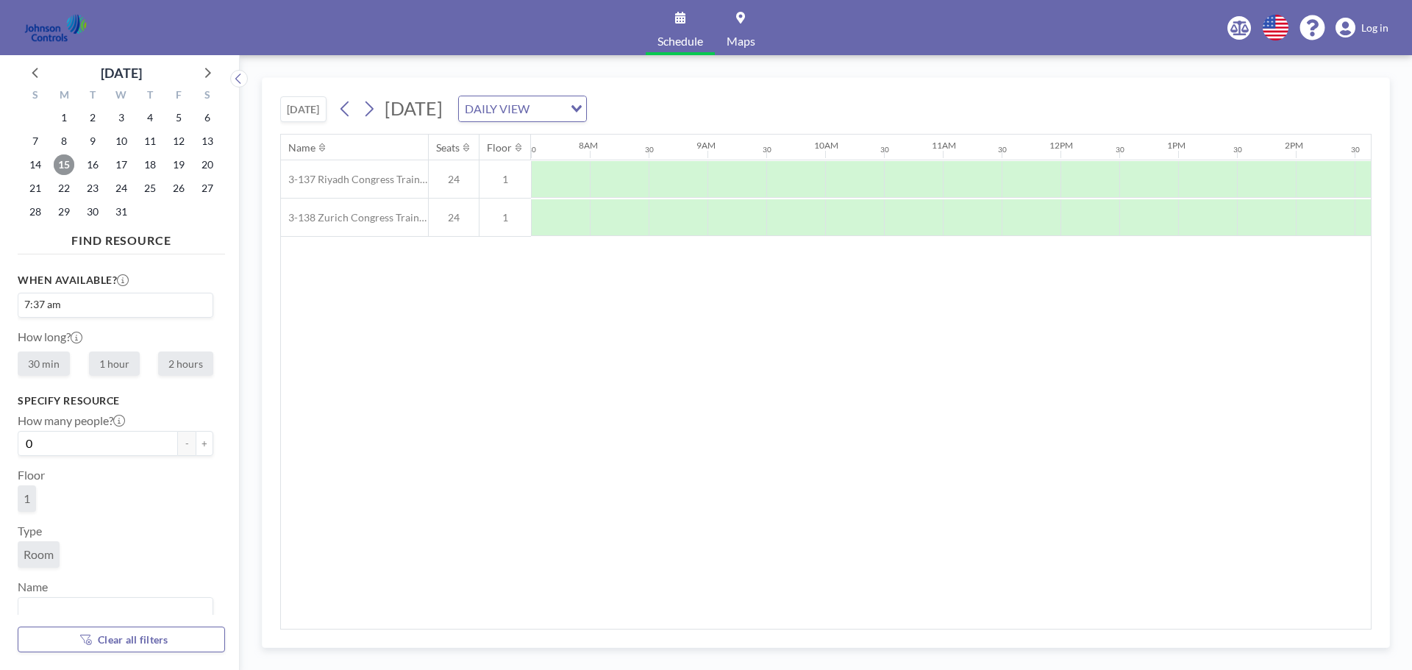
click at [61, 166] on span "15" at bounding box center [64, 164] width 21 height 21
click at [539, 172] on div at bounding box center [560, 179] width 59 height 37
click at [443, 115] on span "Monday, December 15, 2025" at bounding box center [414, 108] width 58 height 22
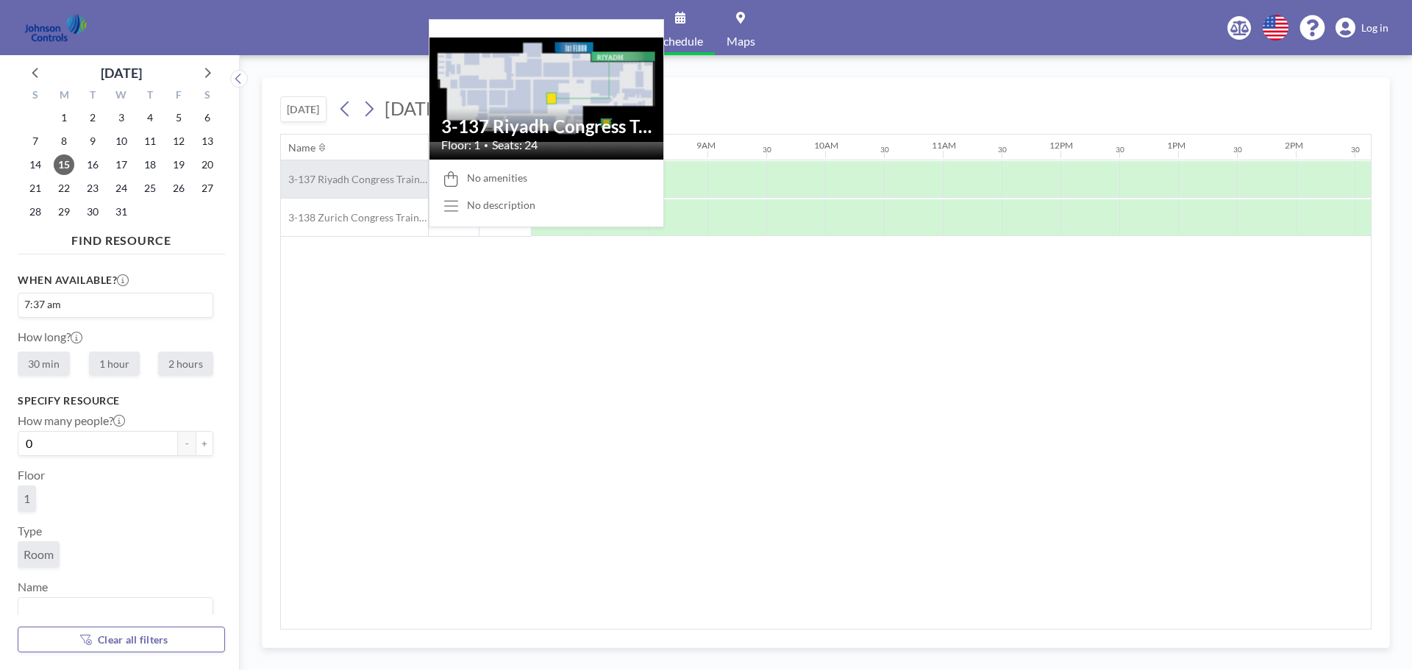
click at [377, 180] on span "3-137 Riyadh Congress Training Room" at bounding box center [354, 179] width 147 height 13
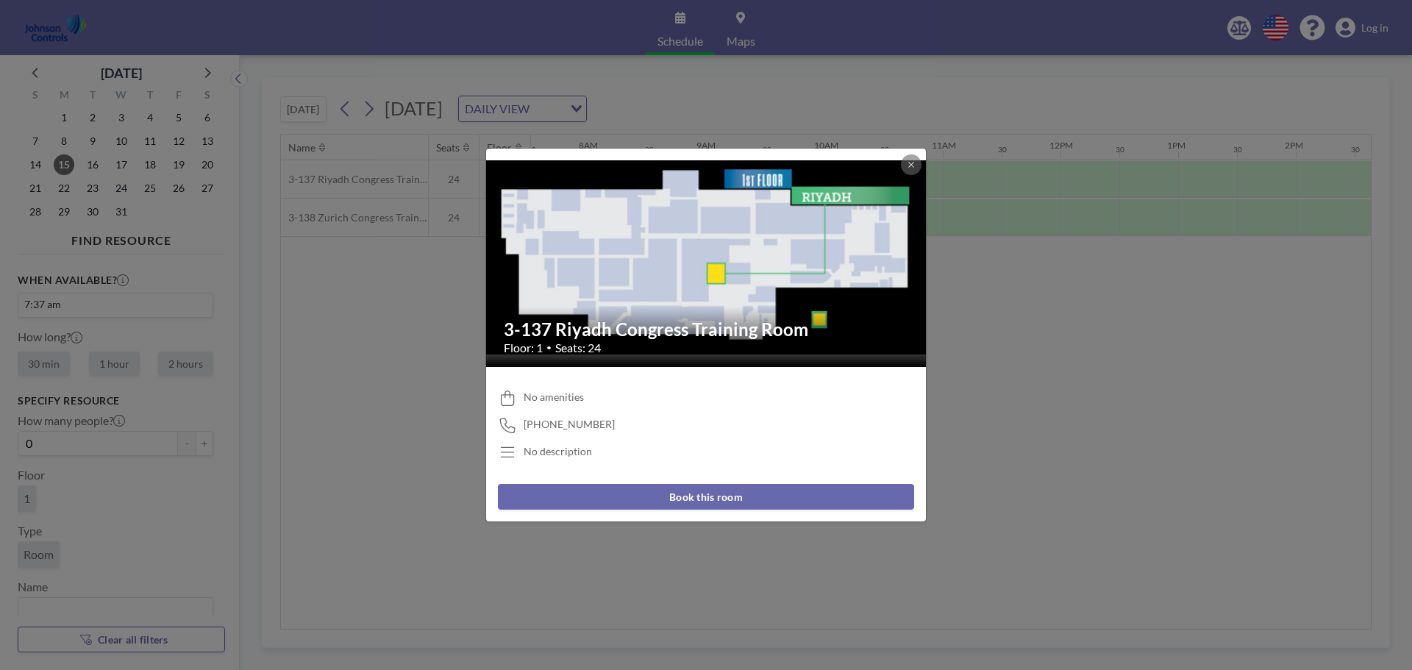
click at [705, 503] on button "Book this room" at bounding box center [706, 497] width 416 height 26
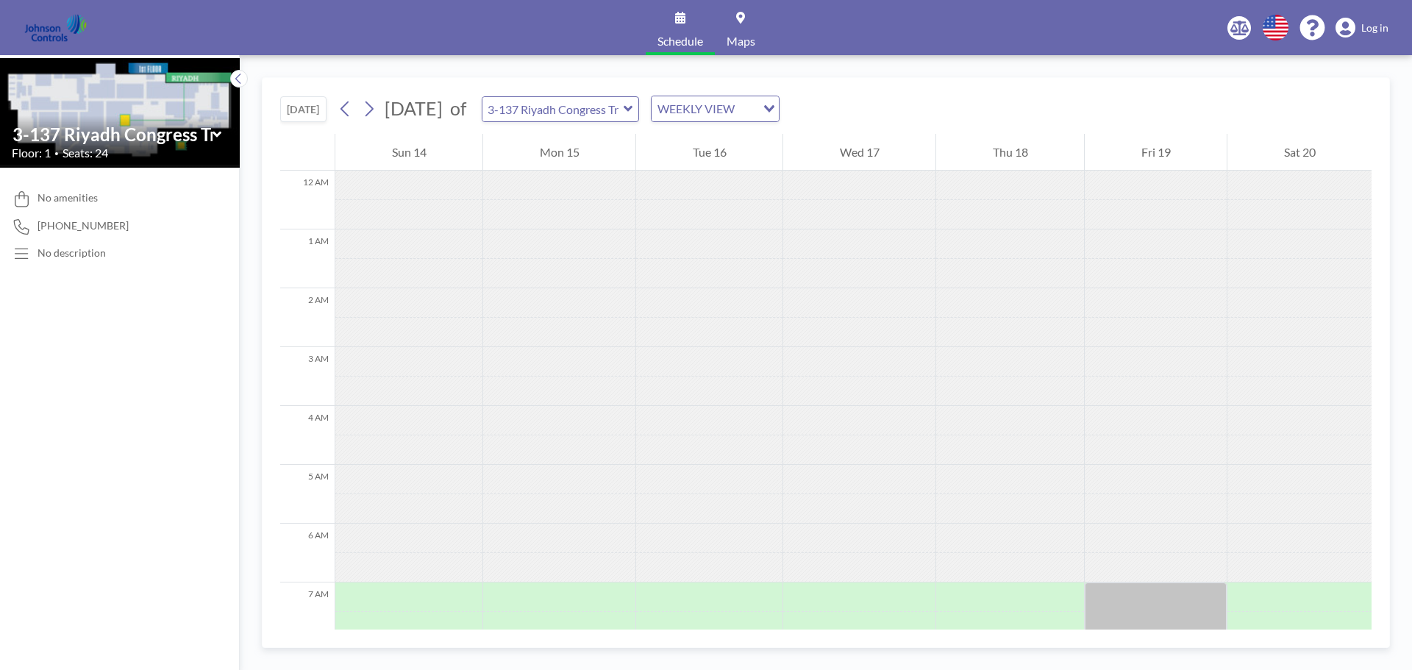
scroll to position [441, 0]
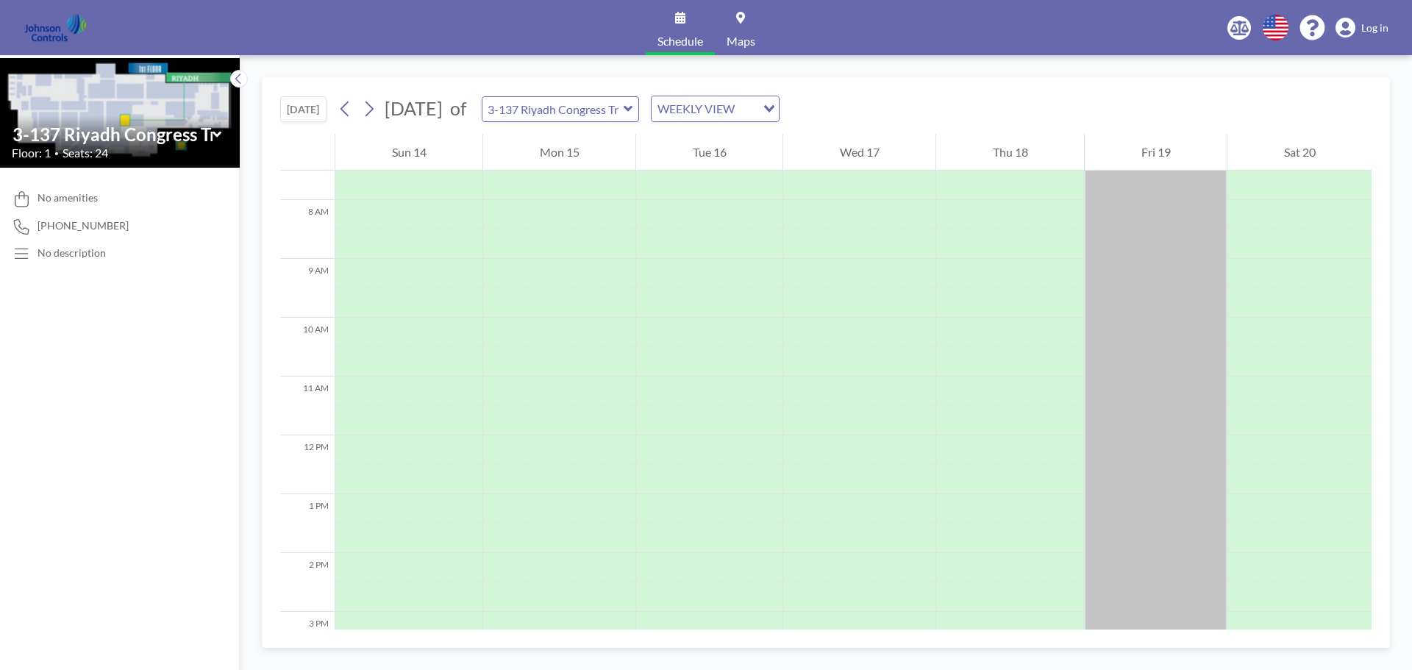
click at [633, 110] on icon at bounding box center [629, 109] width 10 height 15
click at [633, 110] on icon at bounding box center [628, 109] width 9 height 6
type input "3-137 Riyadh Congress Training Room"
click at [775, 106] on icon "Search for option" at bounding box center [769, 108] width 10 height 7
click at [800, 130] on li "DAILY VIEW" at bounding box center [787, 134] width 126 height 21
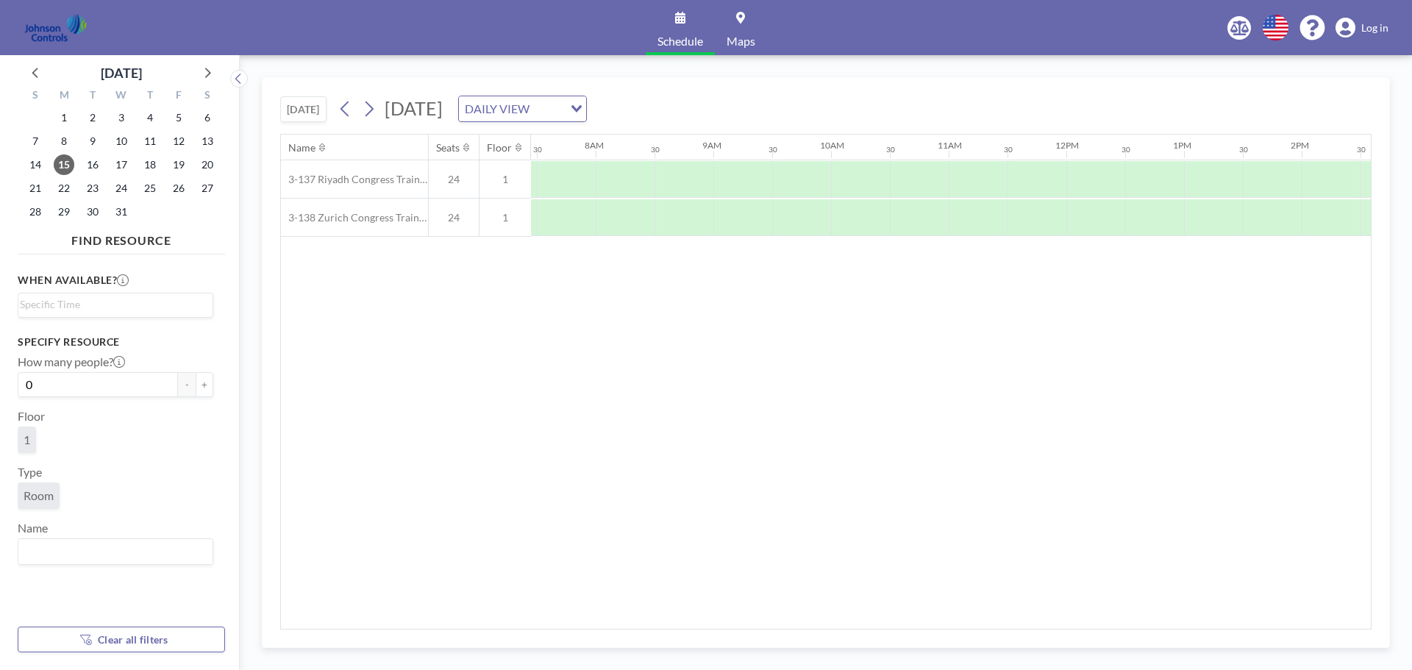
scroll to position [0, 883]
click at [60, 168] on span "15" at bounding box center [64, 164] width 21 height 21
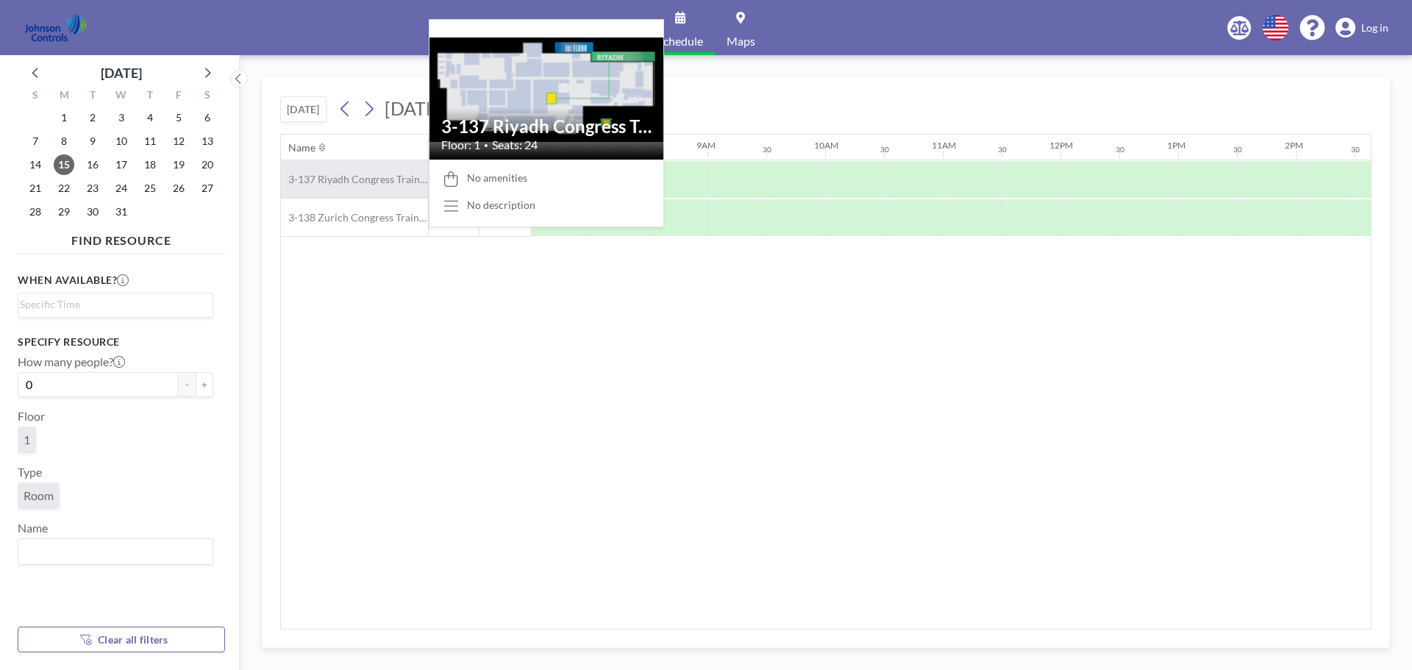
click at [380, 186] on div "3-137 Riyadh Congress Training Room" at bounding box center [354, 179] width 147 height 38
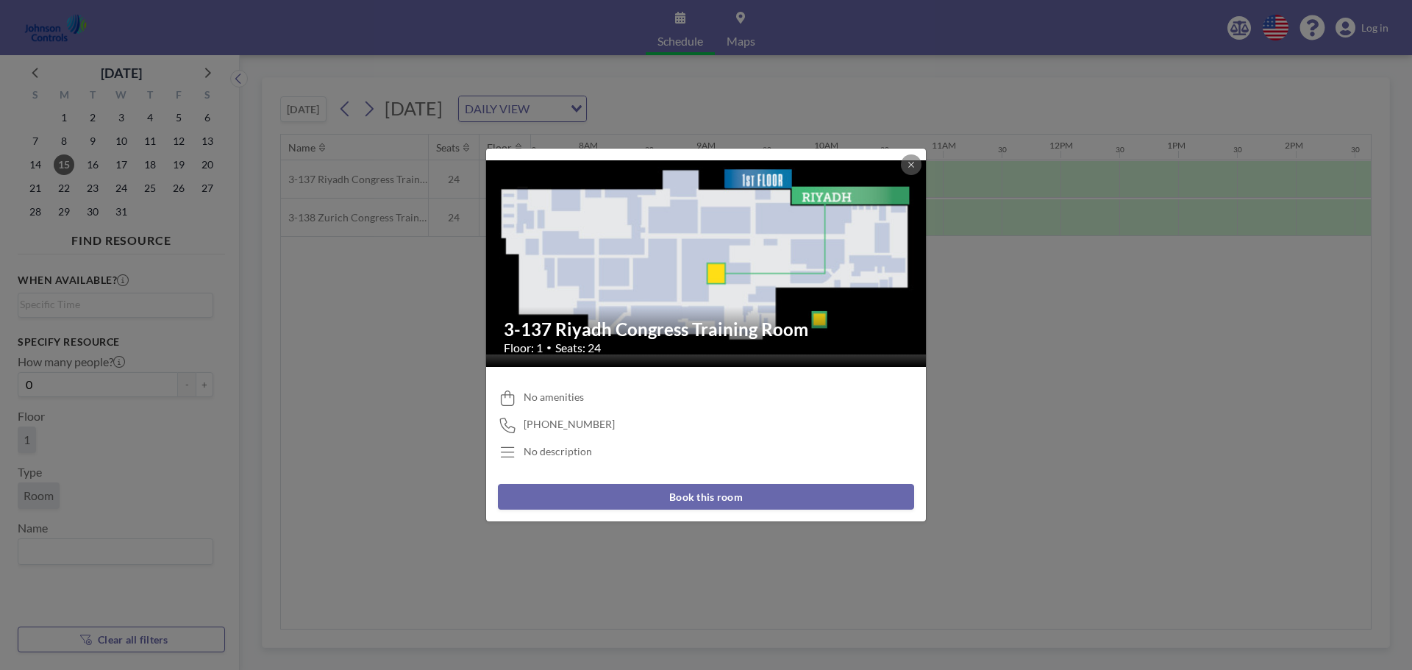
click at [705, 500] on button "Book this room" at bounding box center [706, 497] width 416 height 26
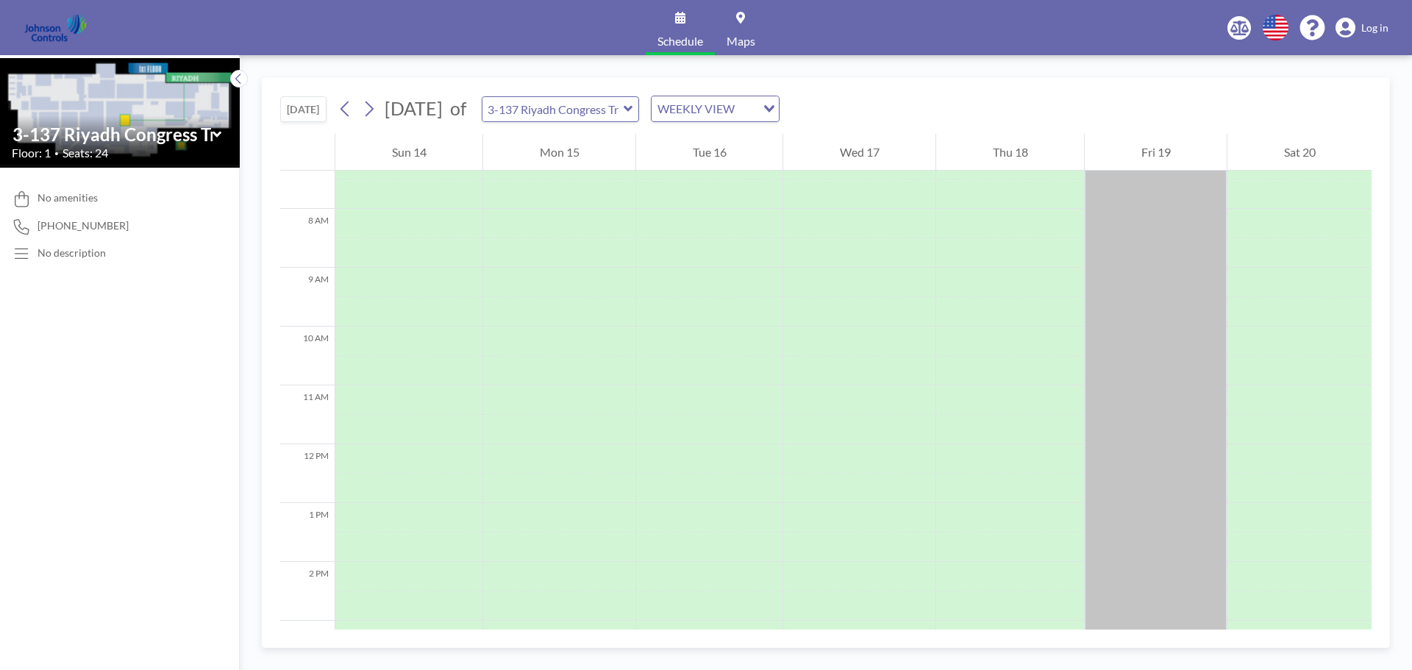
scroll to position [441, 0]
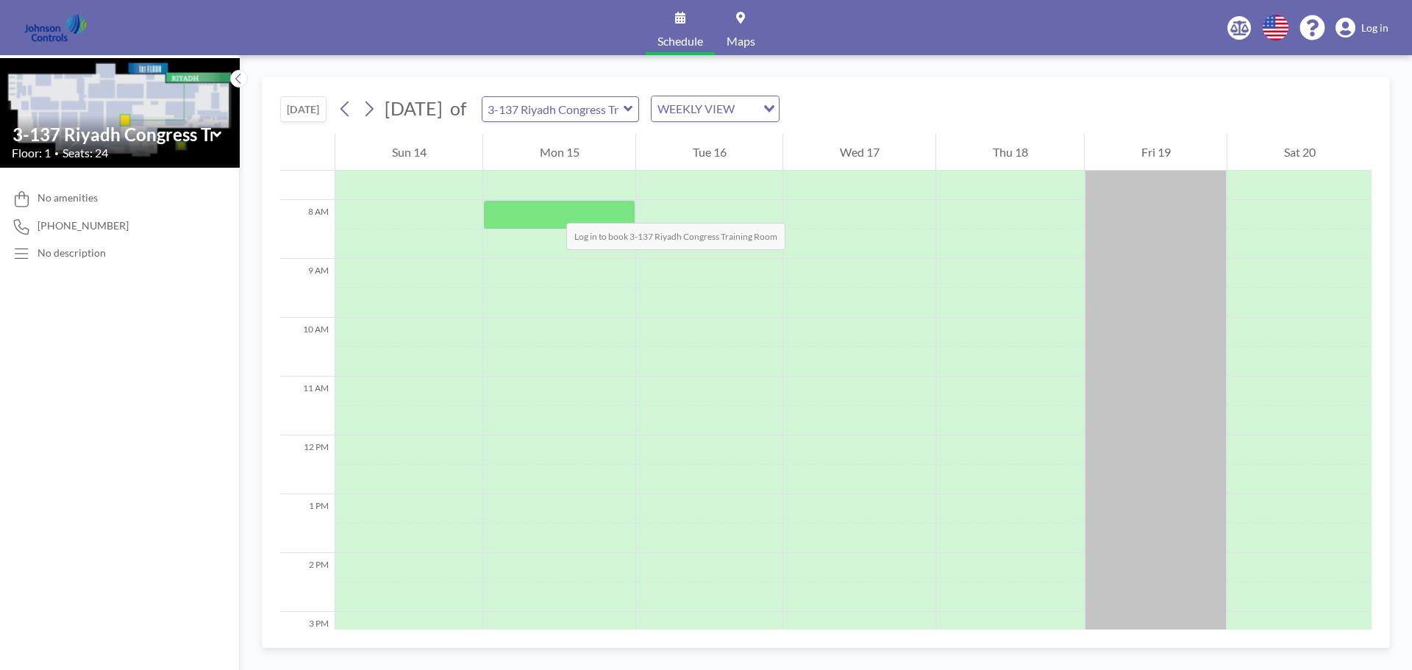
click at [552, 208] on div at bounding box center [559, 214] width 152 height 29
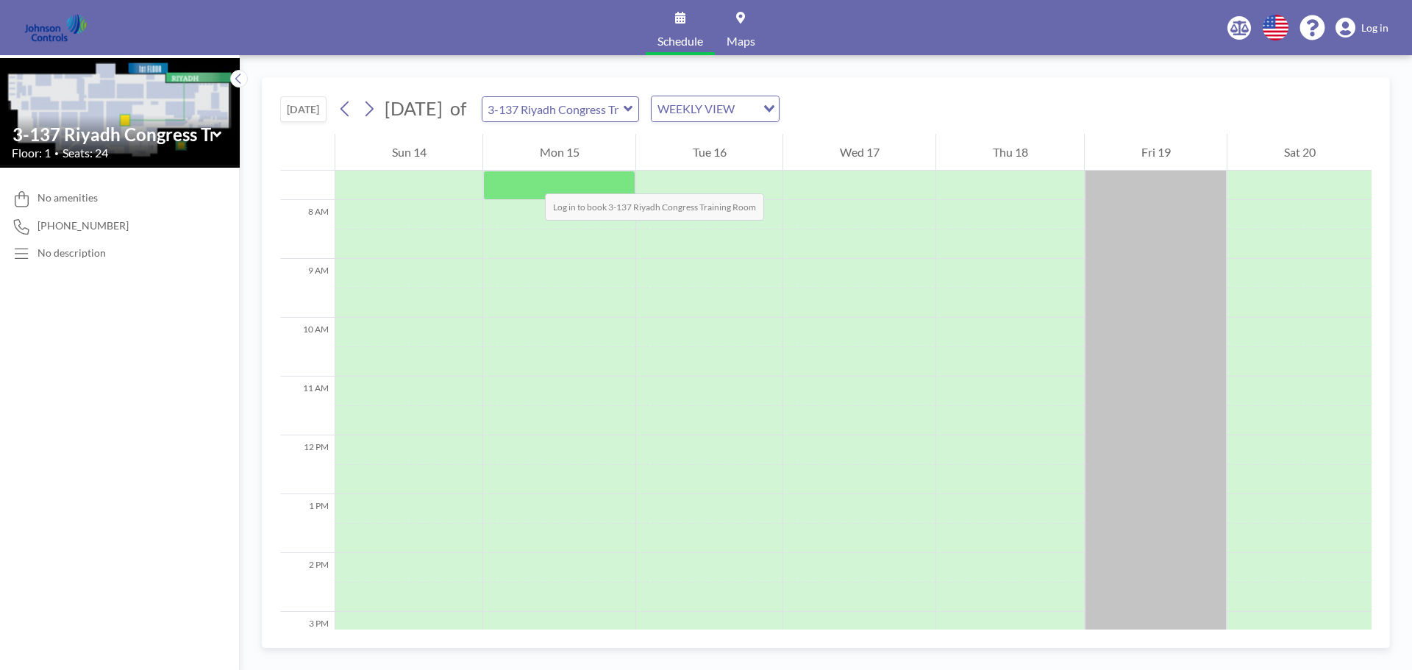
click at [530, 179] on div at bounding box center [559, 185] width 152 height 29
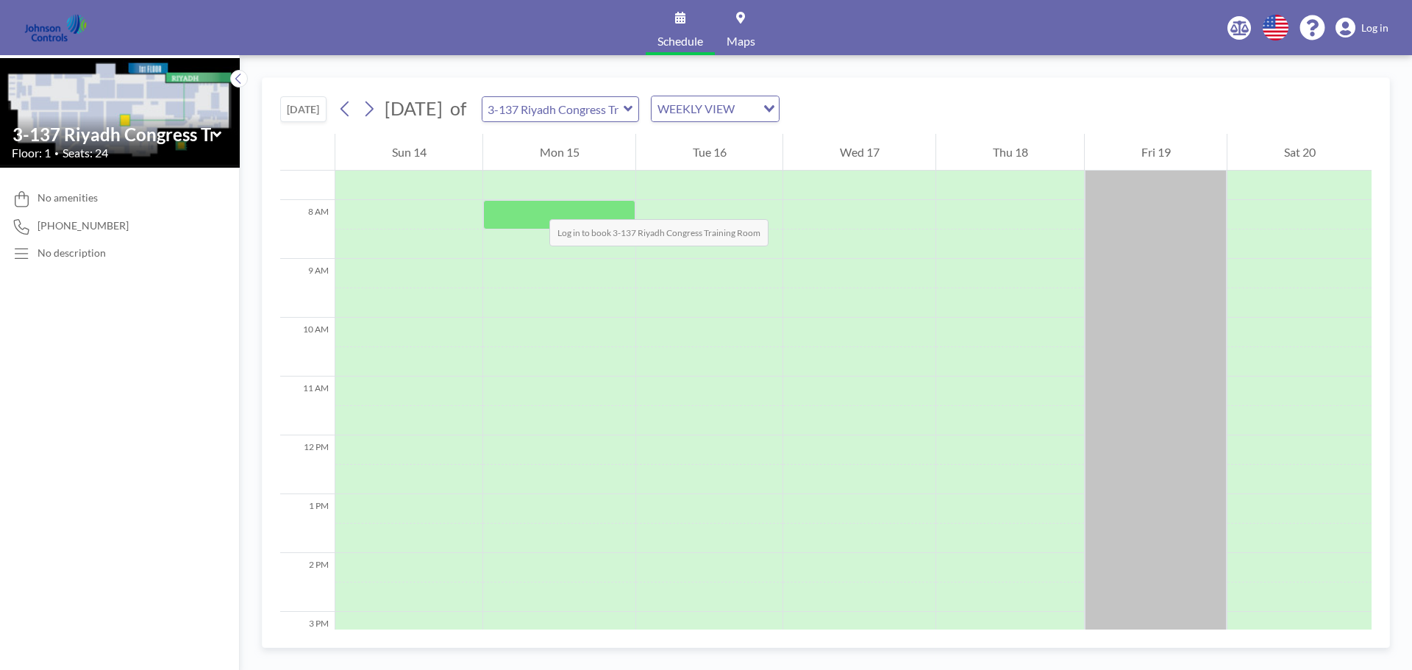
click at [535, 205] on div at bounding box center [559, 214] width 152 height 29
click at [93, 199] on span "No amenities" at bounding box center [68, 197] width 60 height 13
click at [78, 252] on div "No description" at bounding box center [72, 252] width 68 height 13
click at [183, 115] on img at bounding box center [120, 111] width 240 height 107
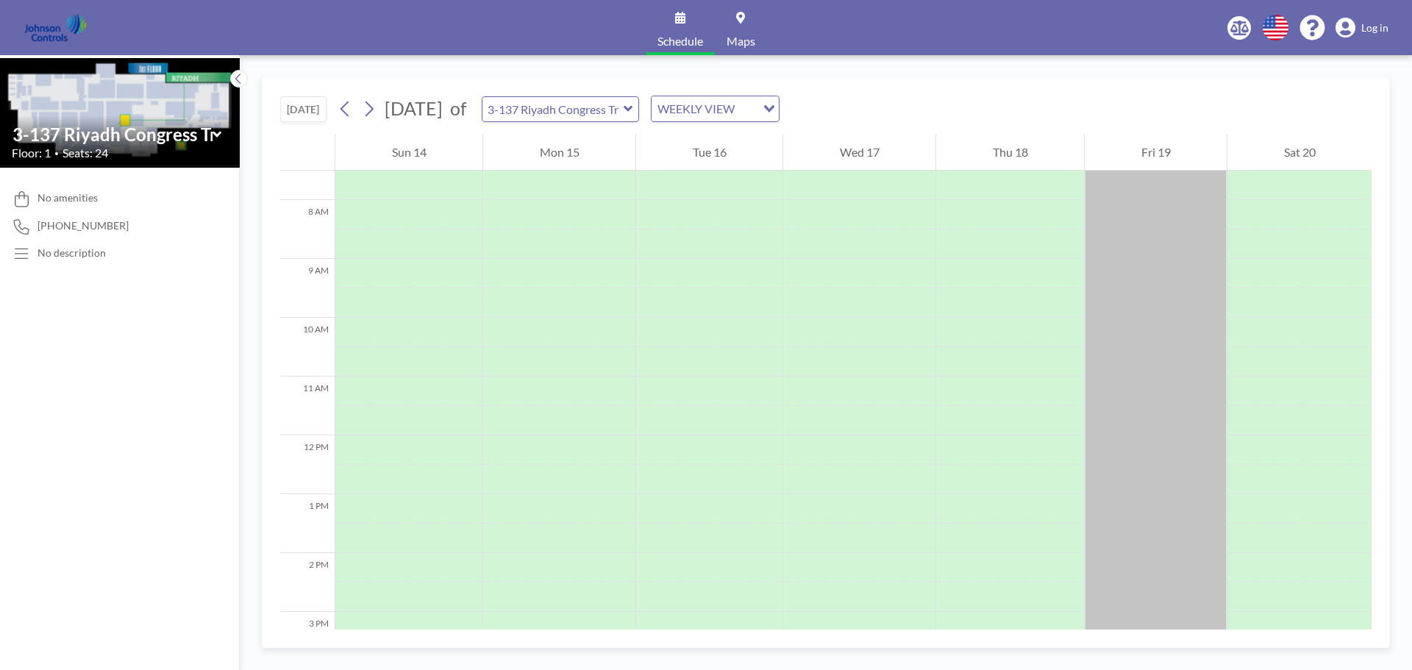
click at [183, 115] on img at bounding box center [120, 111] width 240 height 107
click at [77, 102] on img at bounding box center [120, 111] width 240 height 107
click at [83, 197] on span "No amenities" at bounding box center [68, 197] width 60 height 13
click at [221, 82] on img at bounding box center [120, 111] width 240 height 107
click at [1353, 29] on icon at bounding box center [1346, 28] width 20 height 21
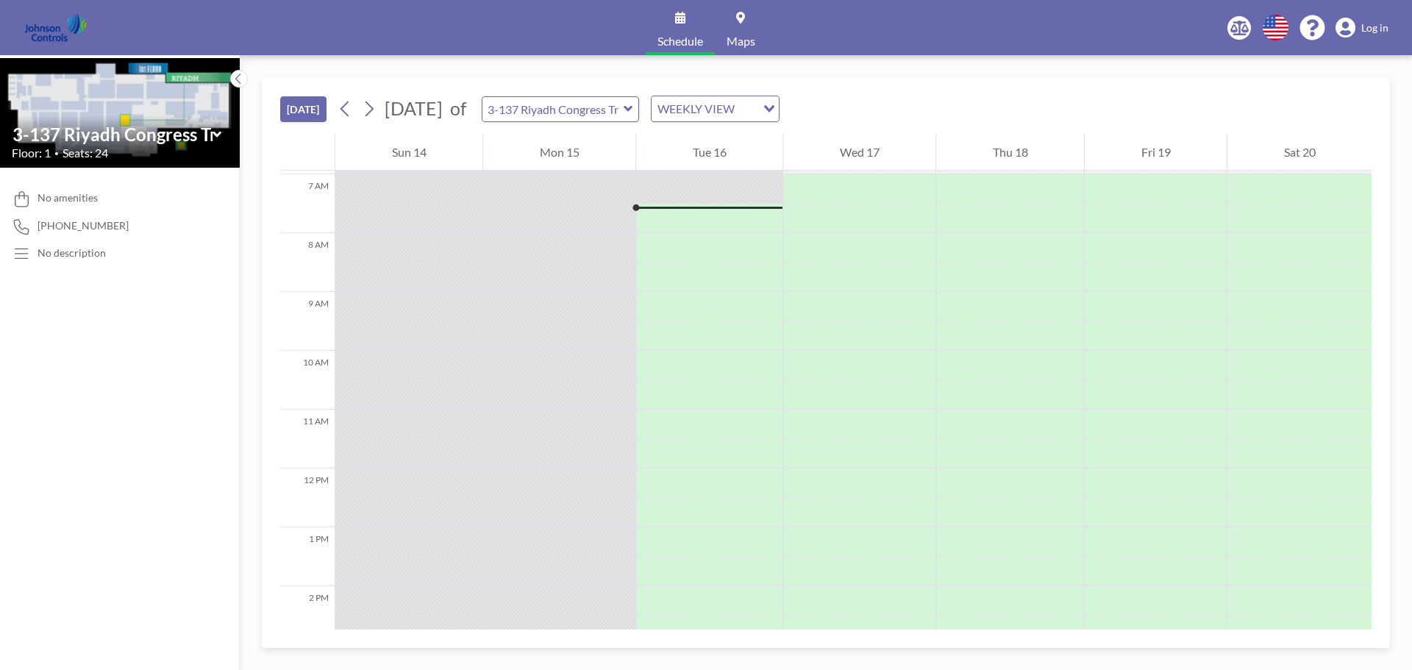
scroll to position [412, 0]
click at [549, 201] on div at bounding box center [559, 214] width 152 height 29
click at [67, 199] on span "No amenities" at bounding box center [68, 197] width 60 height 13
drag, startPoint x: 75, startPoint y: 236, endPoint x: 76, endPoint y: 266, distance: 29.4
click at [76, 266] on div "No amenities [PHONE_NUMBER] No description" at bounding box center [120, 419] width 240 height 502
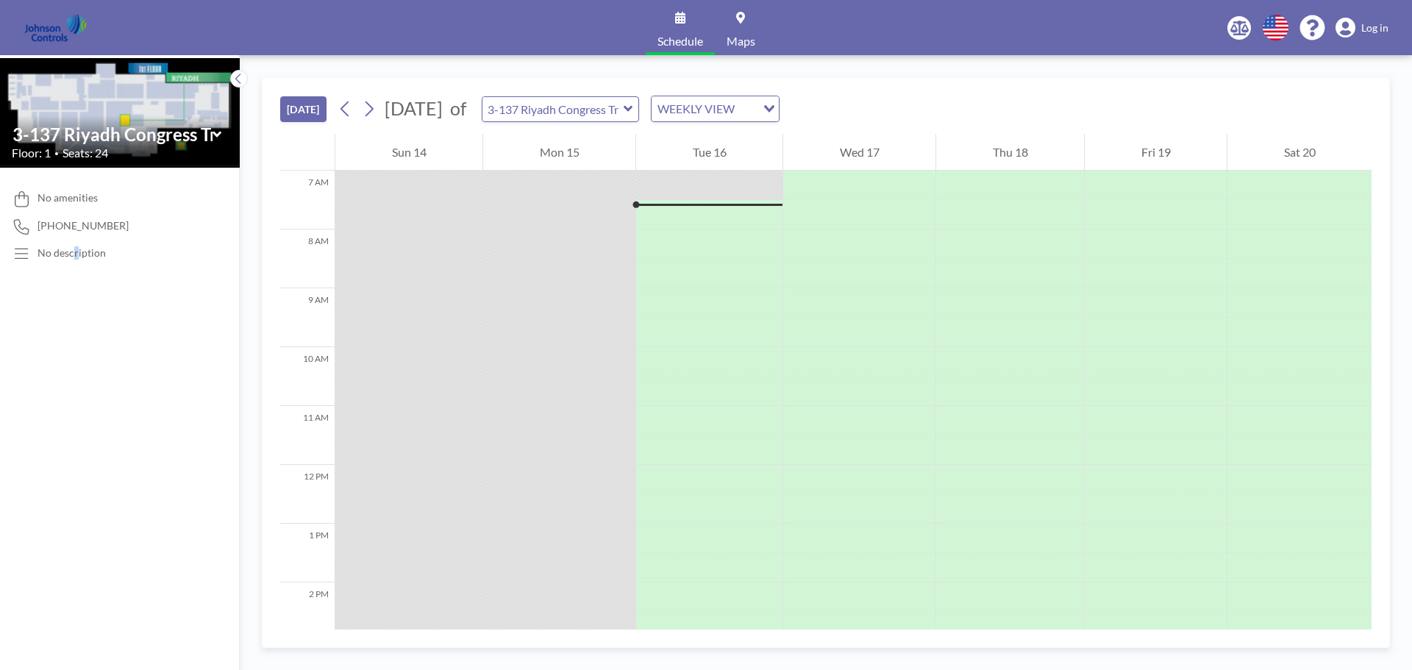
click at [76, 266] on div "No amenities [PHONE_NUMBER] No description" at bounding box center [120, 419] width 240 height 502
click at [235, 77] on icon at bounding box center [239, 78] width 10 height 15
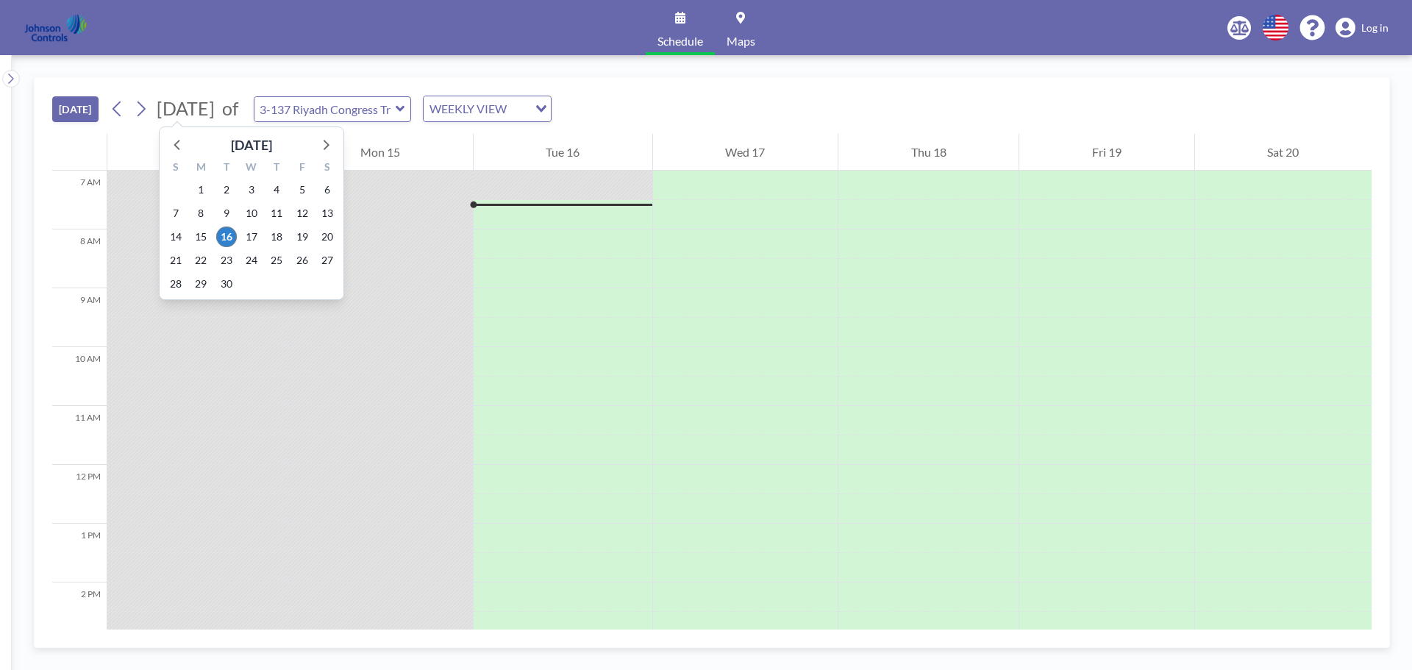
click at [215, 114] on span "[DATE]" at bounding box center [186, 108] width 58 height 22
click at [319, 146] on icon at bounding box center [325, 144] width 19 height 19
click at [207, 232] on span "15" at bounding box center [201, 237] width 21 height 21
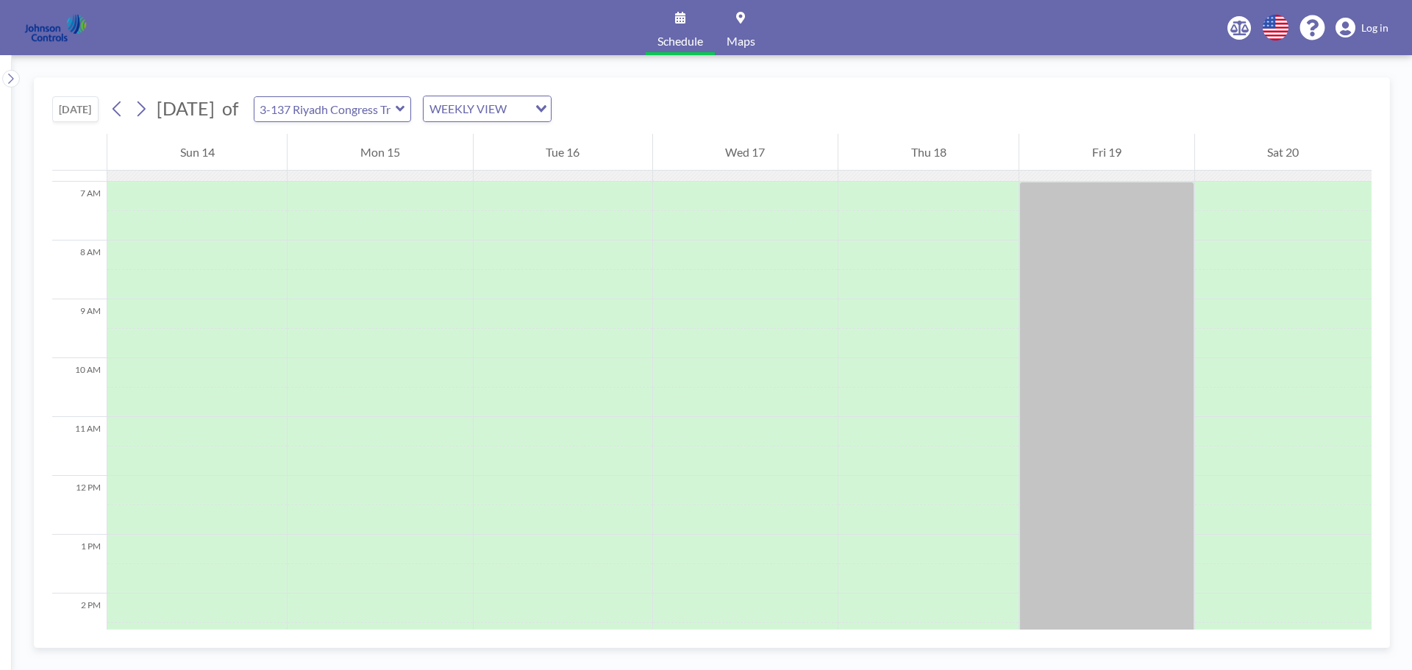
scroll to position [441, 0]
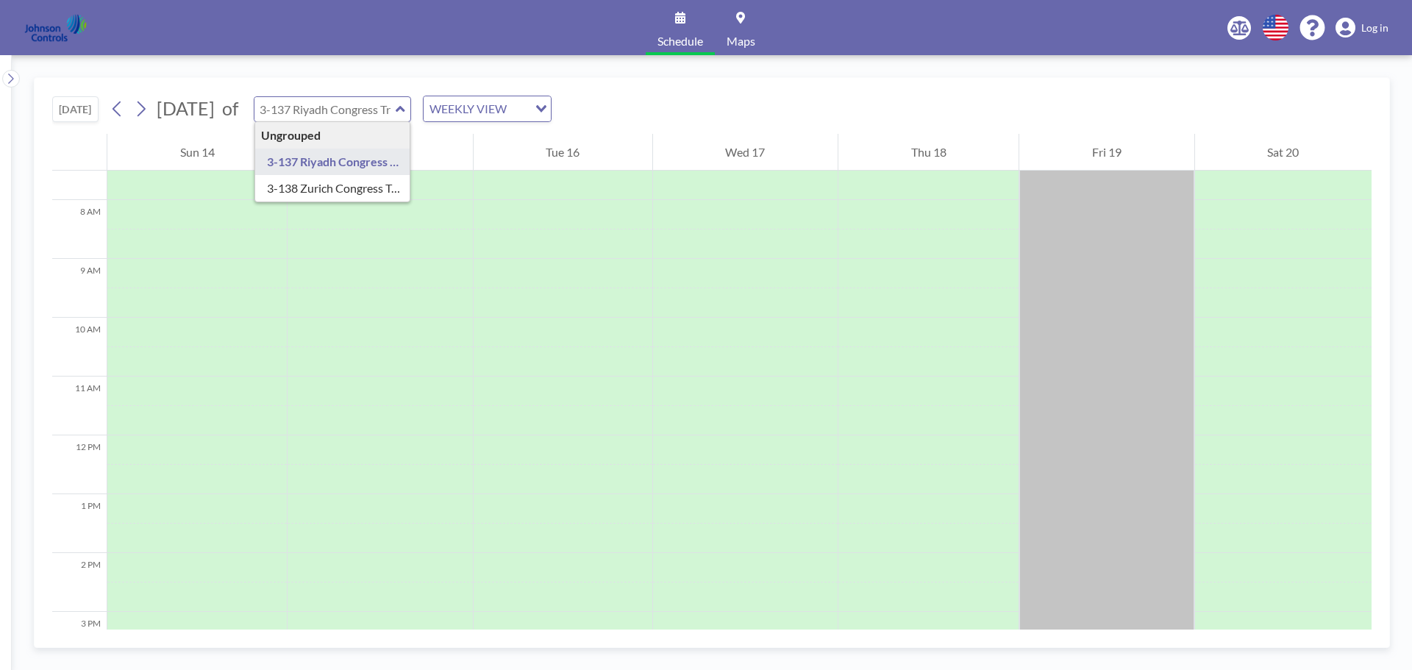
click at [396, 119] on input "text" at bounding box center [325, 109] width 141 height 24
type input "3-137 Riyadh Congress Training Room"
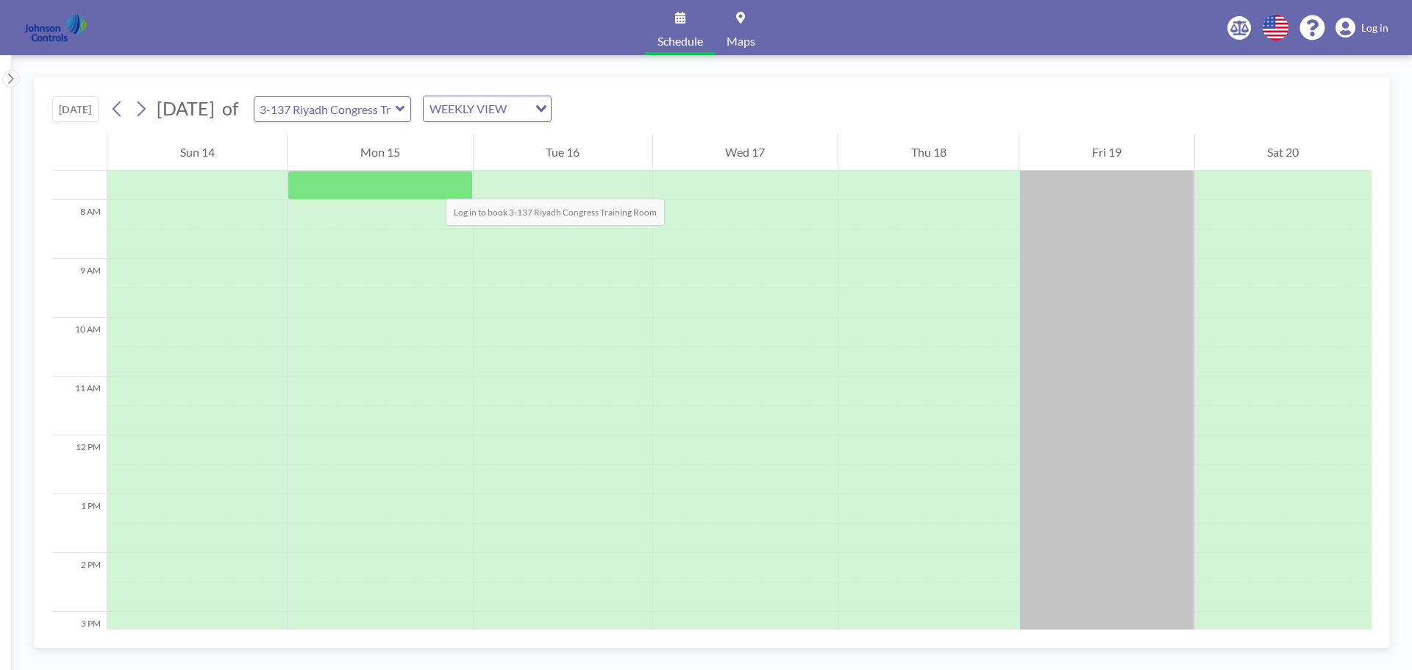
click at [431, 184] on div at bounding box center [380, 185] width 185 height 29
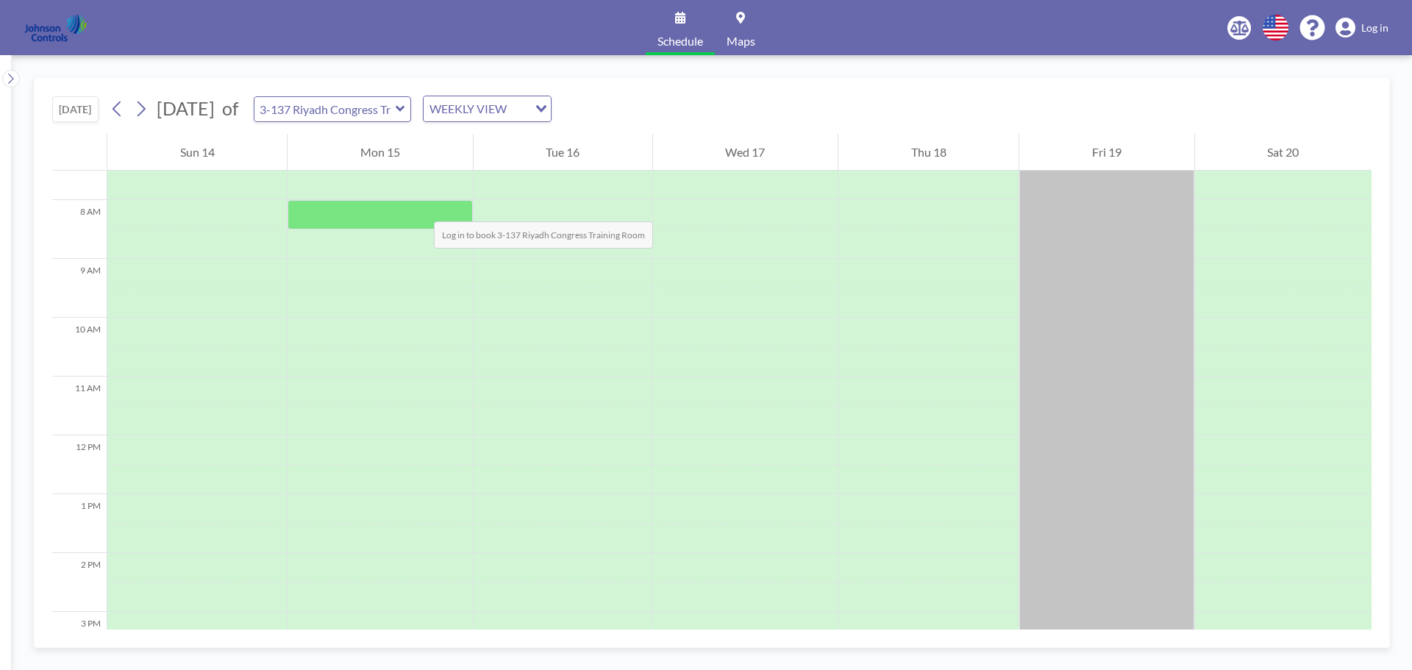
click at [419, 207] on div at bounding box center [380, 214] width 185 height 29
drag, startPoint x: 419, startPoint y: 207, endPoint x: 393, endPoint y: 207, distance: 26.5
click at [393, 207] on div at bounding box center [380, 214] width 185 height 29
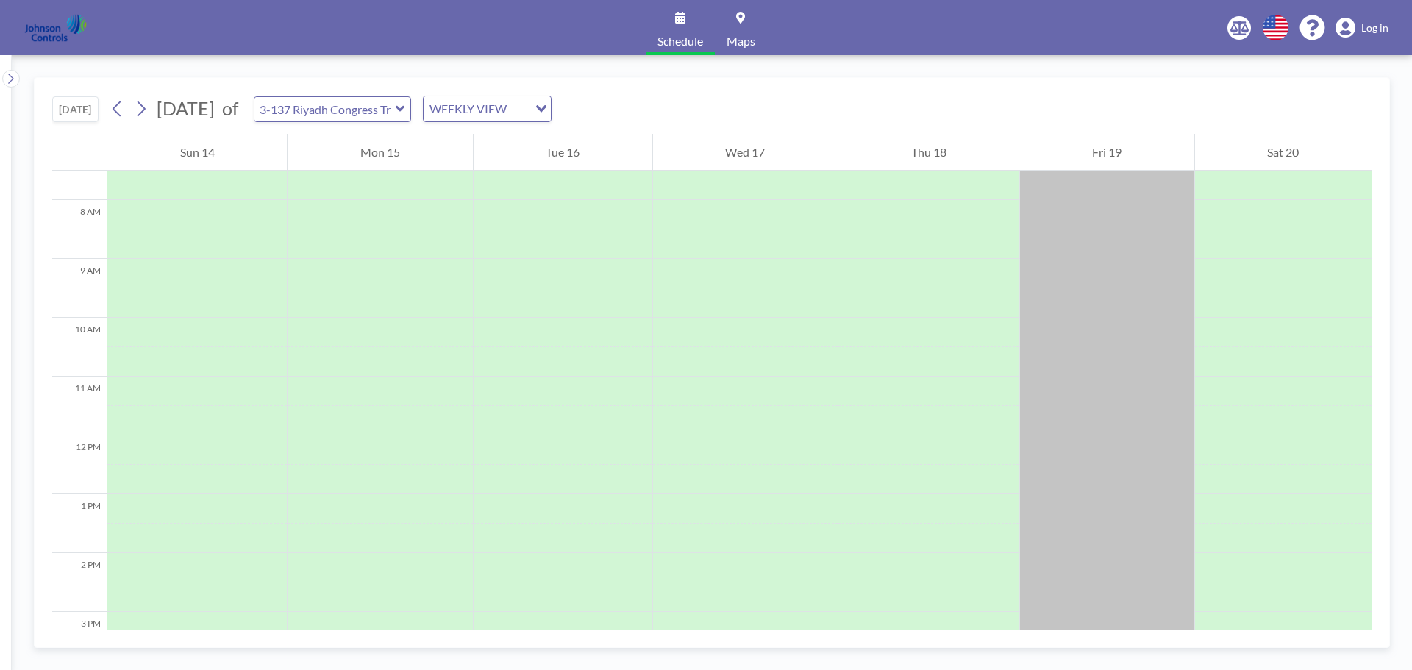
click at [1381, 28] on span "Log in" at bounding box center [1375, 27] width 27 height 13
